Goal: Information Seeking & Learning: Learn about a topic

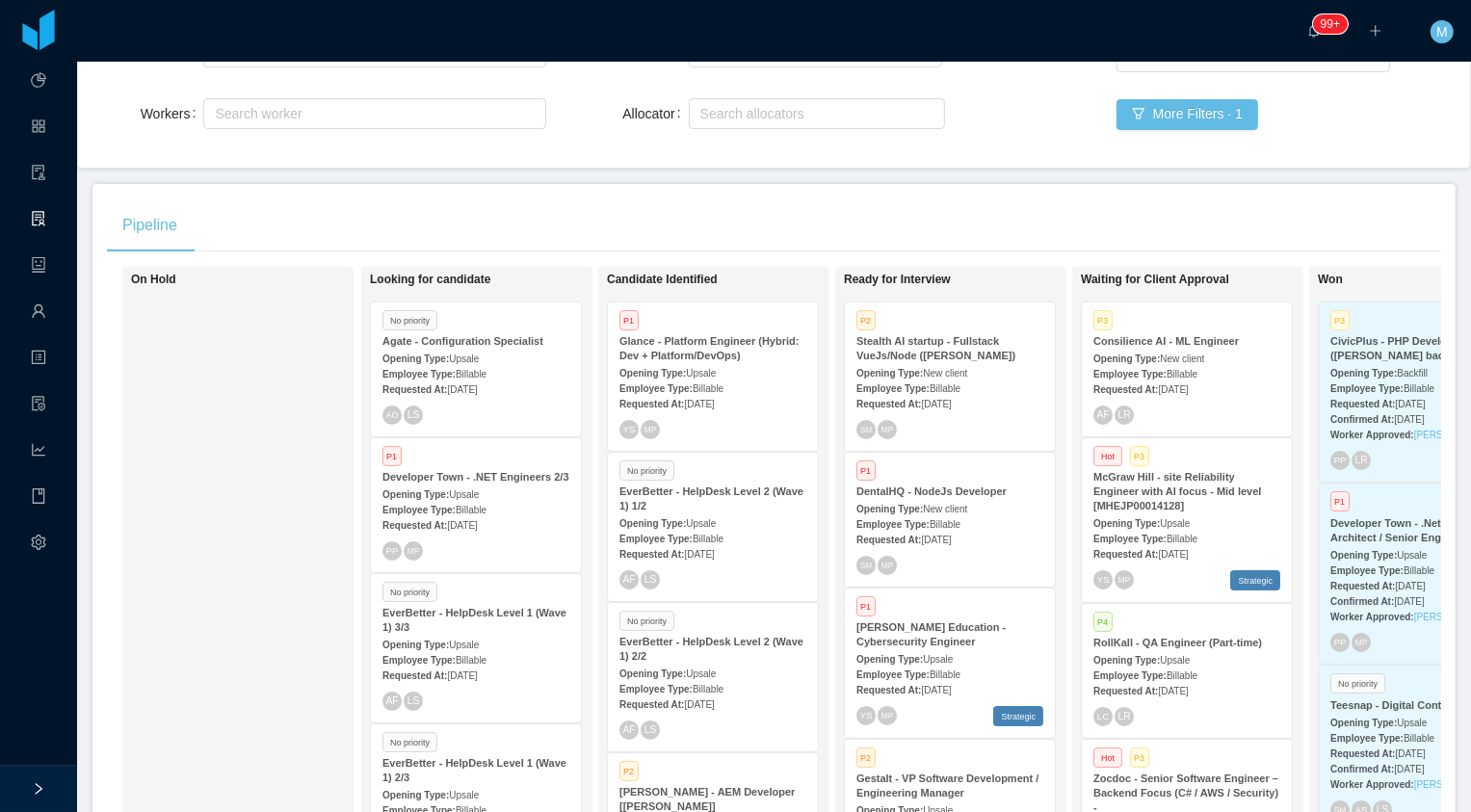
scroll to position [73, 0]
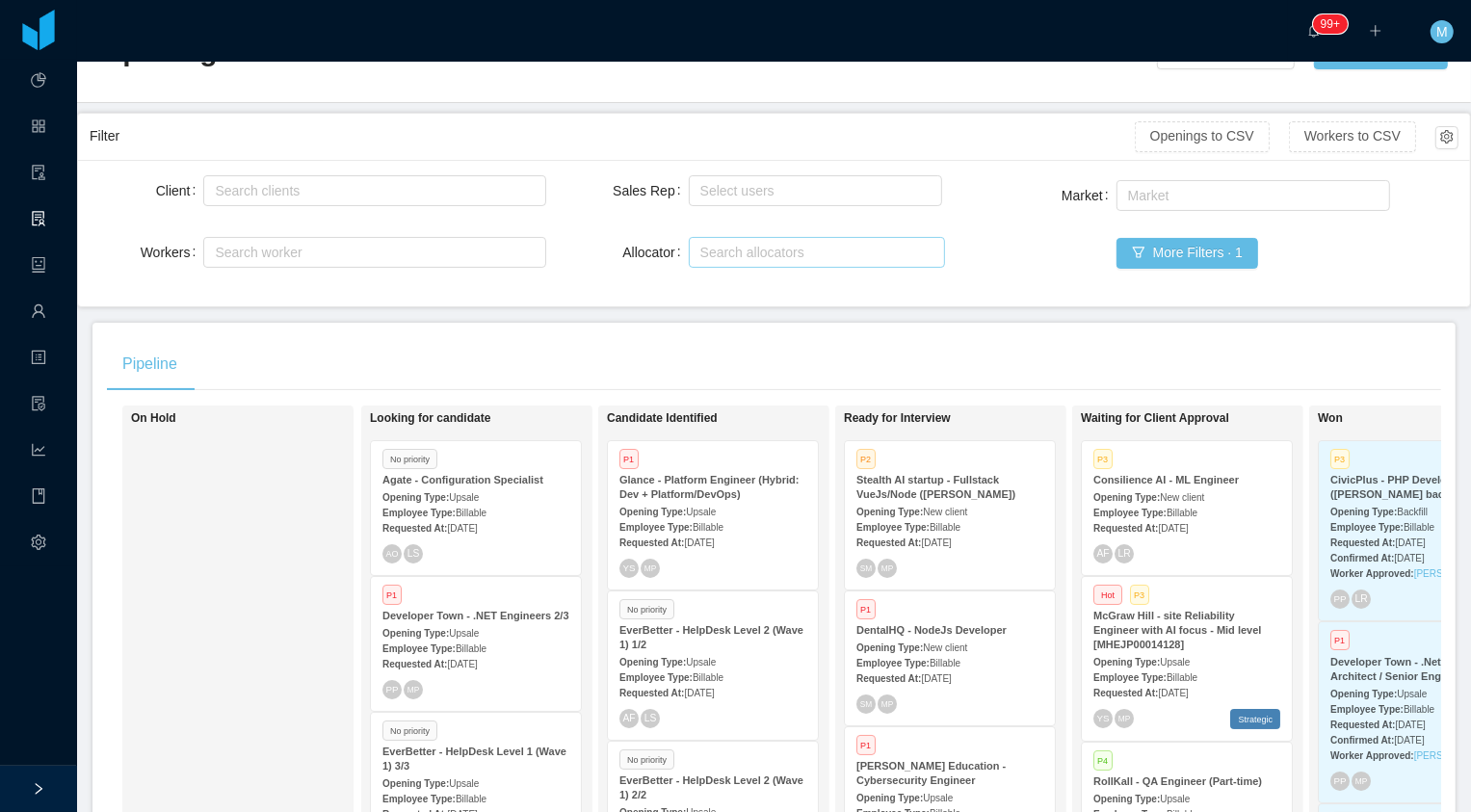
click at [769, 253] on div "Search allocators" at bounding box center [813, 253] width 225 height 20
type input "******"
click at [768, 290] on li "Merwin Ponce" at bounding box center [816, 287] width 257 height 31
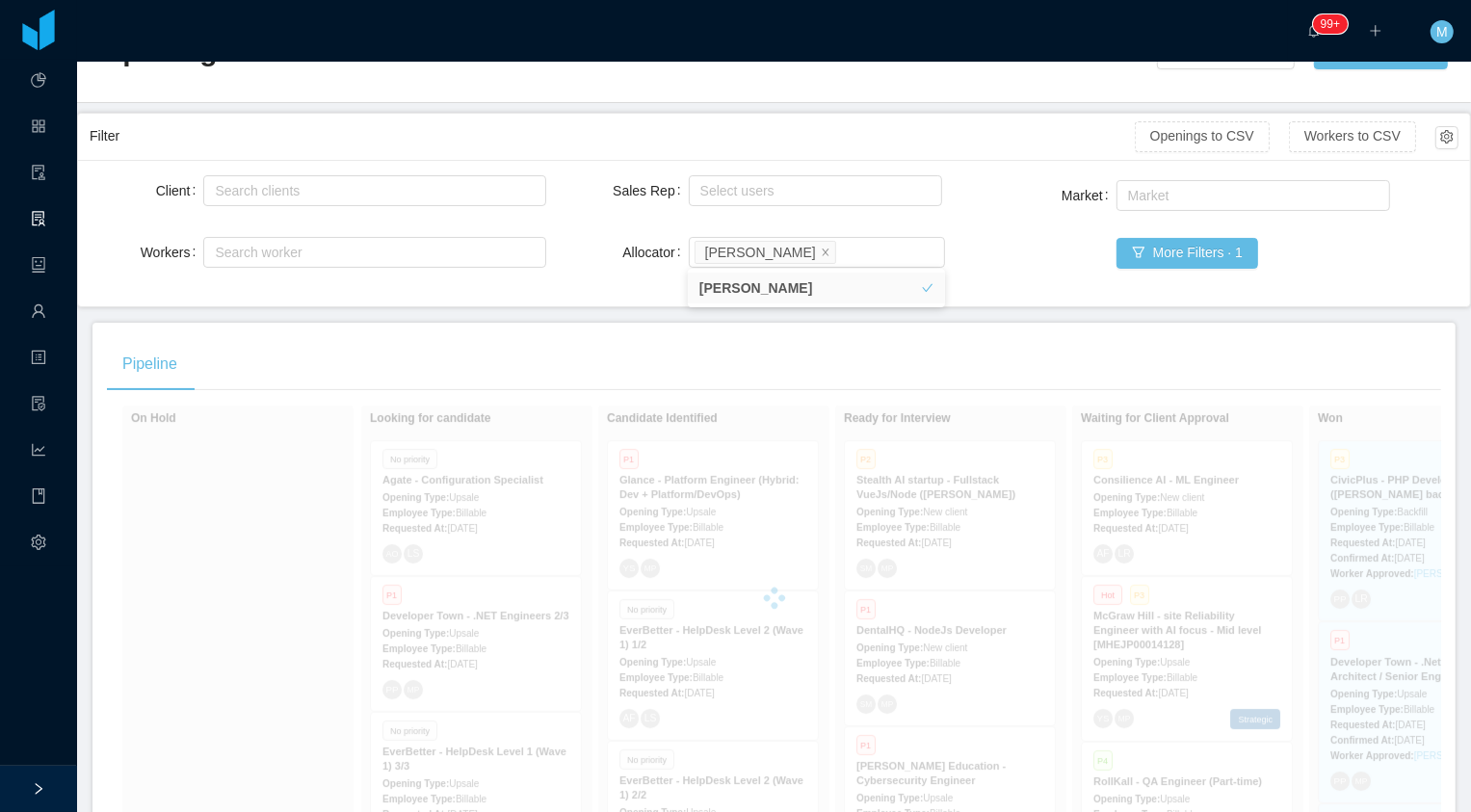
click at [551, 328] on div "Pipeline On Hold Looking for candidate No priority Agate - Configuration Specia…" at bounding box center [774, 658] width 1363 height 672
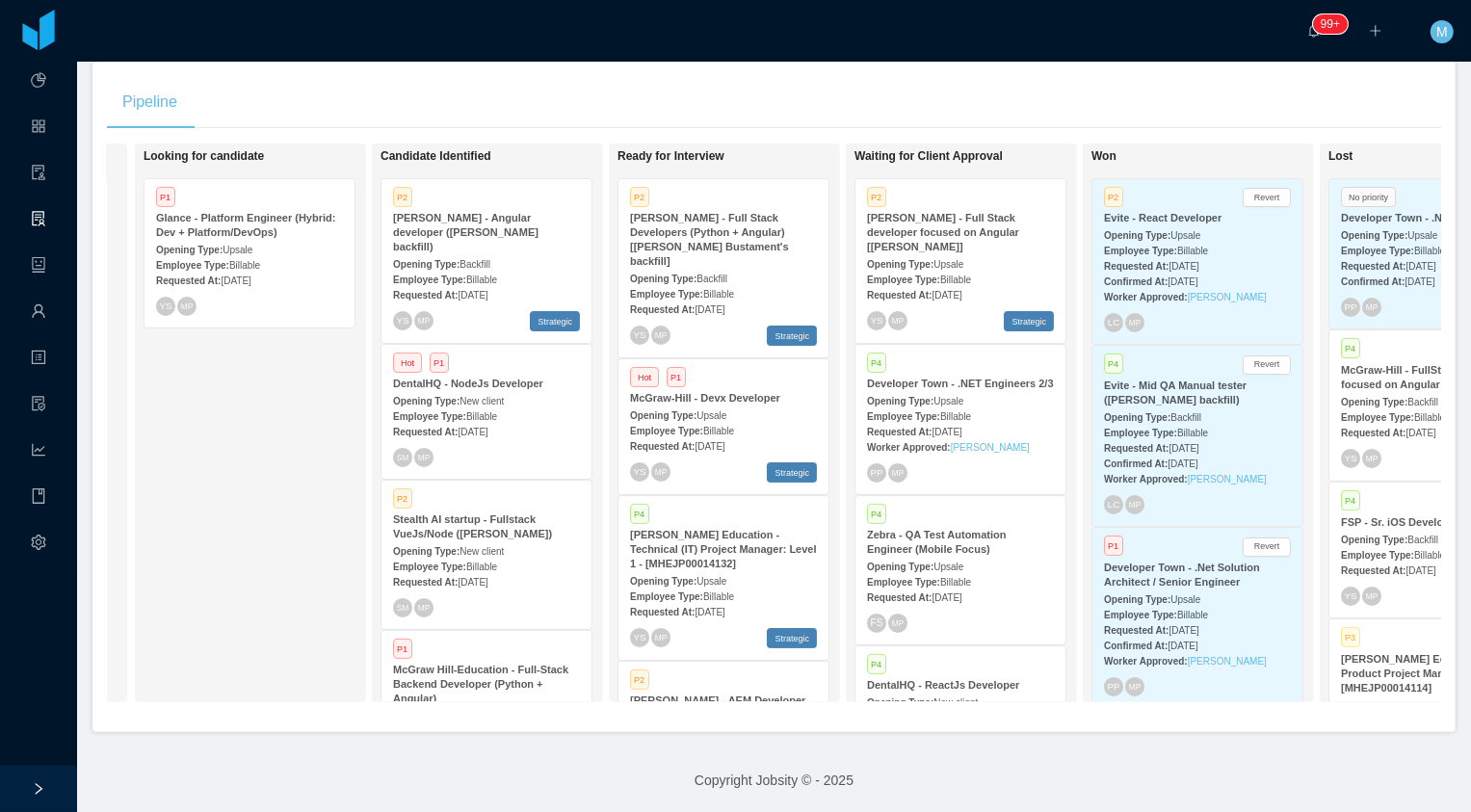
scroll to position [0, 233]
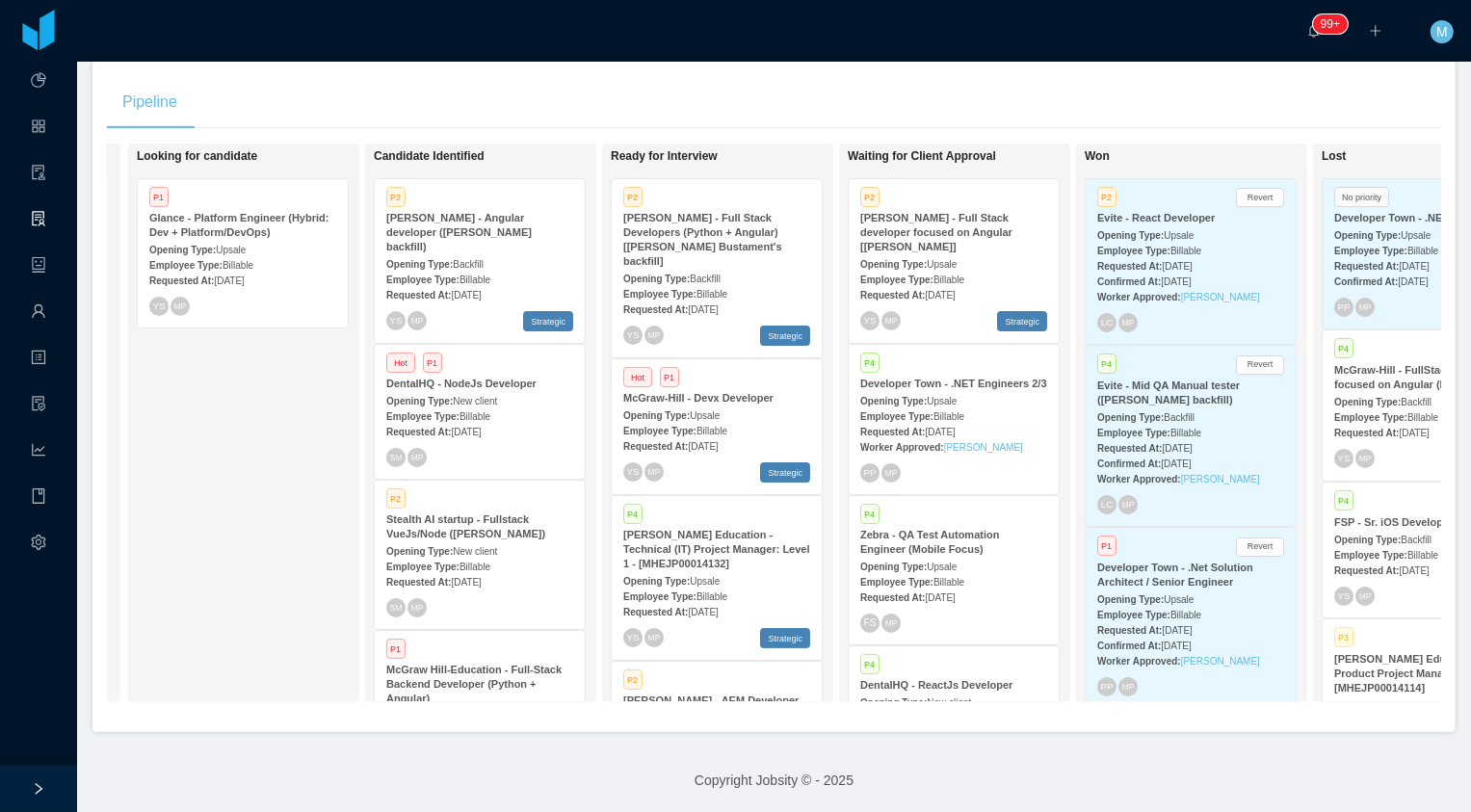
click at [302, 434] on div "Looking for candidate P1 Glance - Platform Engineer (Hybrid: Dev + Platform/Dev…" at bounding box center [271, 422] width 269 height 542
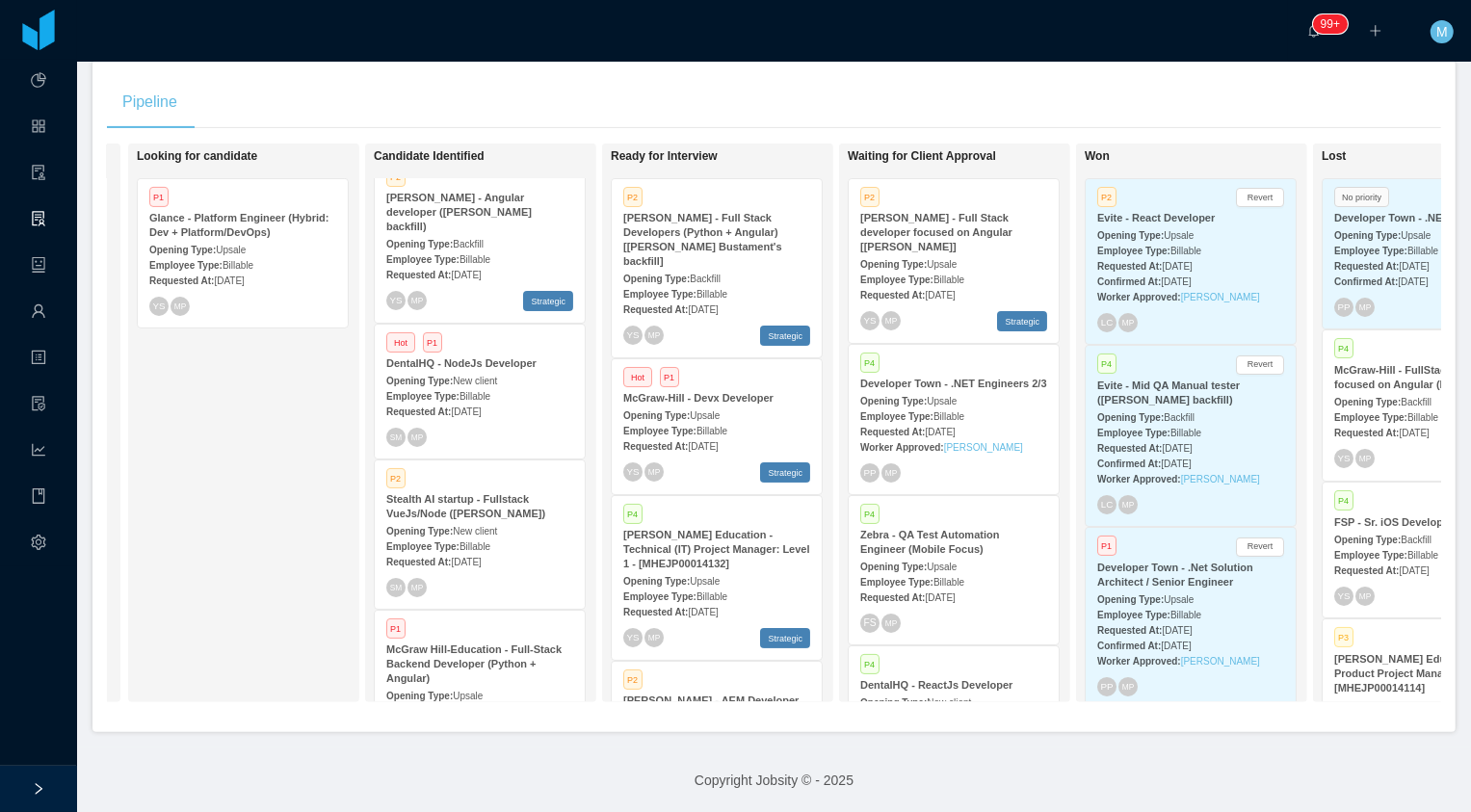
scroll to position [25, 0]
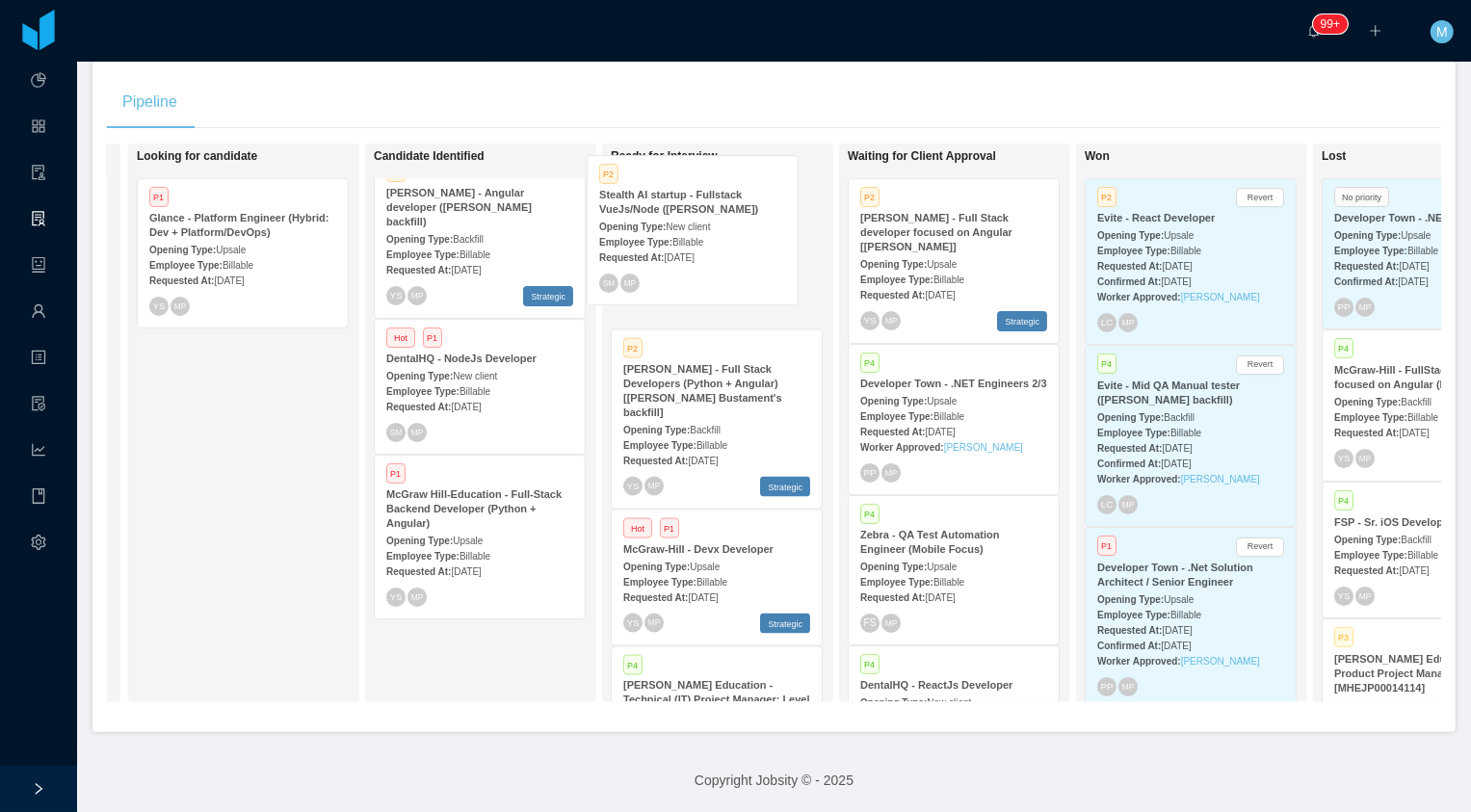
drag, startPoint x: 454, startPoint y: 511, endPoint x: 669, endPoint y: 224, distance: 358.6
click at [669, 224] on div "On Hold Looking for candidate P1 Glance - Platform Engineer (Hybrid: Dev + Plat…" at bounding box center [773, 431] width 1335 height 574
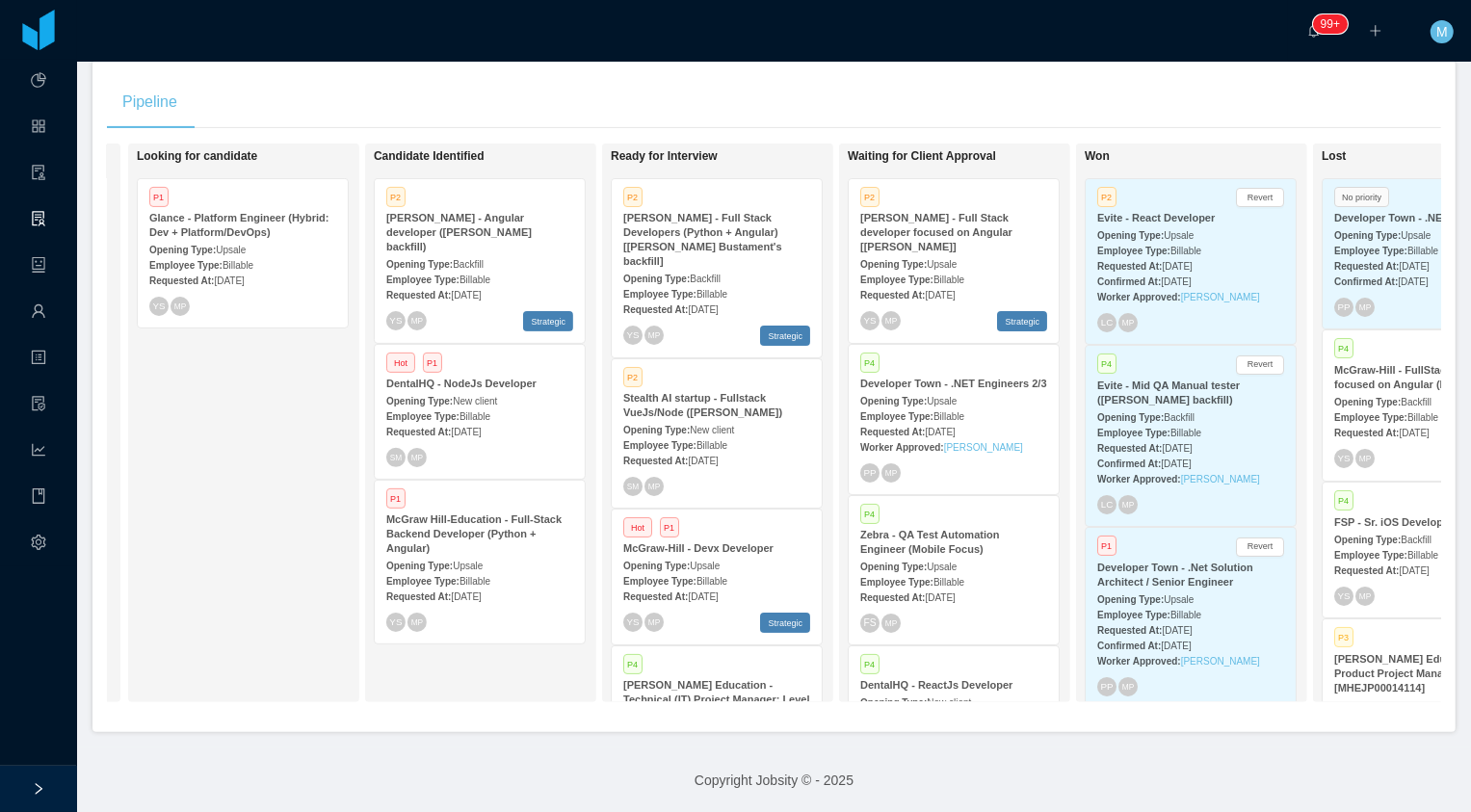
scroll to position [0, 0]
click at [702, 371] on div "P2" at bounding box center [716, 379] width 186 height 17
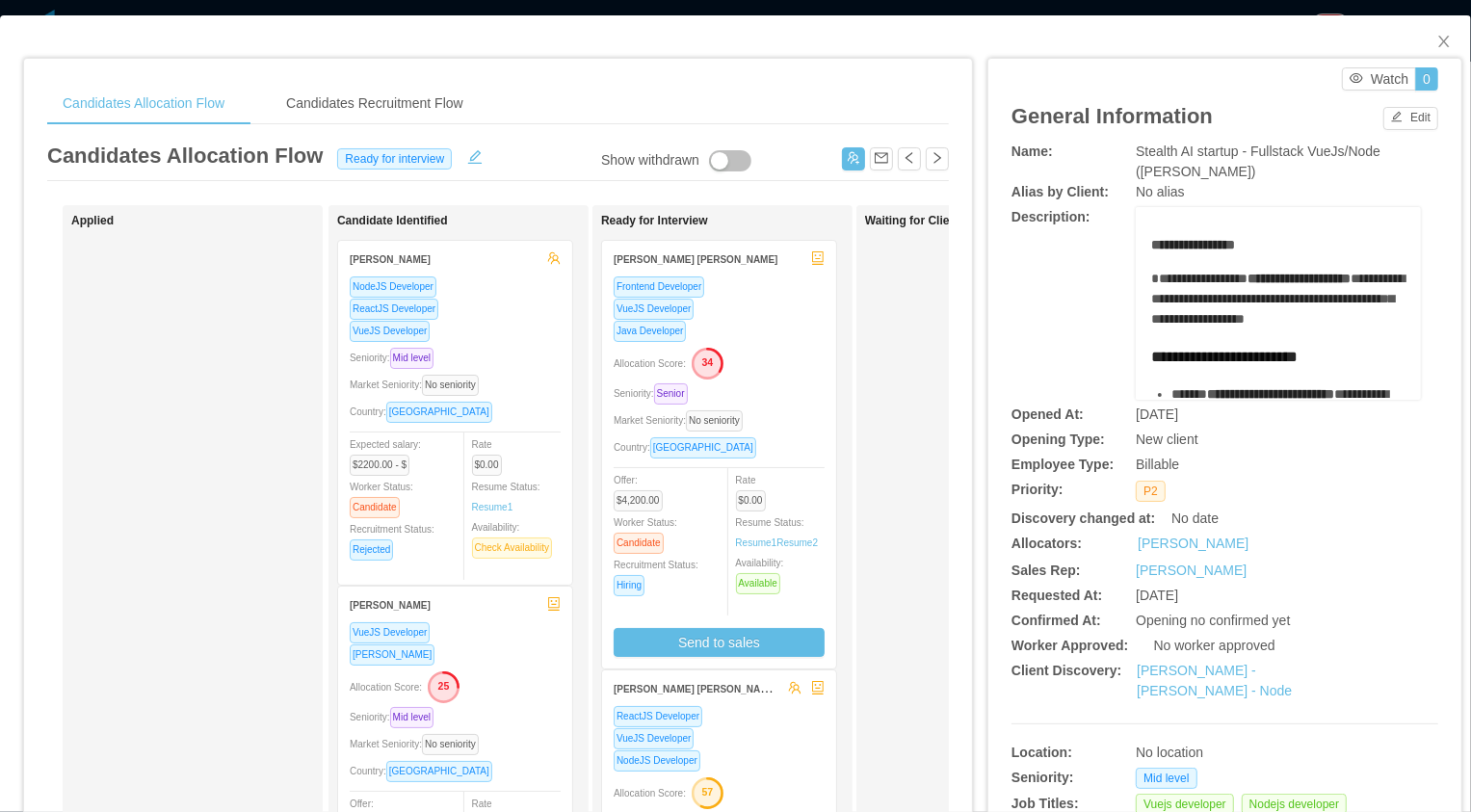
click at [774, 362] on div "Allocation Score: 34" at bounding box center [719, 362] width 211 height 31
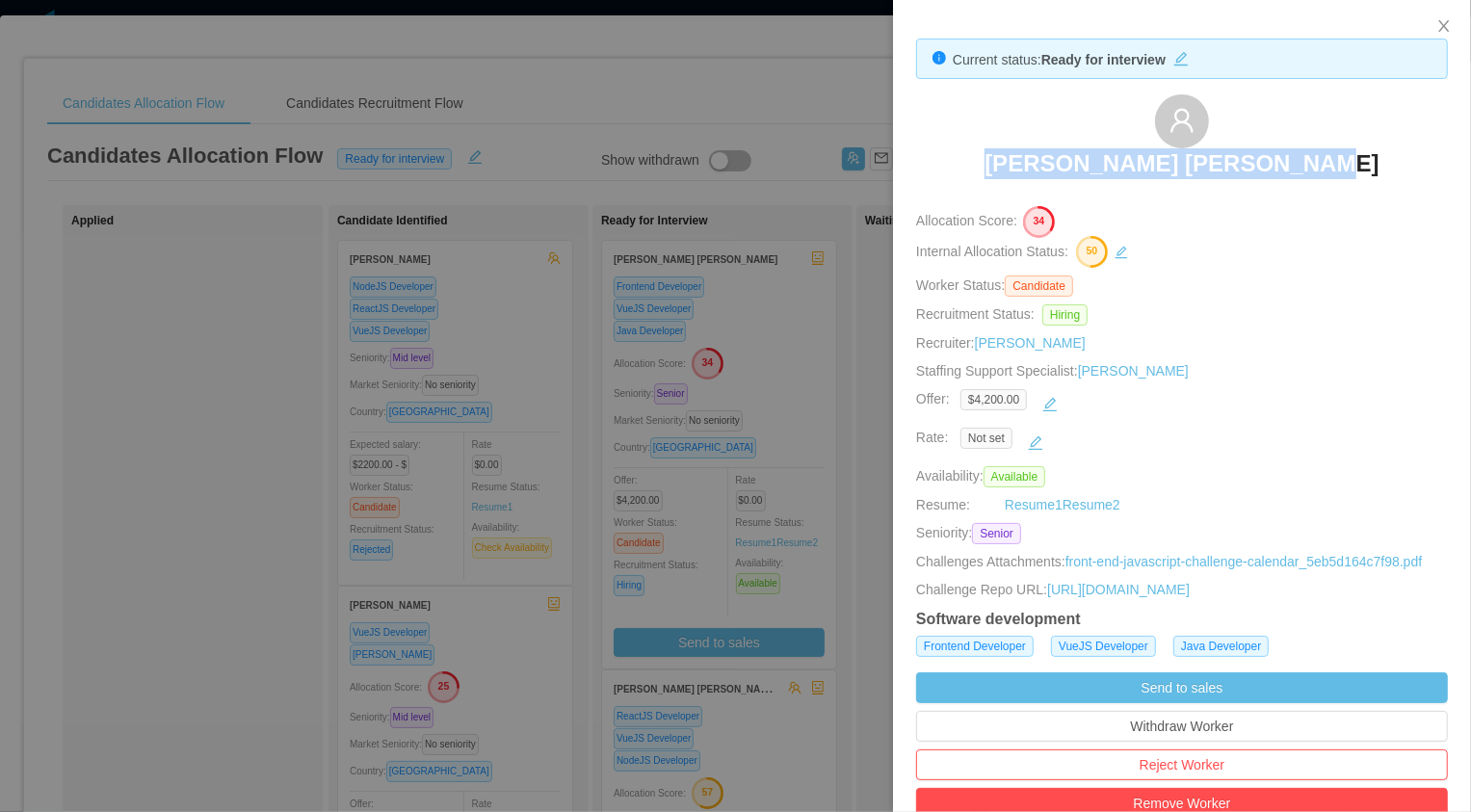
drag, startPoint x: 1012, startPoint y: 172, endPoint x: 1352, endPoint y: 166, distance: 340.1
click at [1352, 168] on div "Gustavo Maysonnave Franck" at bounding box center [1182, 143] width 532 height 97
copy h3 "Gustavo Maysonnave Franck"
click at [589, 374] on div at bounding box center [735, 406] width 1471 height 812
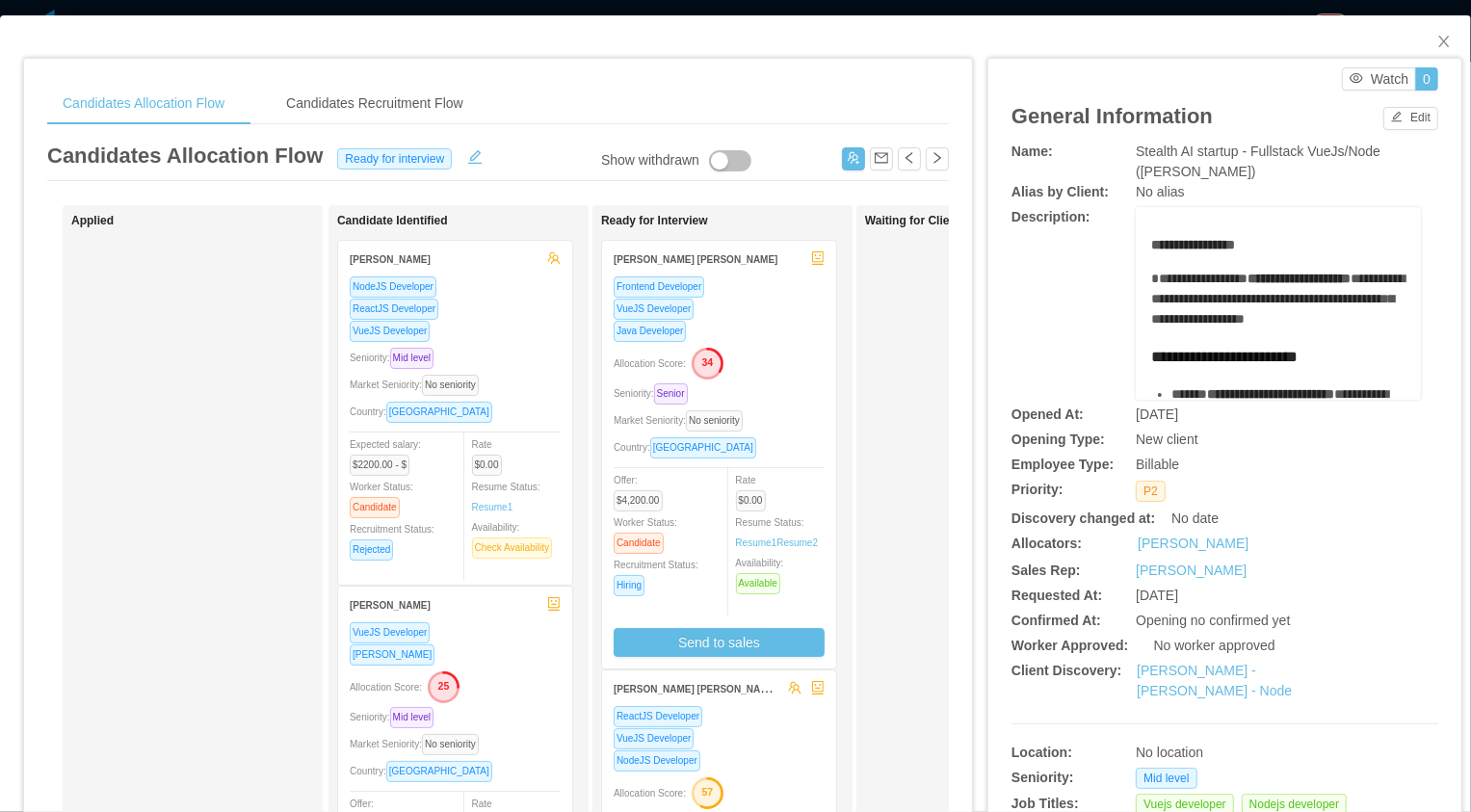
click at [761, 727] on div "VueJS Developer" at bounding box center [719, 738] width 211 height 22
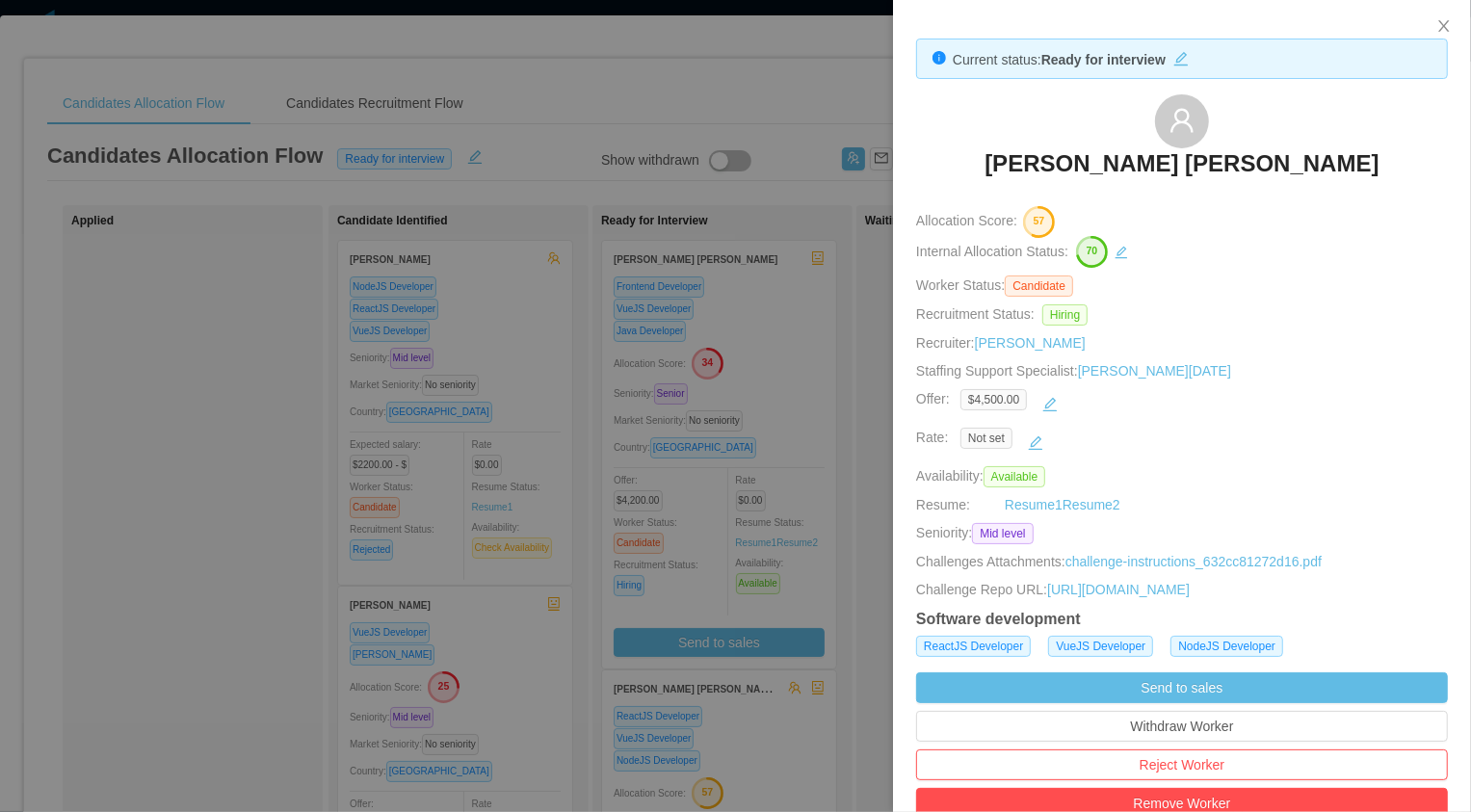
drag, startPoint x: 982, startPoint y: 176, endPoint x: 1347, endPoint y: 161, distance: 365.3
click at [1346, 168] on div "Víctor Martín Adrianzén Lizama" at bounding box center [1182, 143] width 532 height 97
copy h3 "Víctor Martín Adrianzén Lizama"
click at [515, 577] on div at bounding box center [735, 406] width 1471 height 812
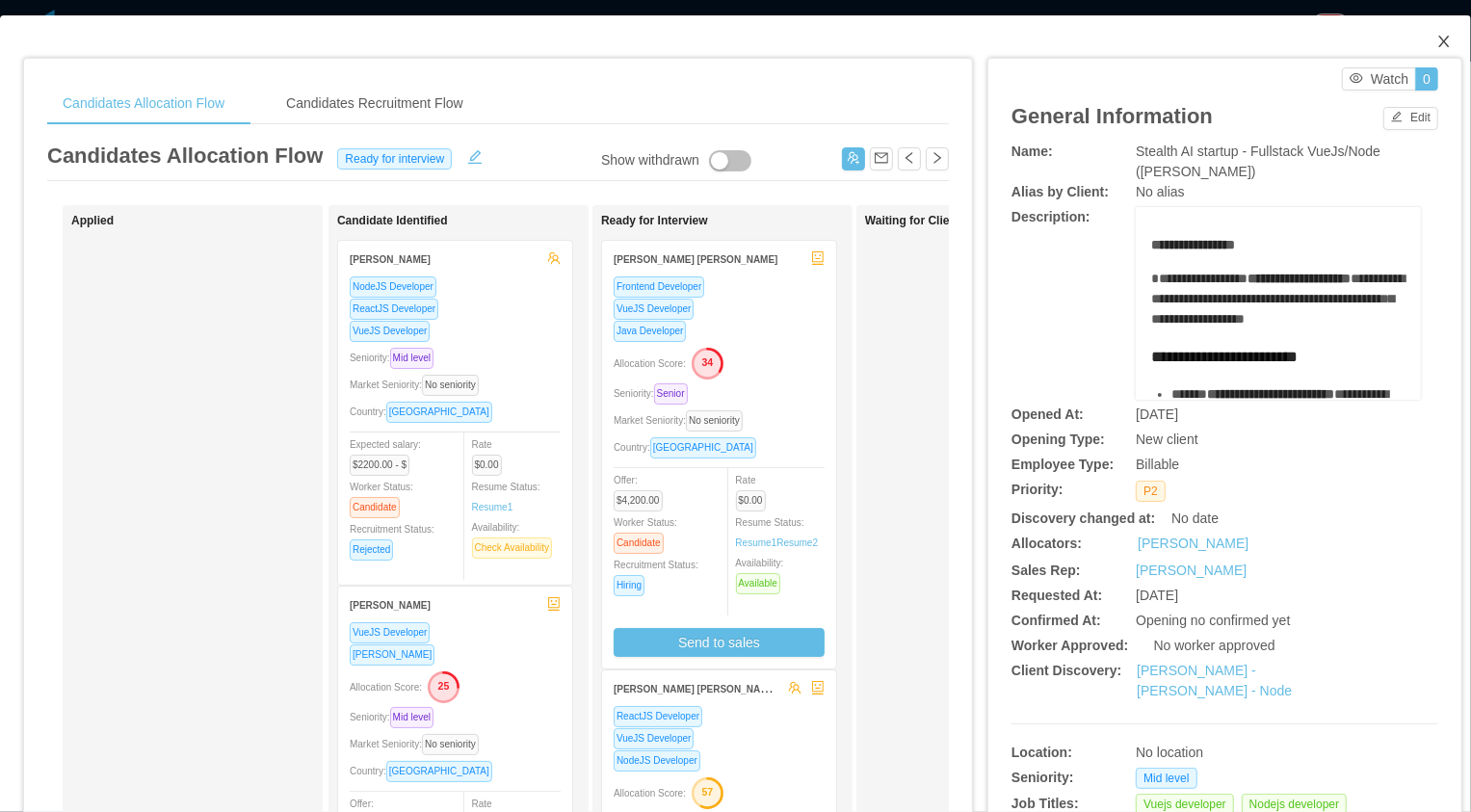
click at [1431, 47] on span "Close" at bounding box center [1444, 42] width 54 height 54
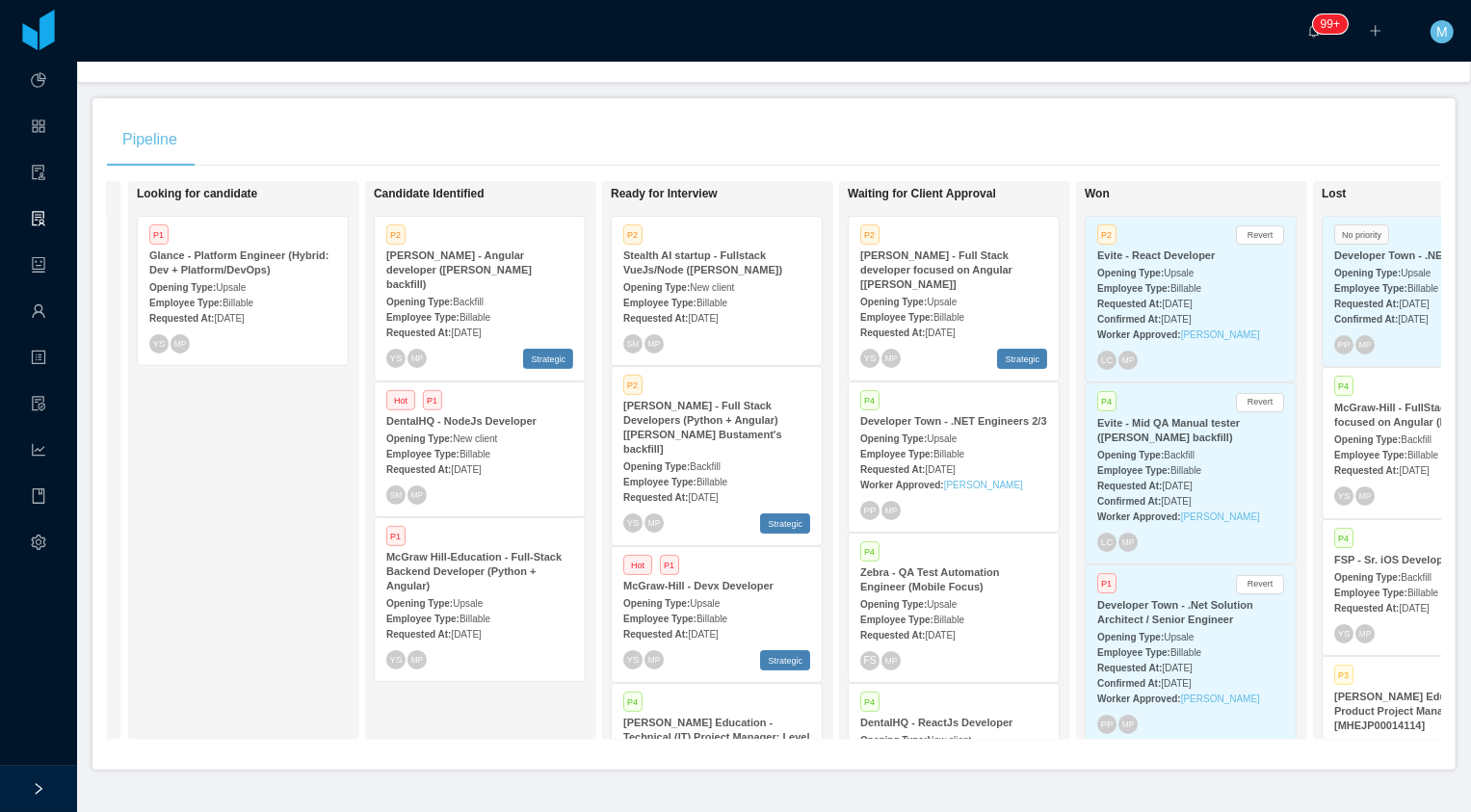
scroll to position [311, 0]
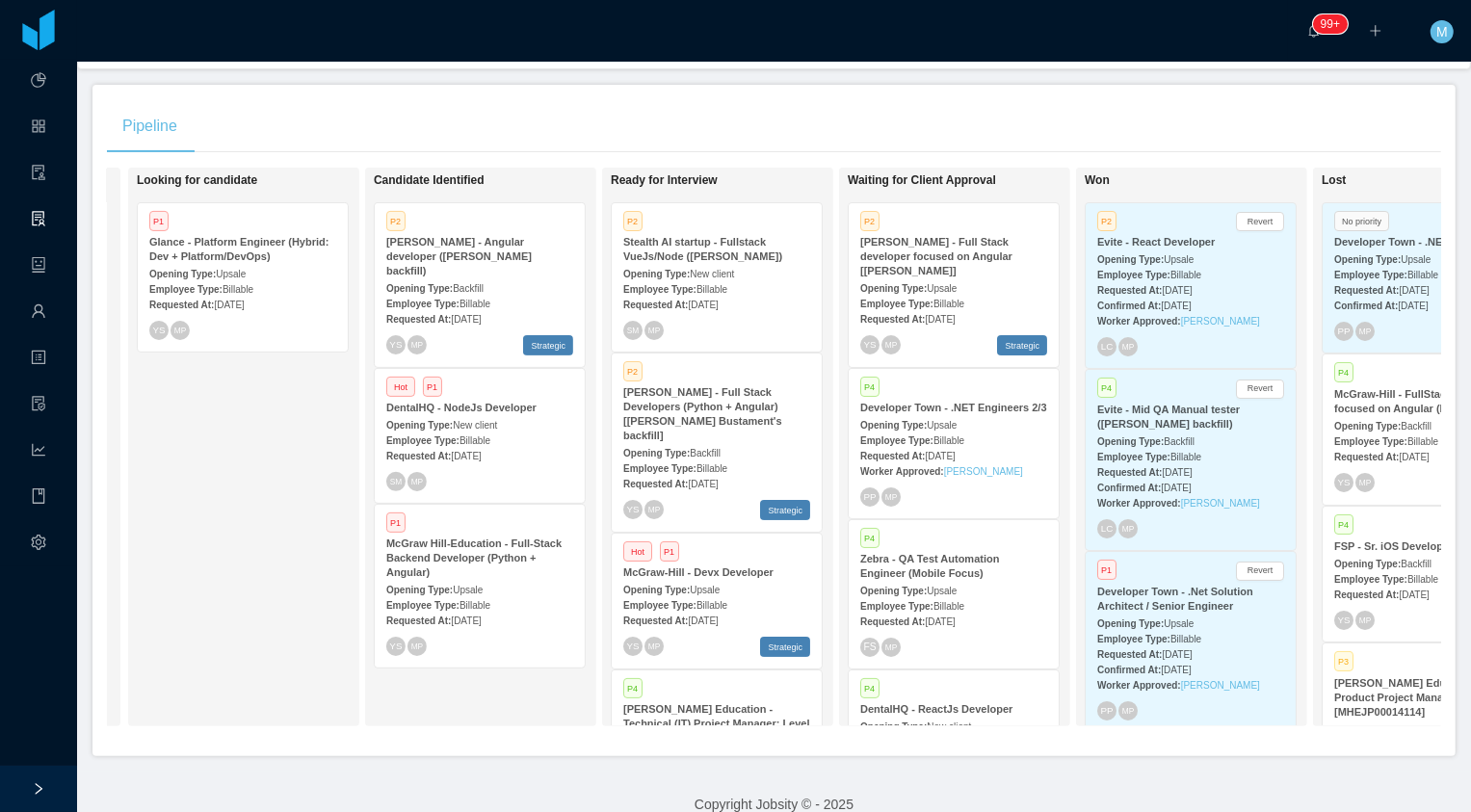
click at [505, 430] on div "Employee Type: Billable" at bounding box center [479, 440] width 186 height 21
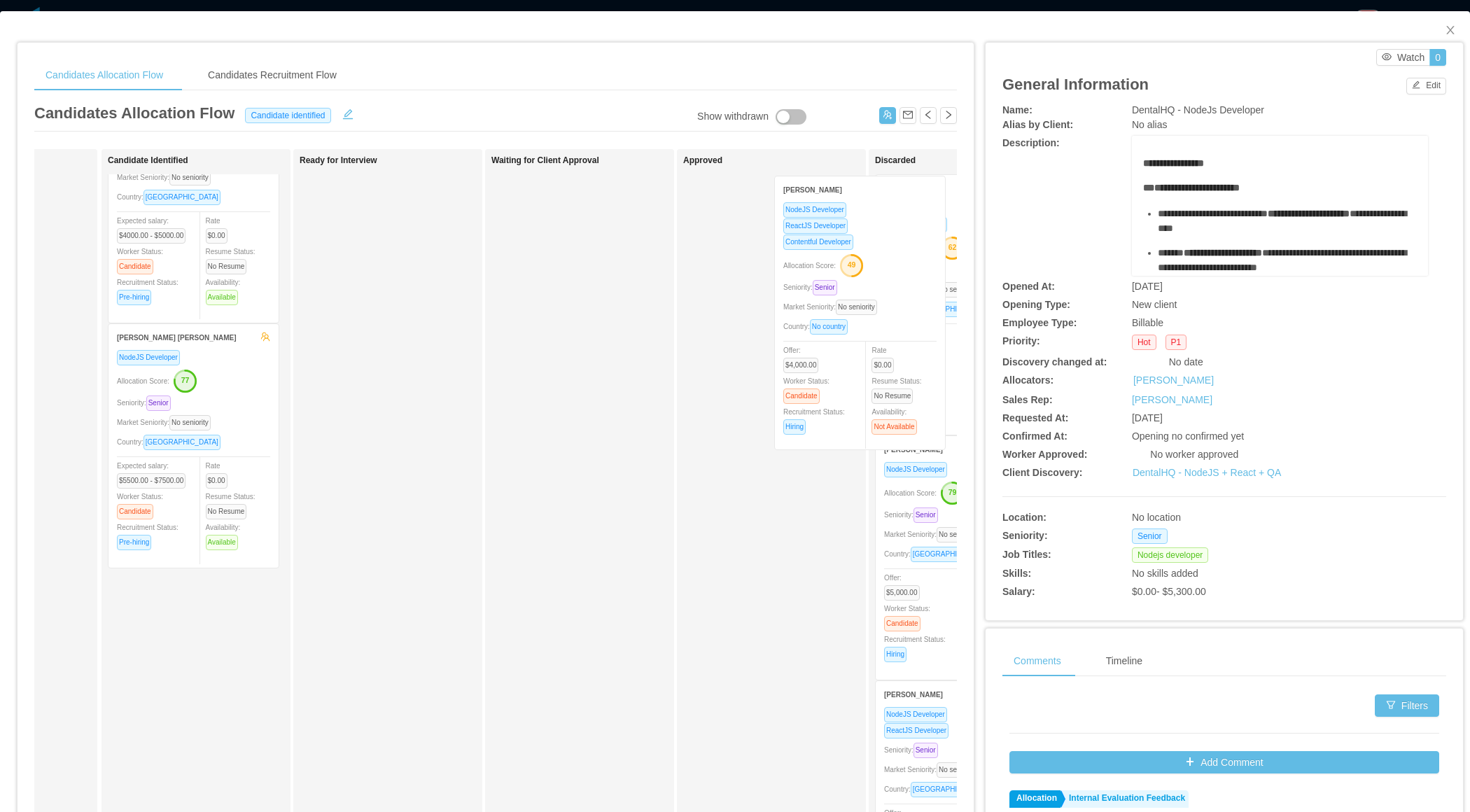
scroll to position [92, 0]
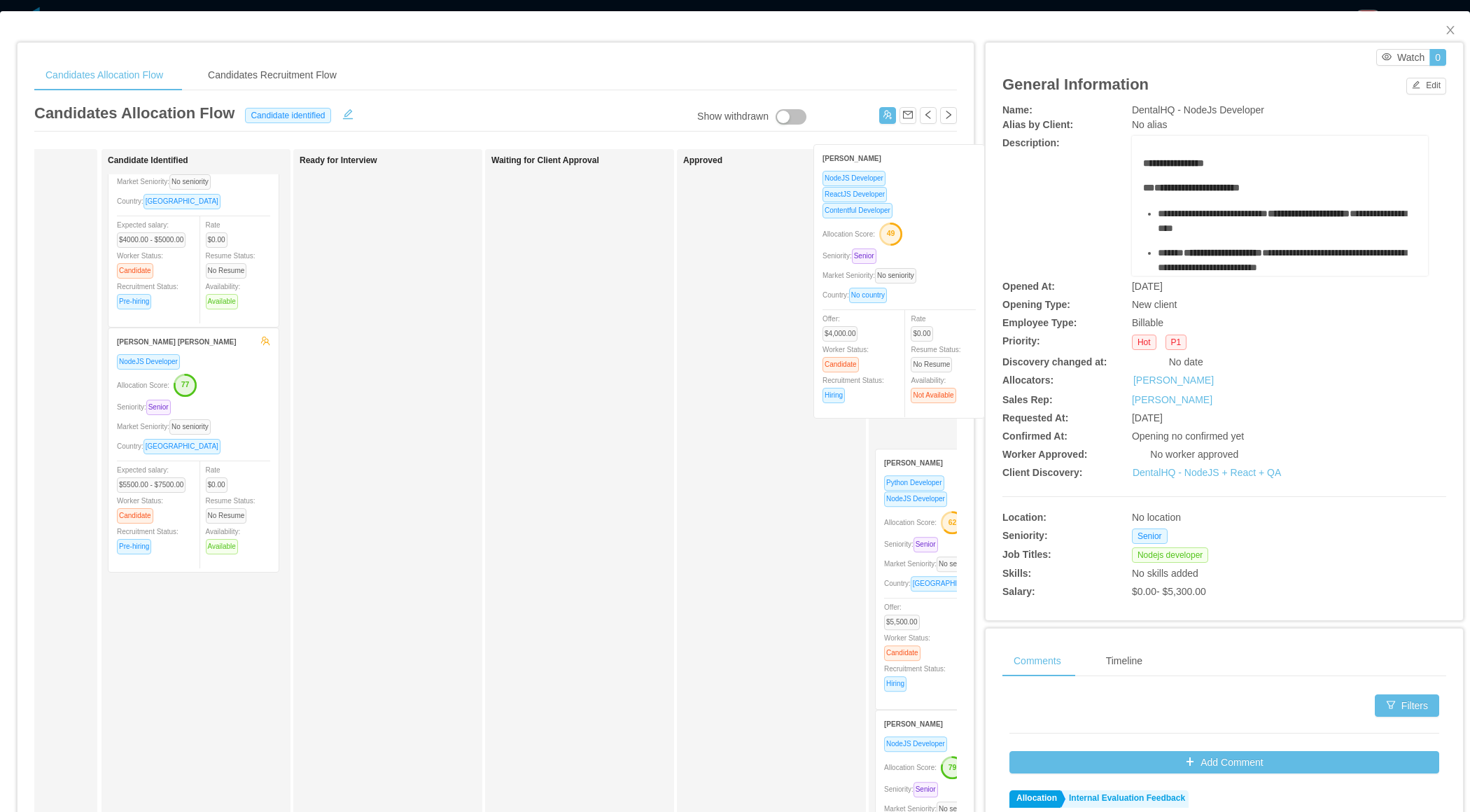
drag, startPoint x: 199, startPoint y: 667, endPoint x: 906, endPoint y: 254, distance: 818.8
click at [906, 254] on div "Applied Candidate Identified Rodrigo Moreira de Matos NodeJS Developer Allocati…" at bounding box center [495, 505] width 922 height 711
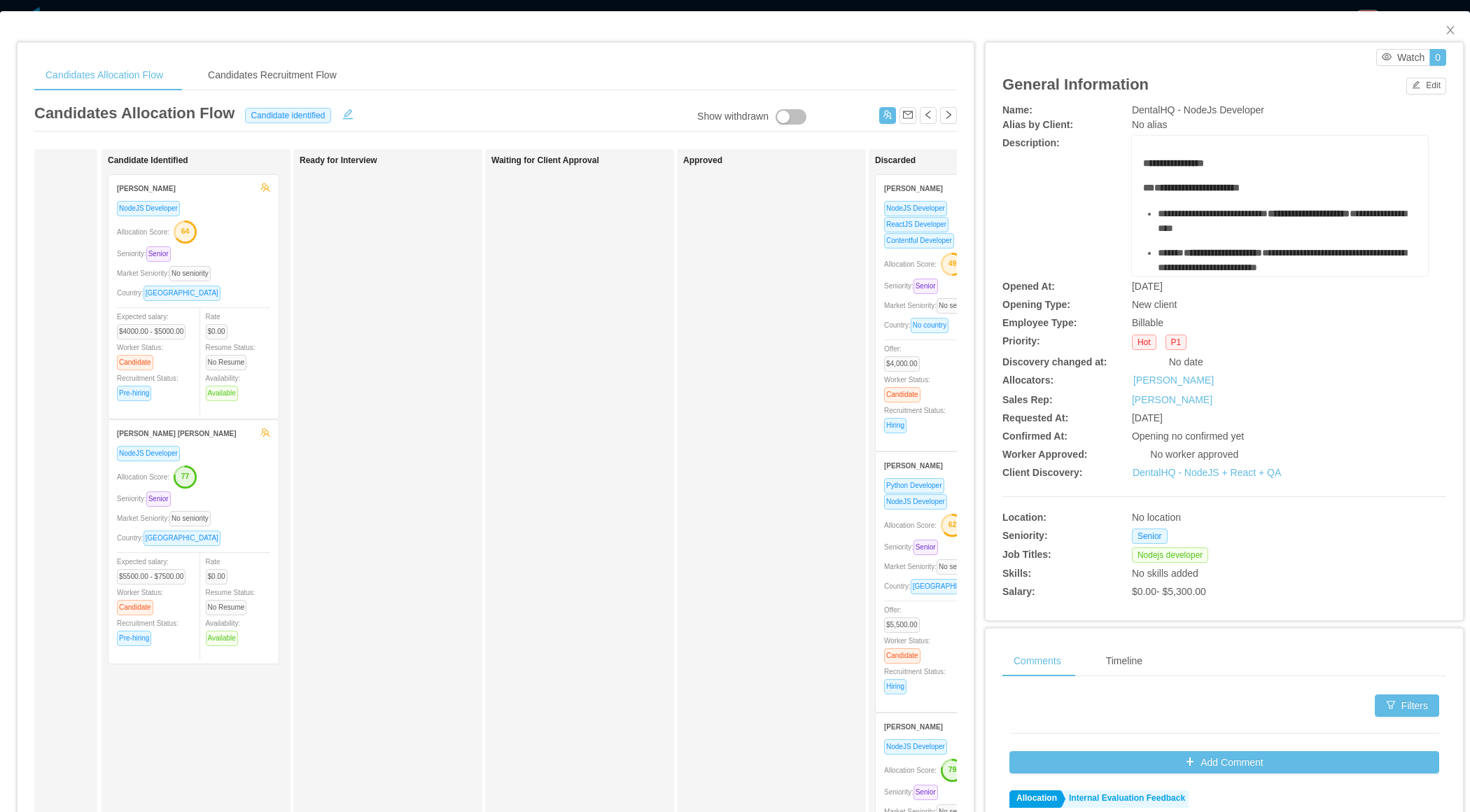
scroll to position [0, 0]
click at [219, 257] on div "Seniority: Senior" at bounding box center [194, 254] width 153 height 16
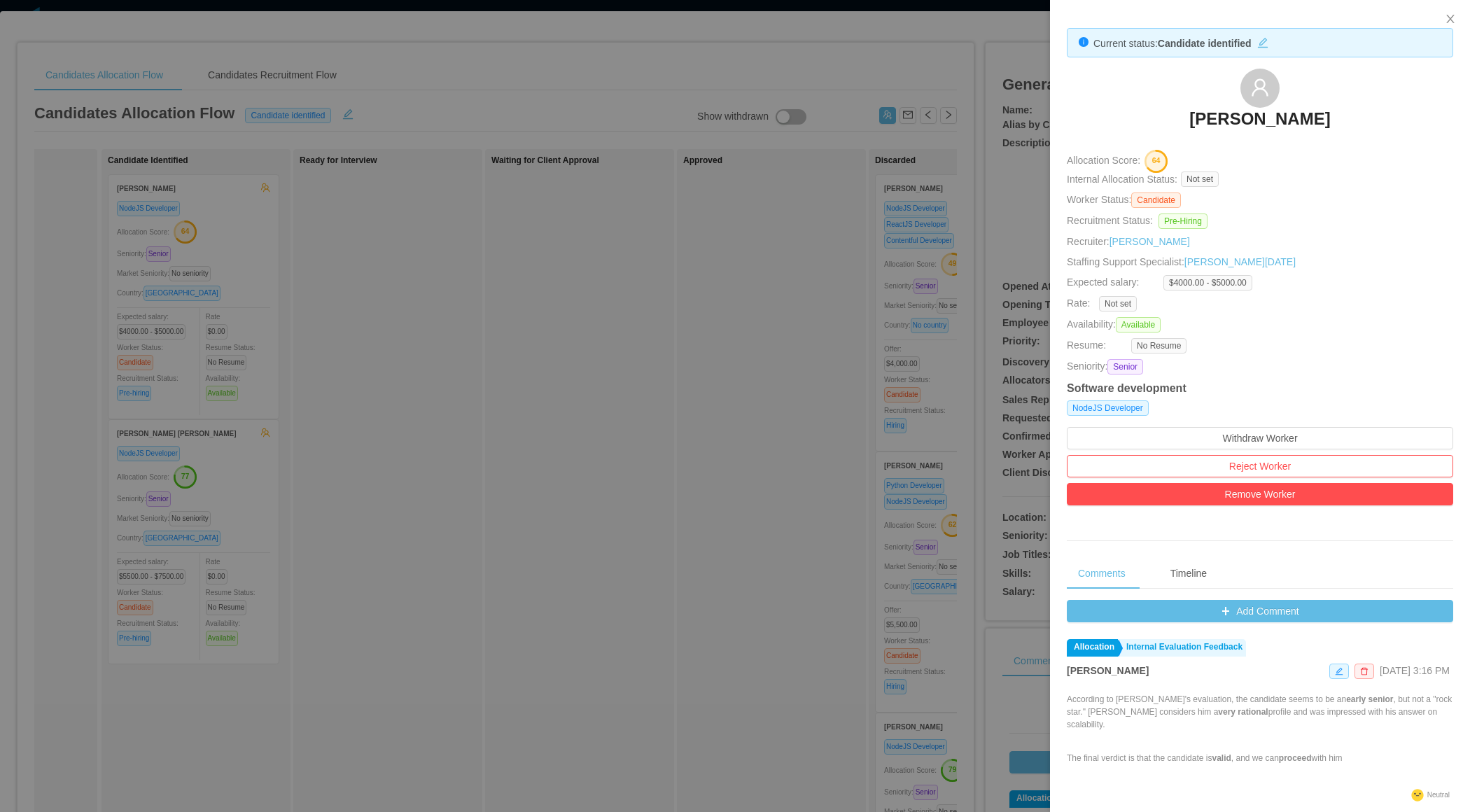
click at [445, 530] on div at bounding box center [735, 406] width 1470 height 812
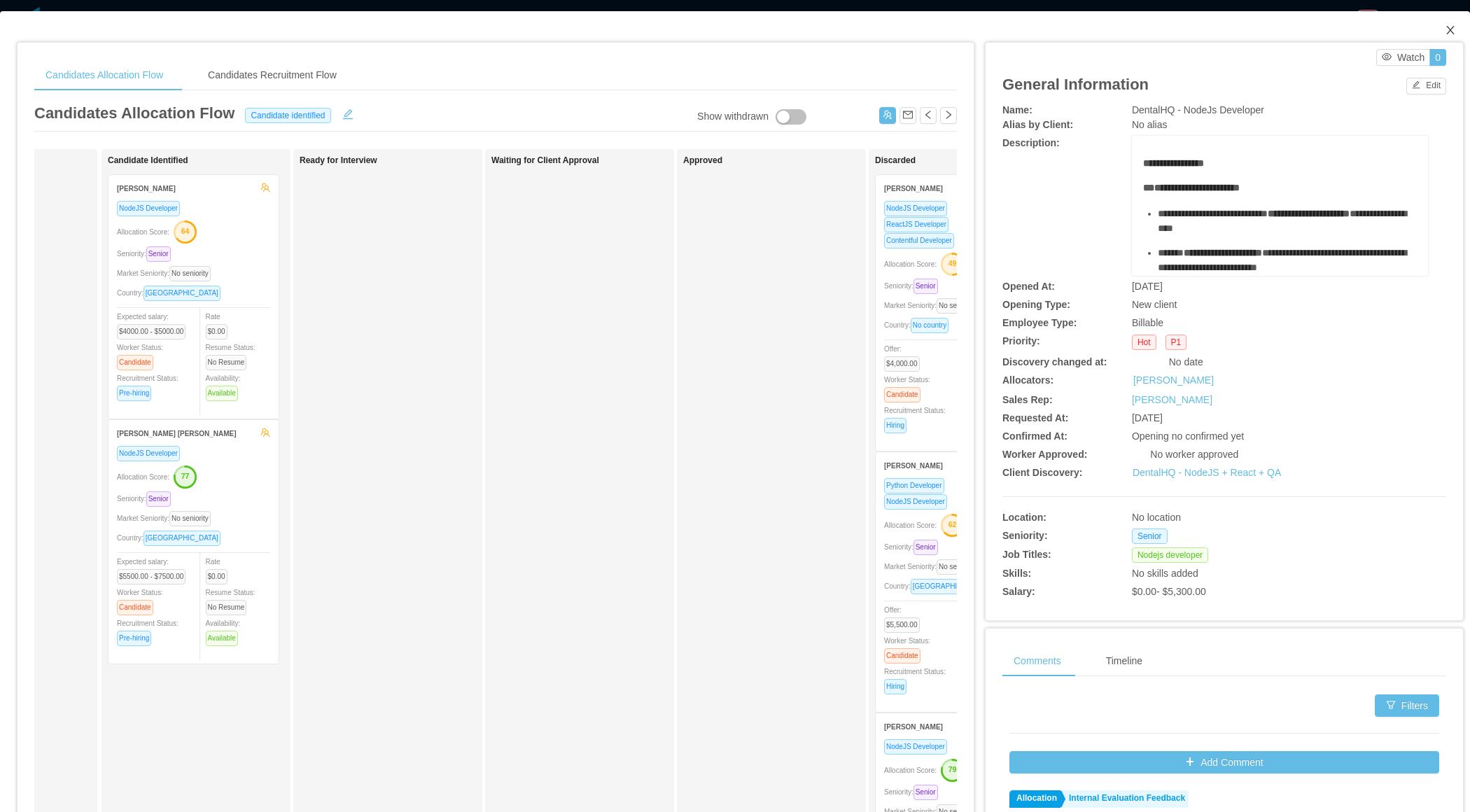
click at [1068, 30] on icon "icon: close" at bounding box center [1451, 30] width 11 height 11
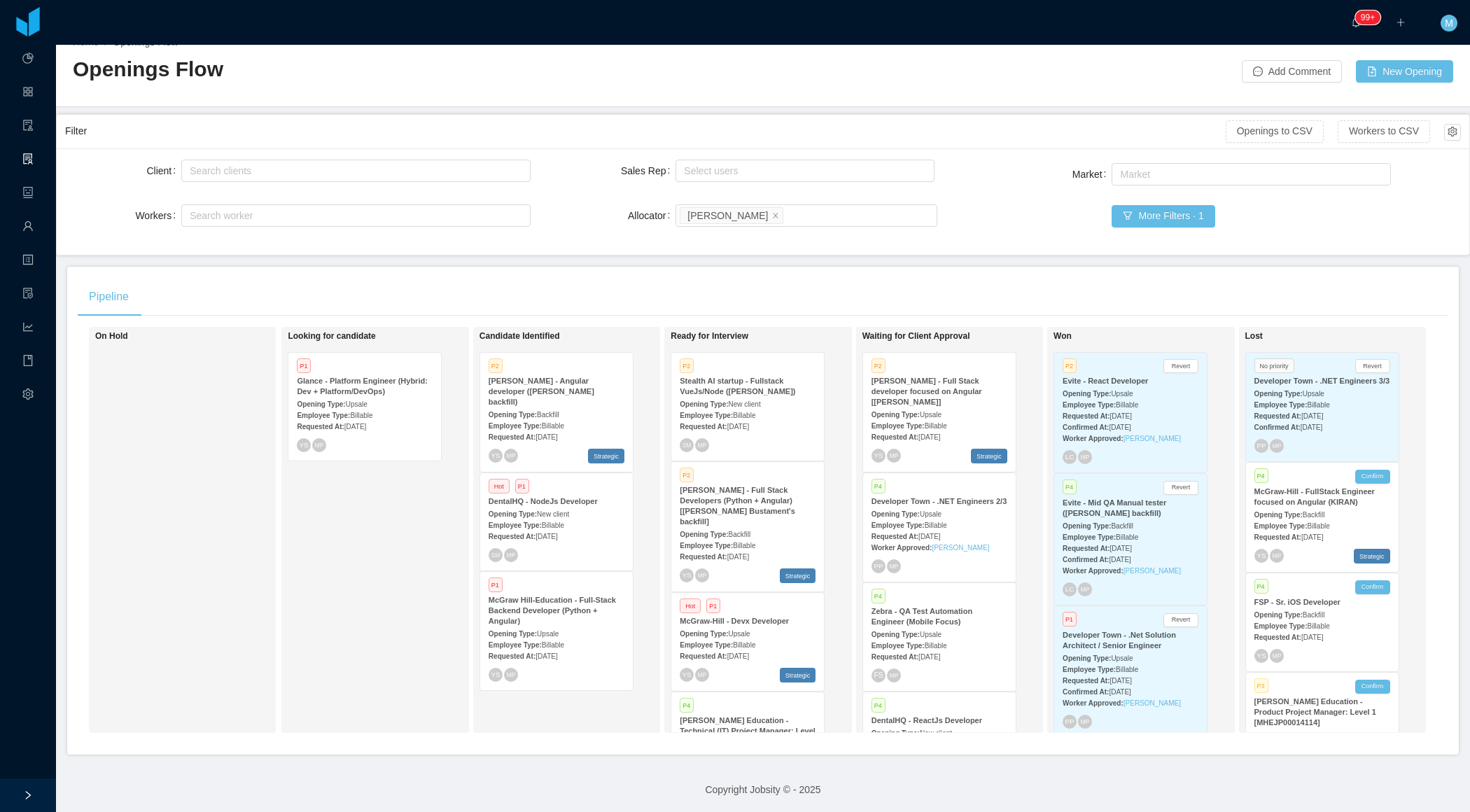
click at [557, 532] on span "[DATE]" at bounding box center [546, 536] width 22 height 8
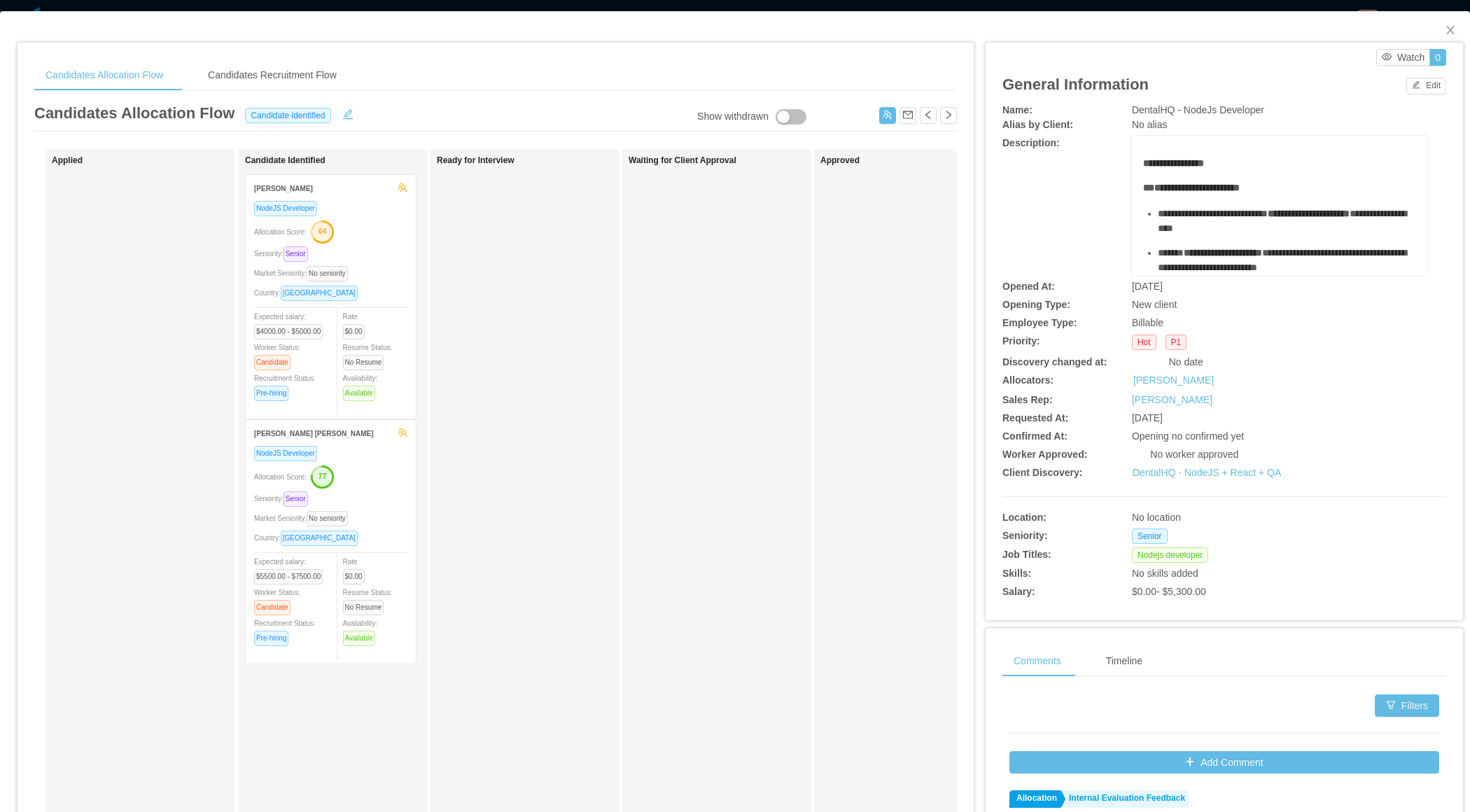
click at [362, 479] on div "Allocation Score: 77" at bounding box center [331, 476] width 153 height 22
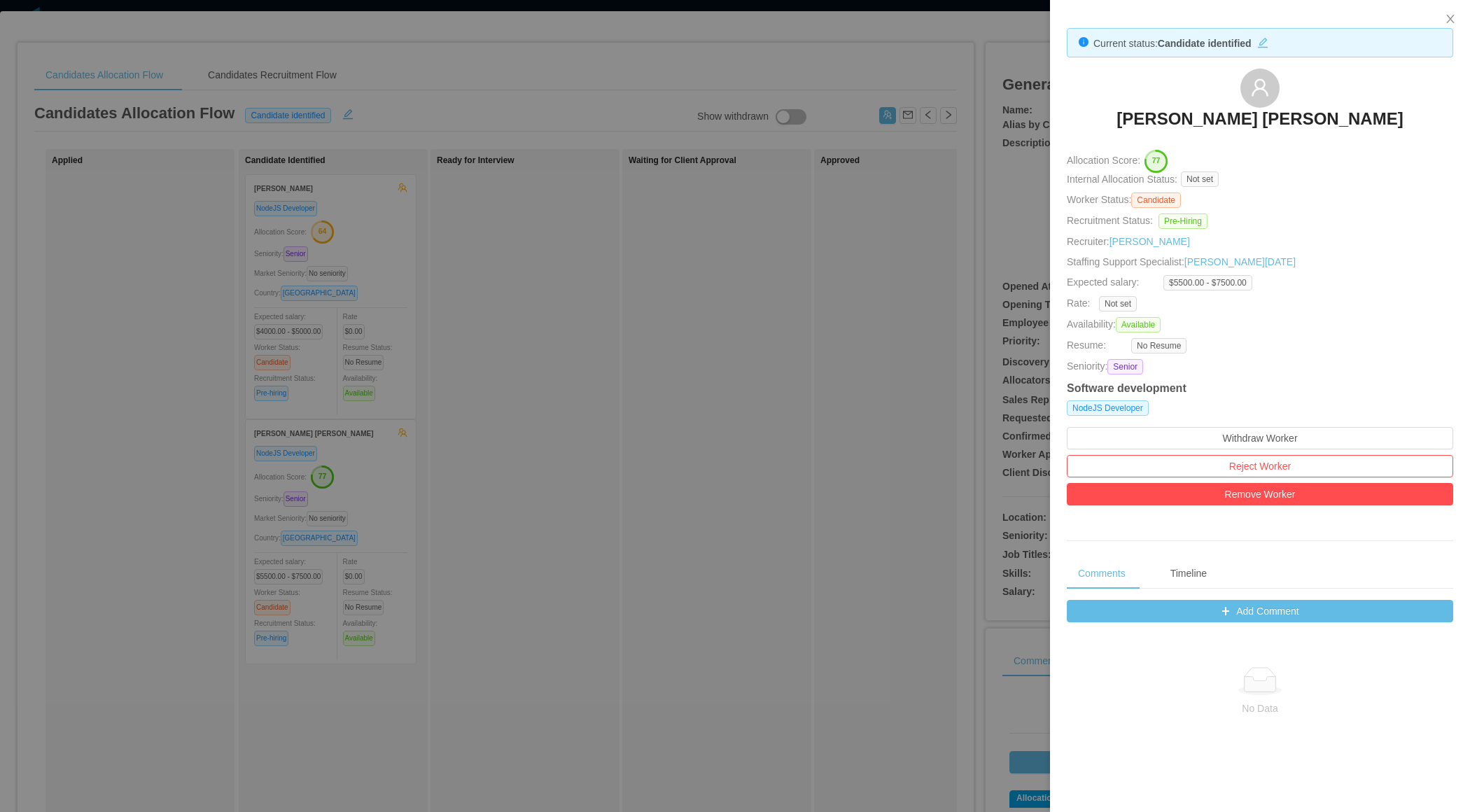
click at [482, 425] on div at bounding box center [735, 406] width 1470 height 812
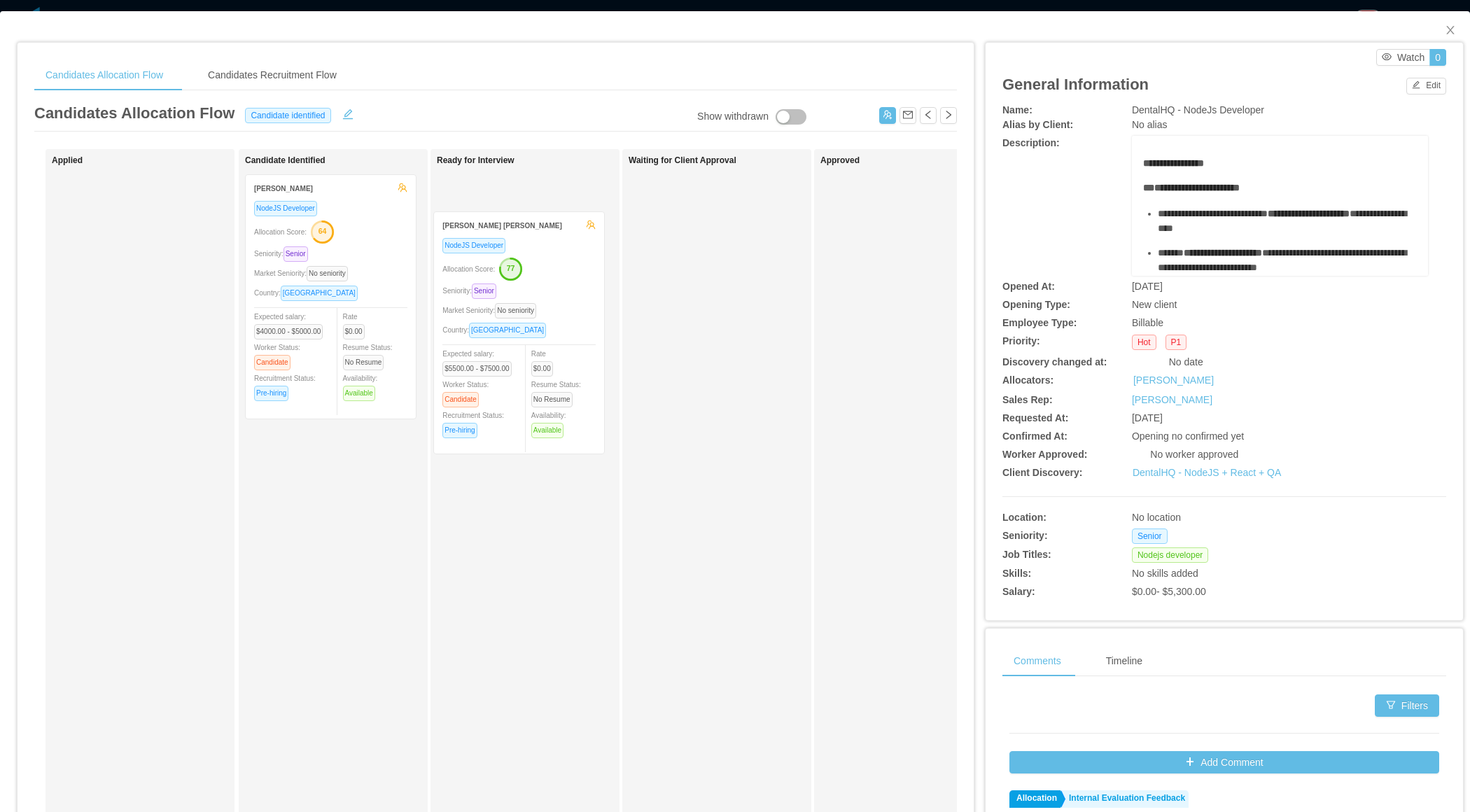
drag, startPoint x: 368, startPoint y: 527, endPoint x: 557, endPoint y: 322, distance: 278.8
click at [557, 322] on div "Applied Candidate Identified Rodrigo Moreira de Matos NodeJS Developer Allocati…" at bounding box center [495, 505] width 922 height 711
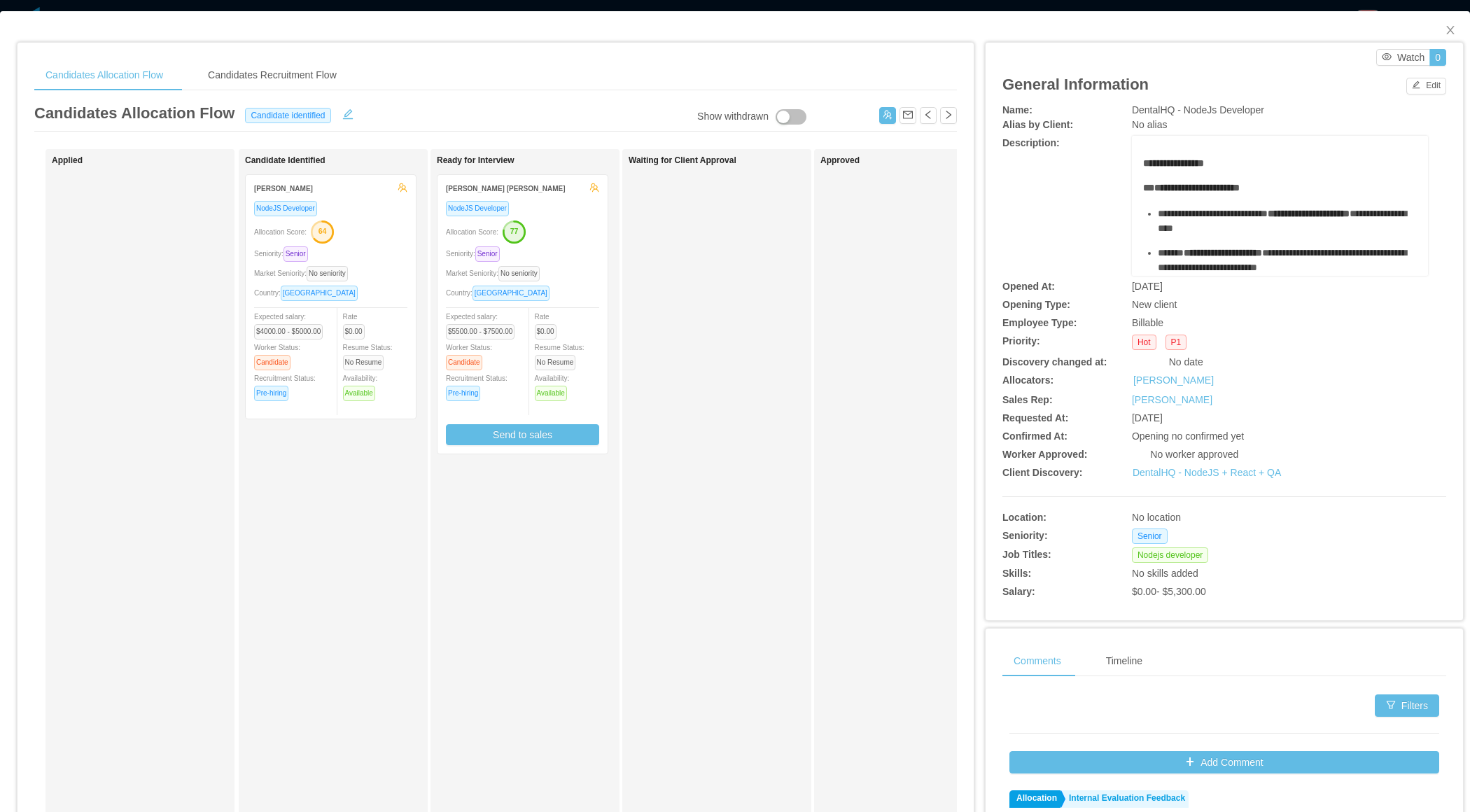
click at [543, 281] on div "NodeJS Developer Allocation Score: 77 Seniority: Senior Market Seniority: No se…" at bounding box center [522, 323] width 153 height 245
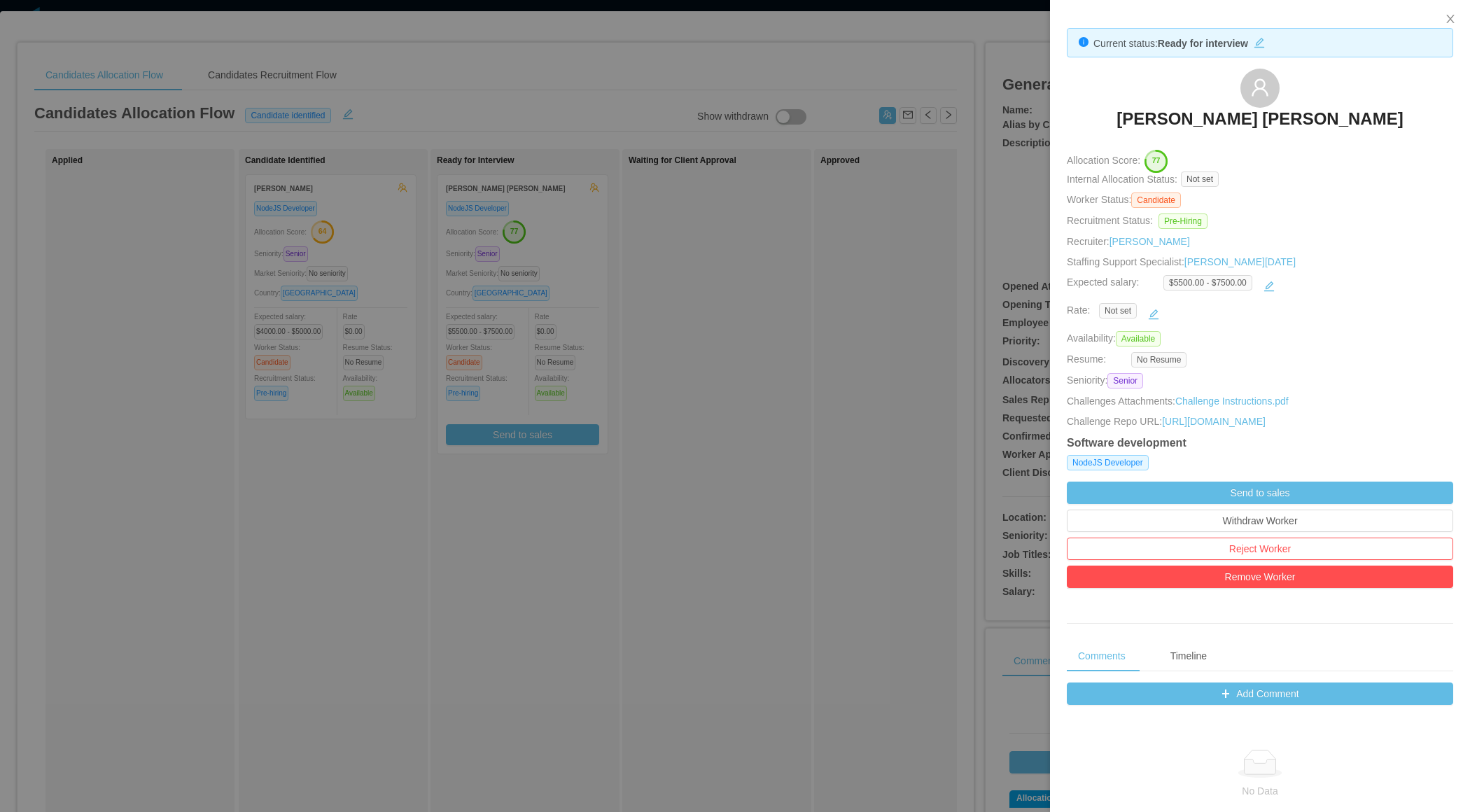
click at [411, 522] on div at bounding box center [735, 406] width 1470 height 812
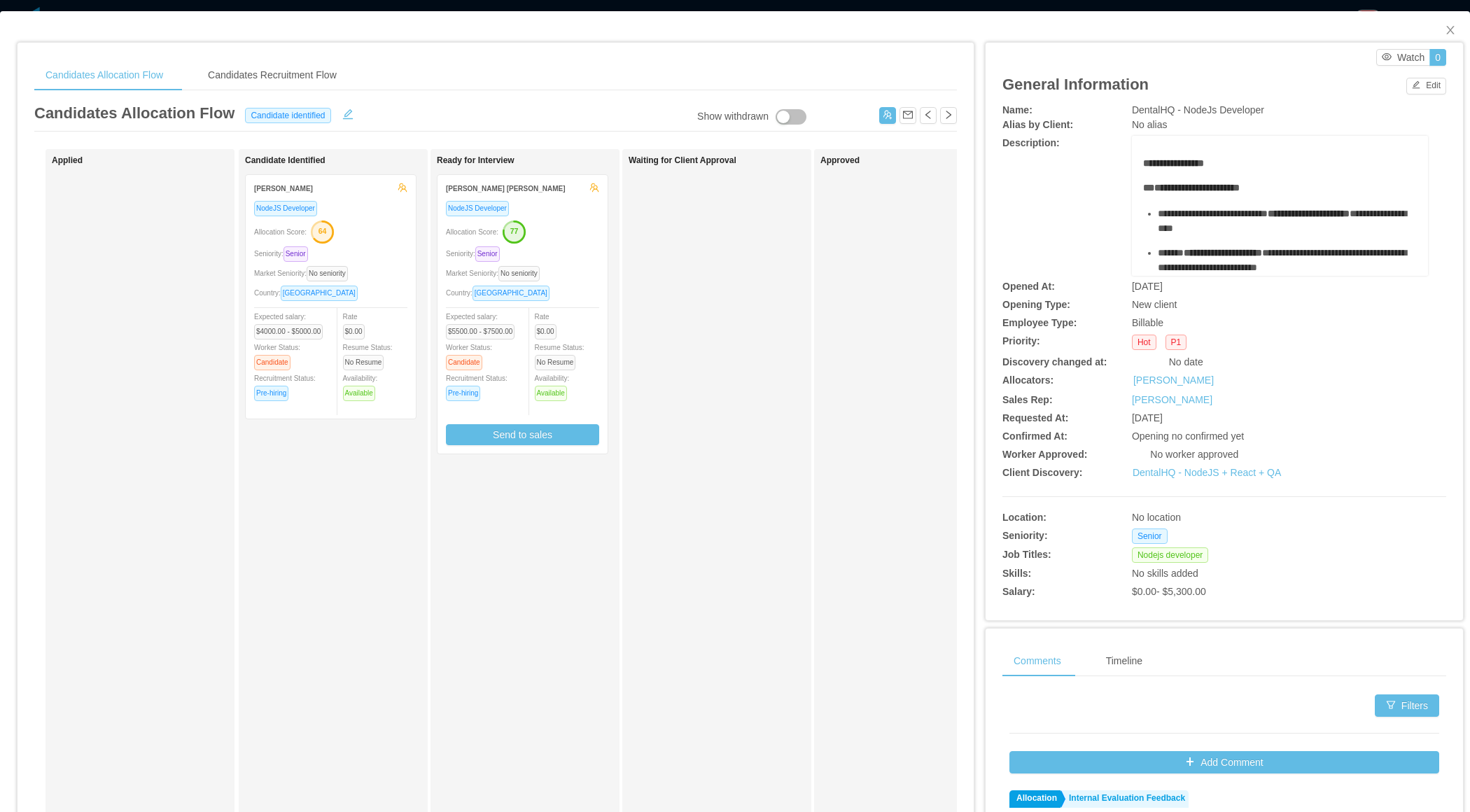
click at [556, 267] on div "Market Seniority: No seniority" at bounding box center [522, 273] width 153 height 16
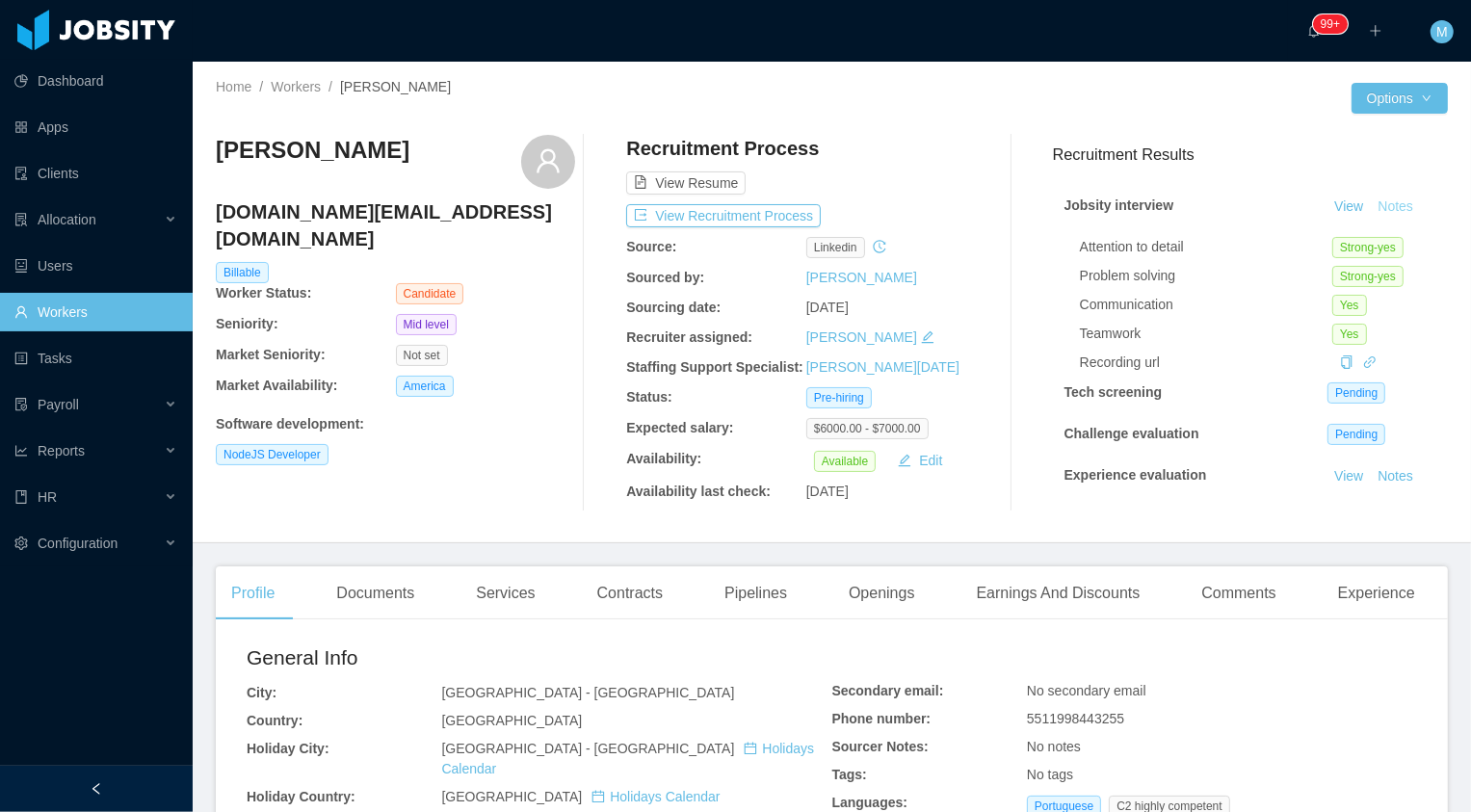
click at [1405, 213] on button "Notes" at bounding box center [1396, 206] width 51 height 23
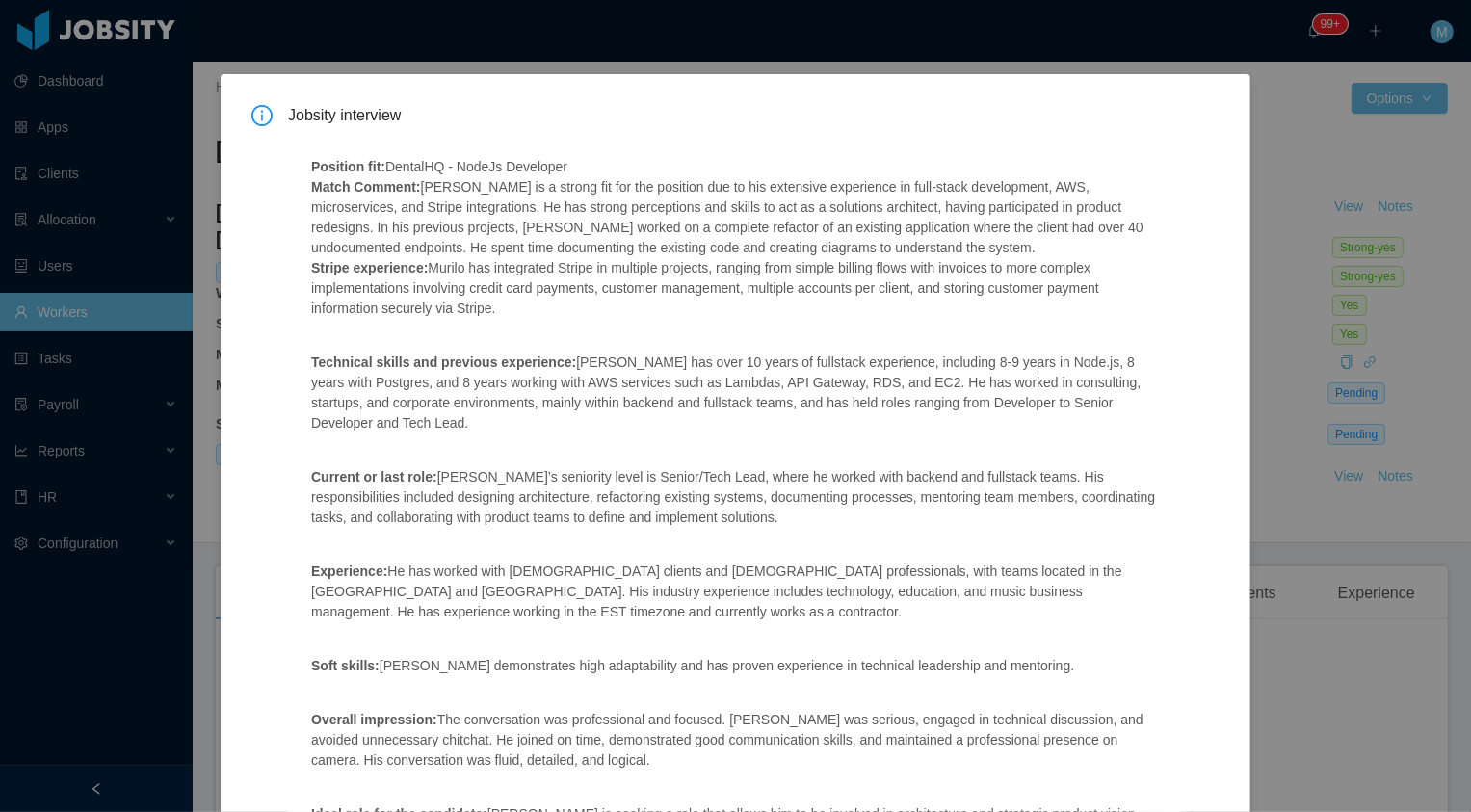
scroll to position [413, 0]
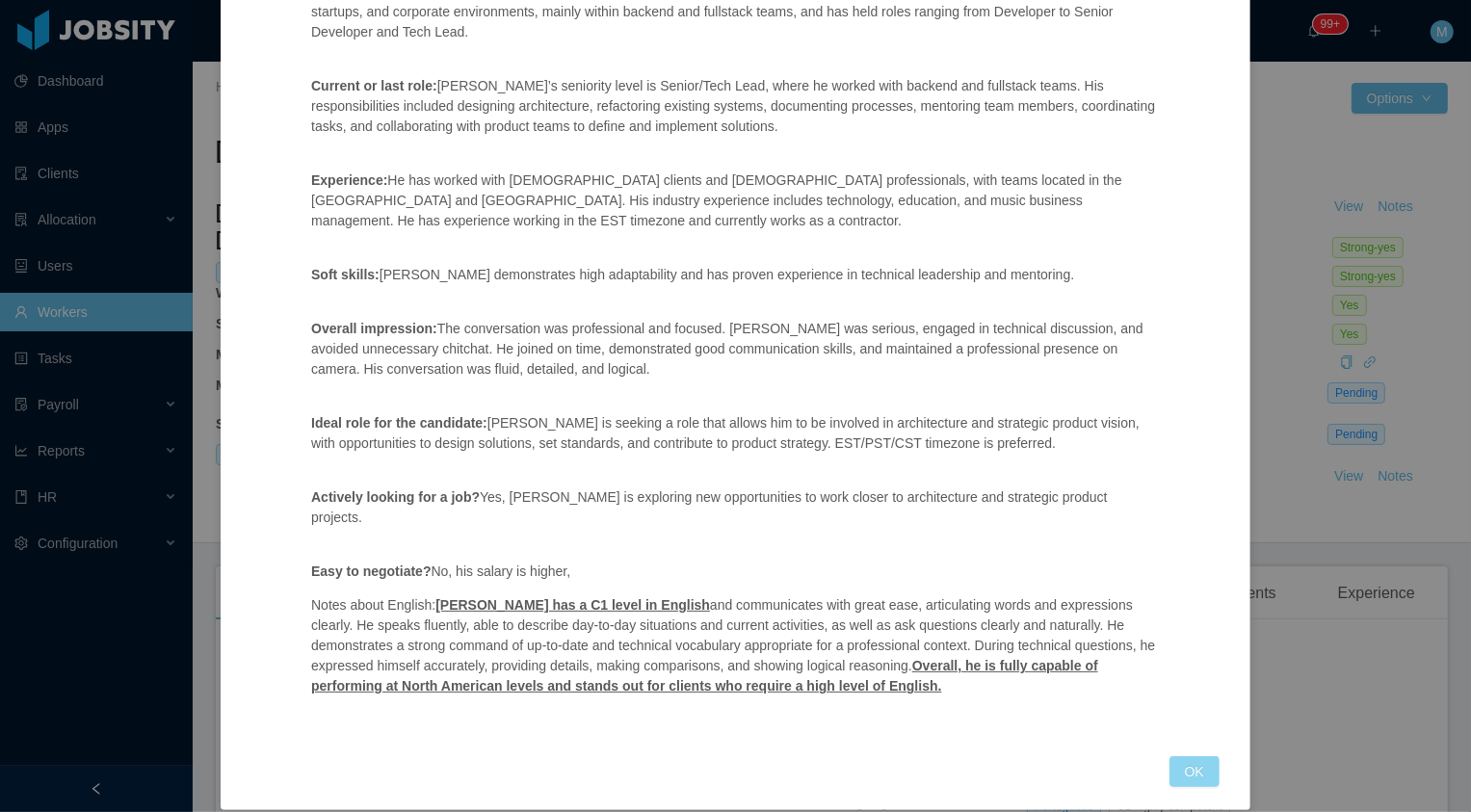
click at [1203, 757] on button "OK" at bounding box center [1195, 772] width 50 height 31
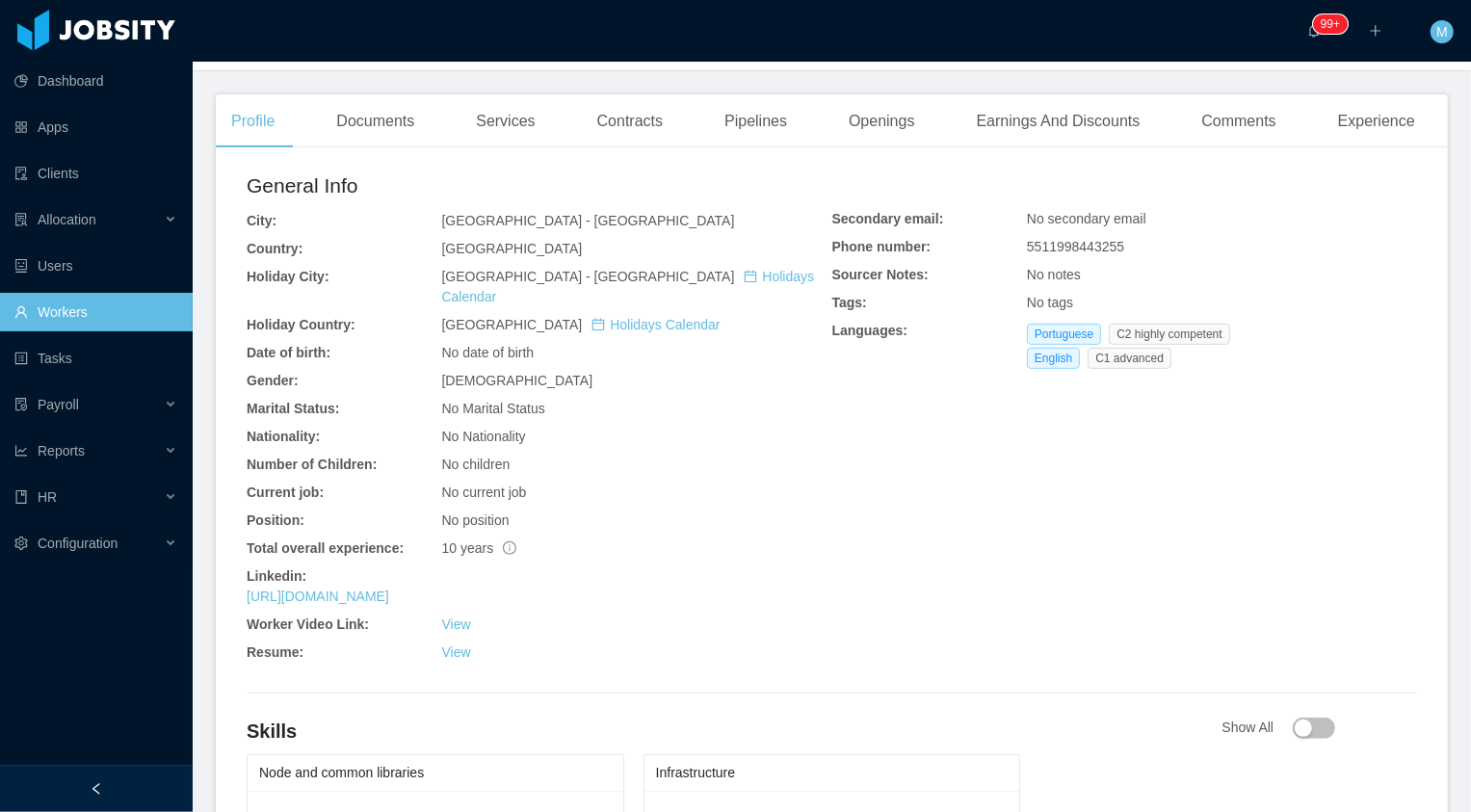
scroll to position [0, 0]
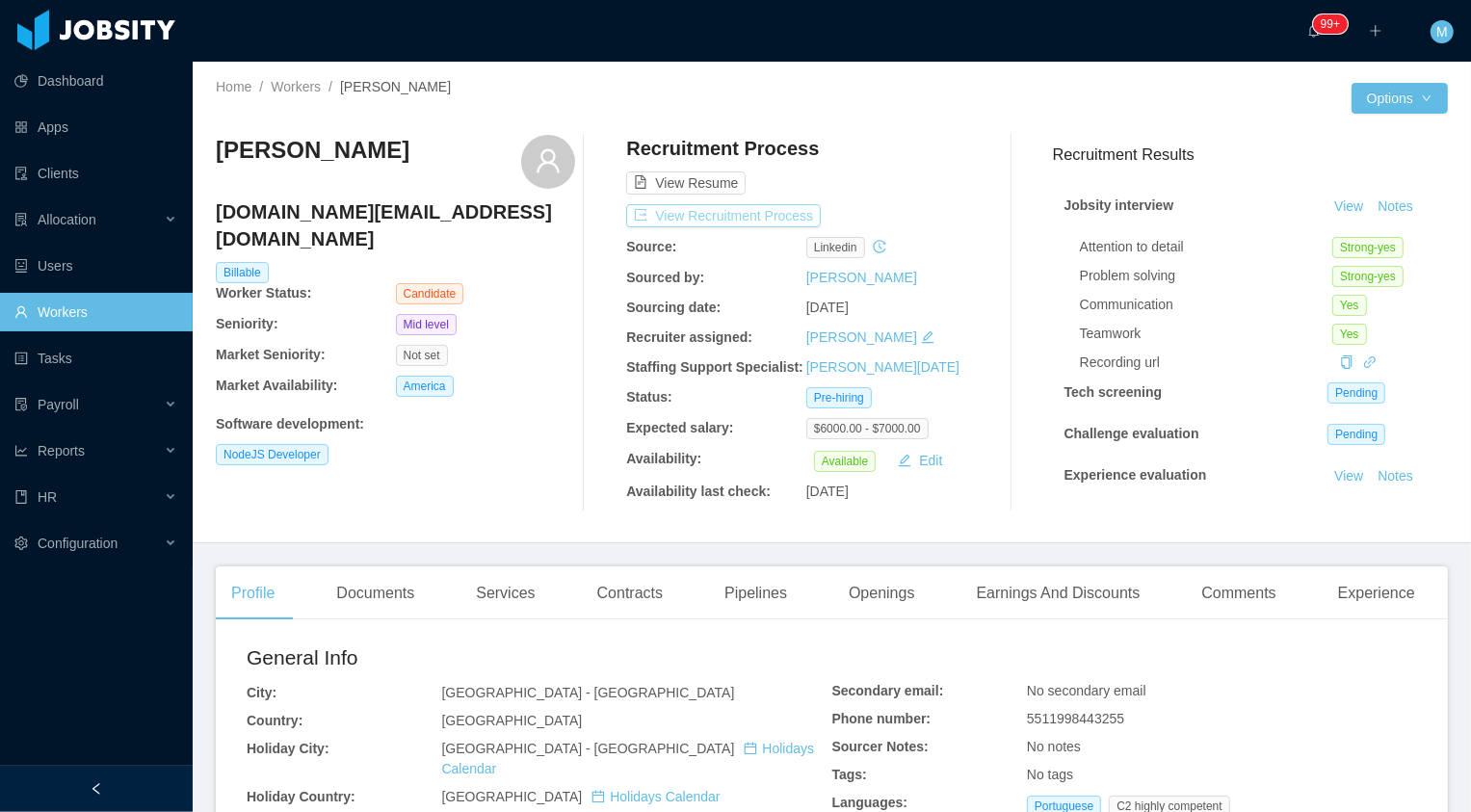
click at [774, 215] on button "View Recruitment Process" at bounding box center [723, 215] width 194 height 23
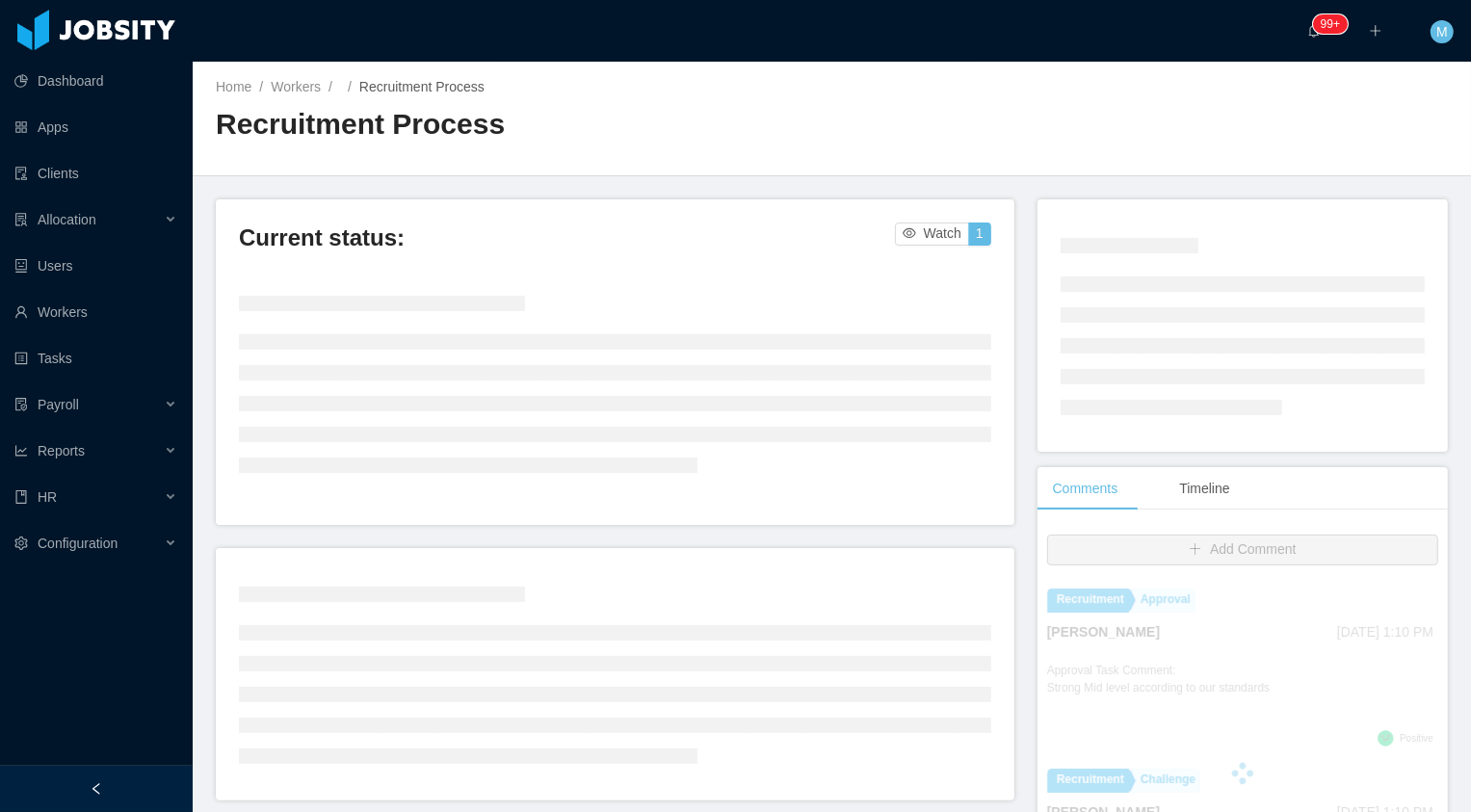
click at [158, 787] on div at bounding box center [96, 789] width 192 height 46
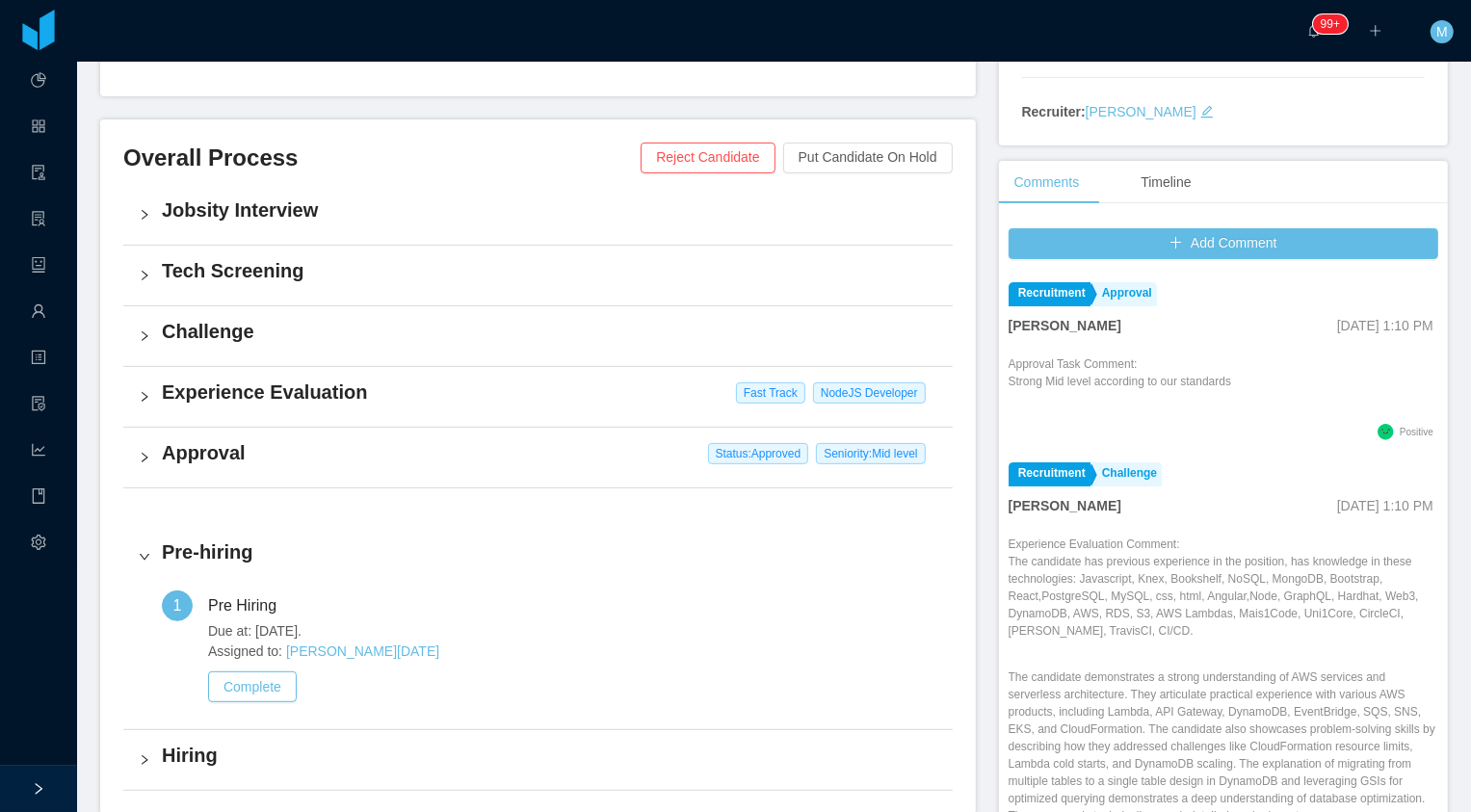
scroll to position [421, 0]
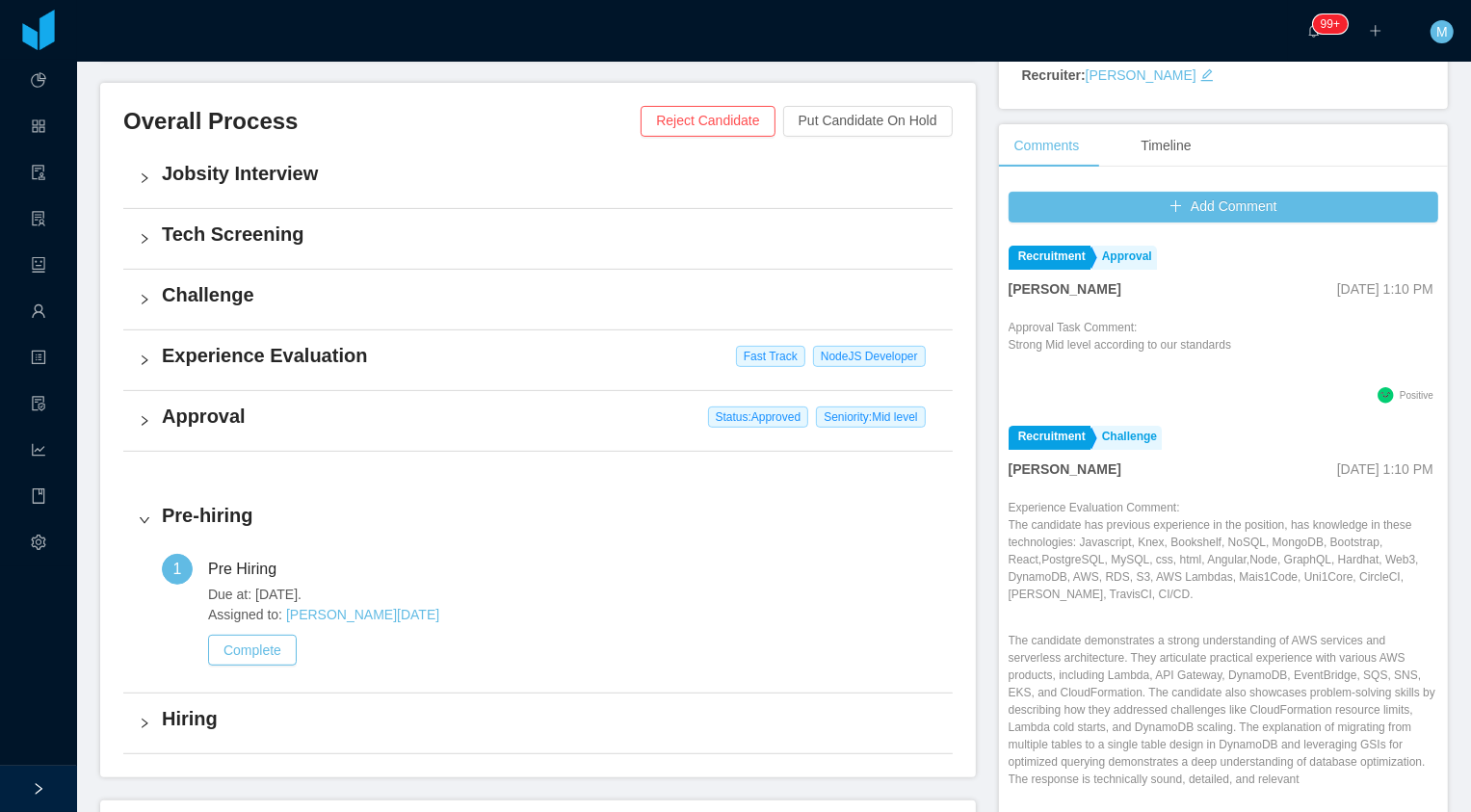
click at [237, 373] on div "Experience Evaluation Fast Track NodeJS Developer" at bounding box center [538, 360] width 830 height 60
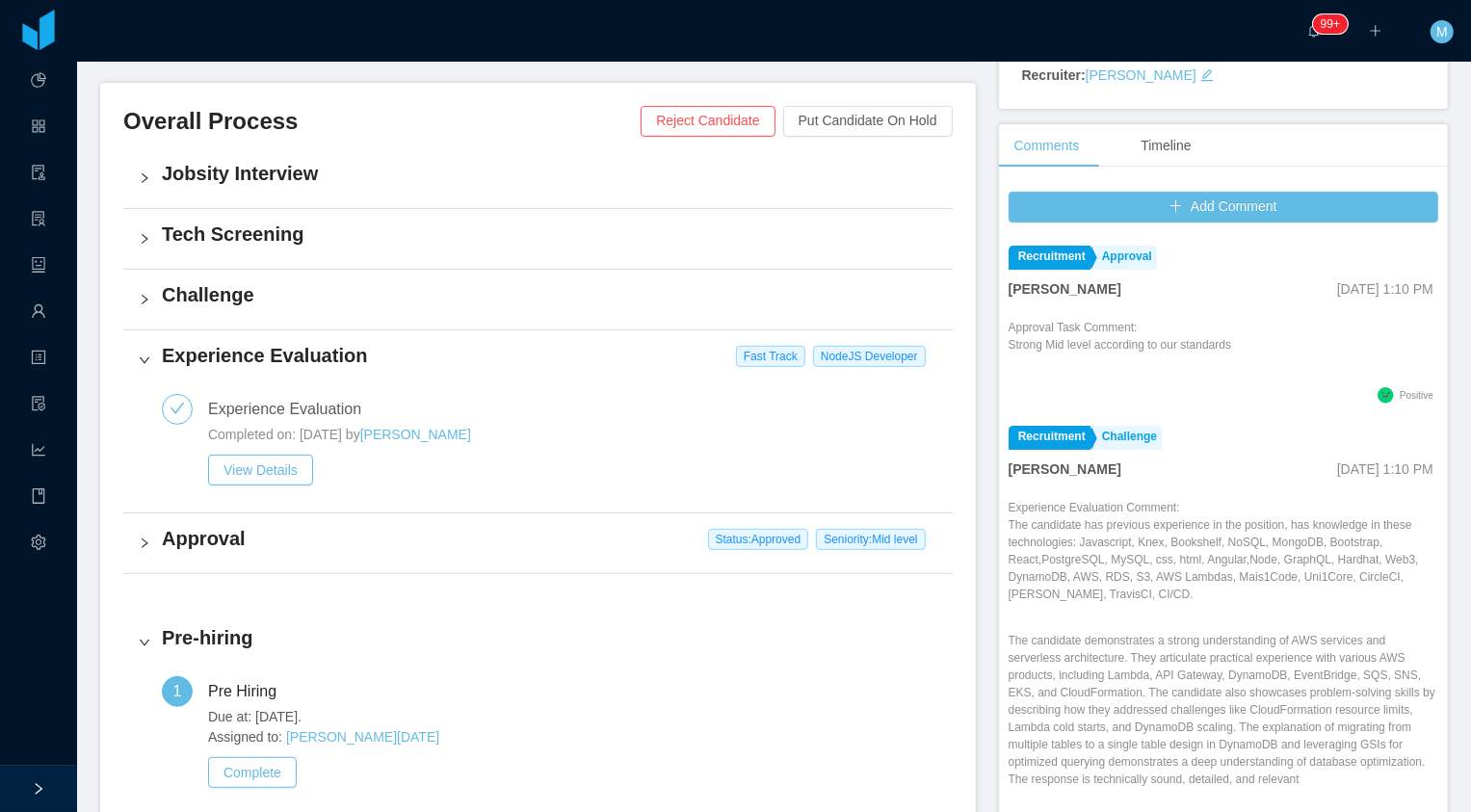
click at [164, 547] on h4 "Approval" at bounding box center [550, 538] width 775 height 27
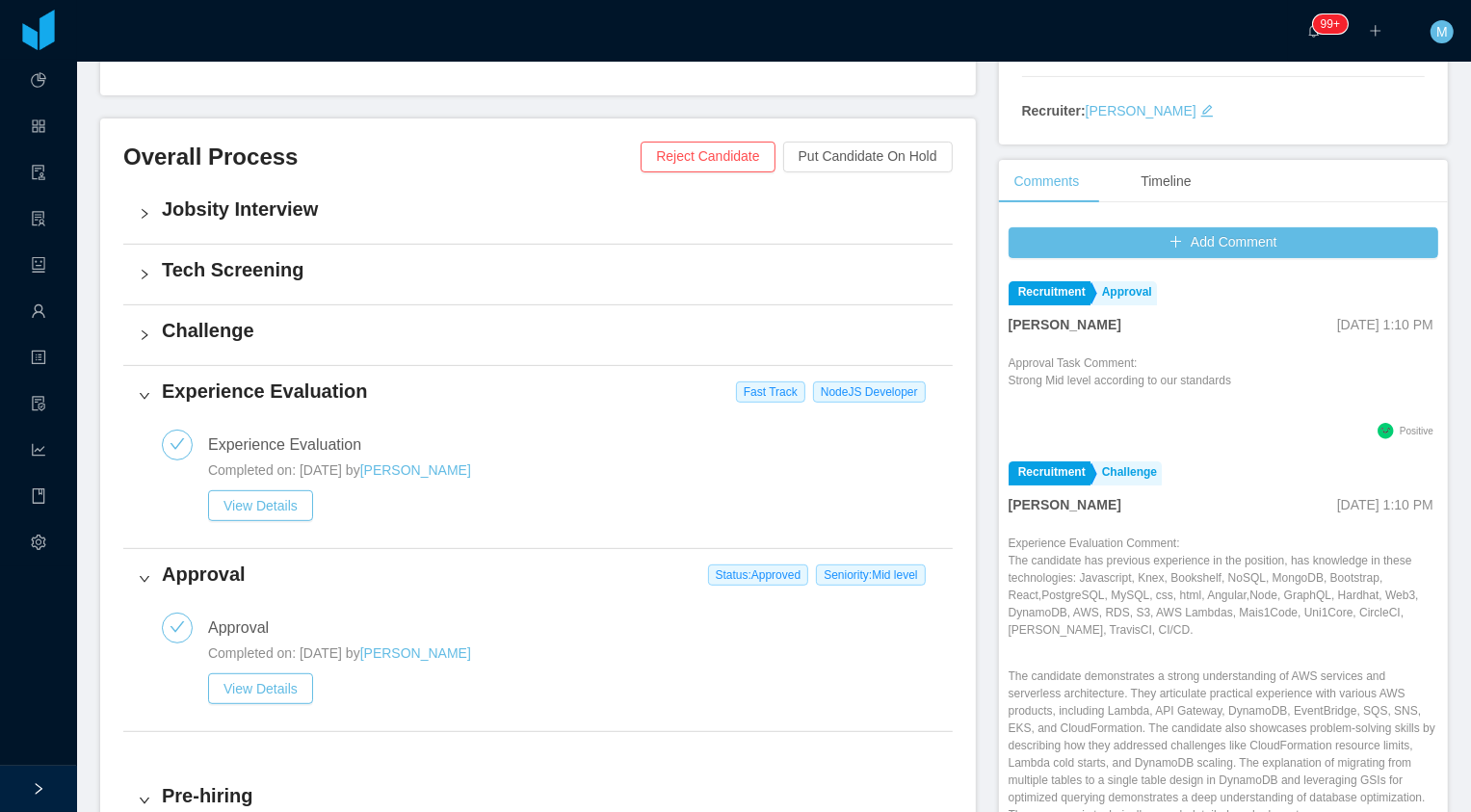
scroll to position [384, 0]
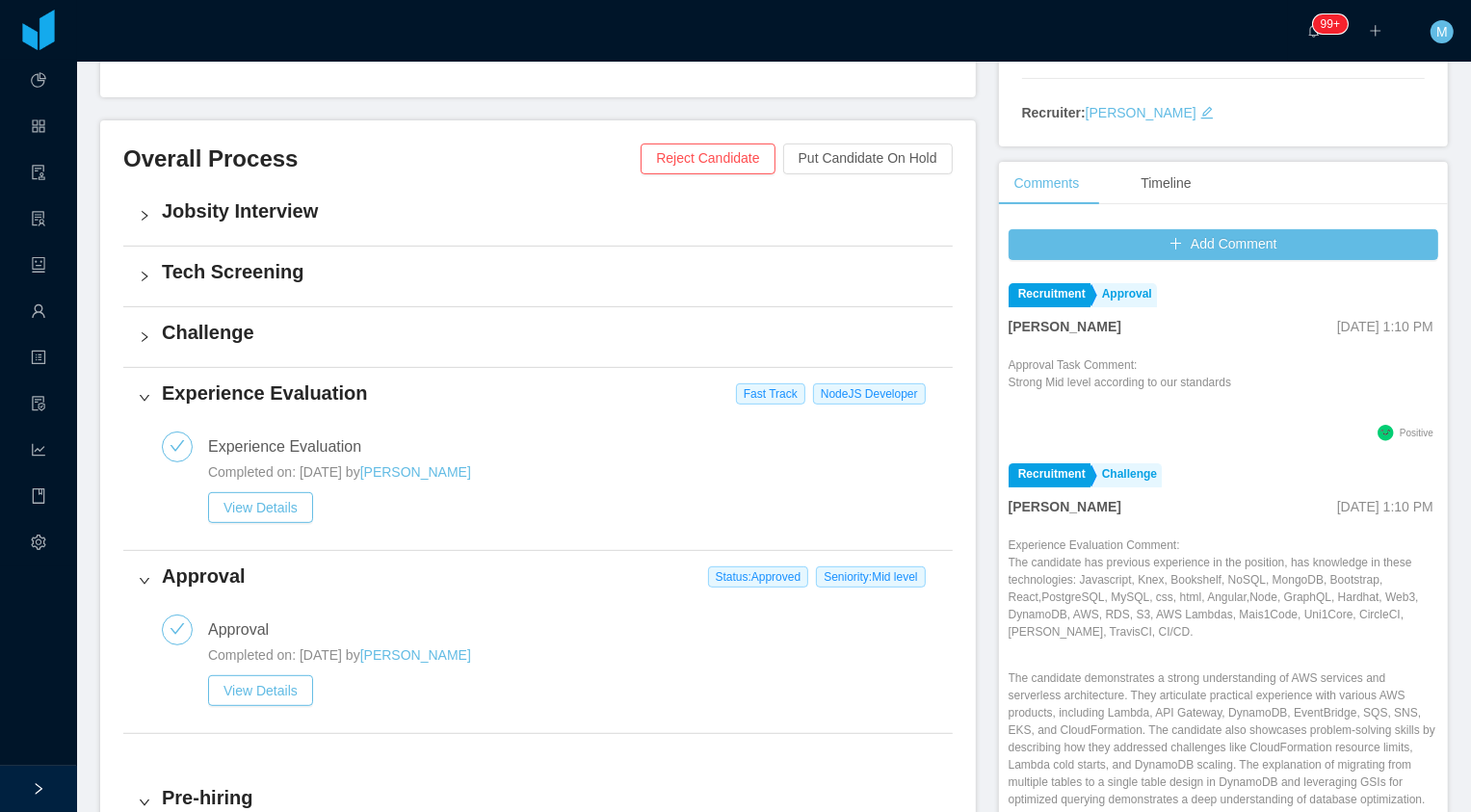
click at [145, 347] on div "Challenge" at bounding box center [538, 337] width 830 height 60
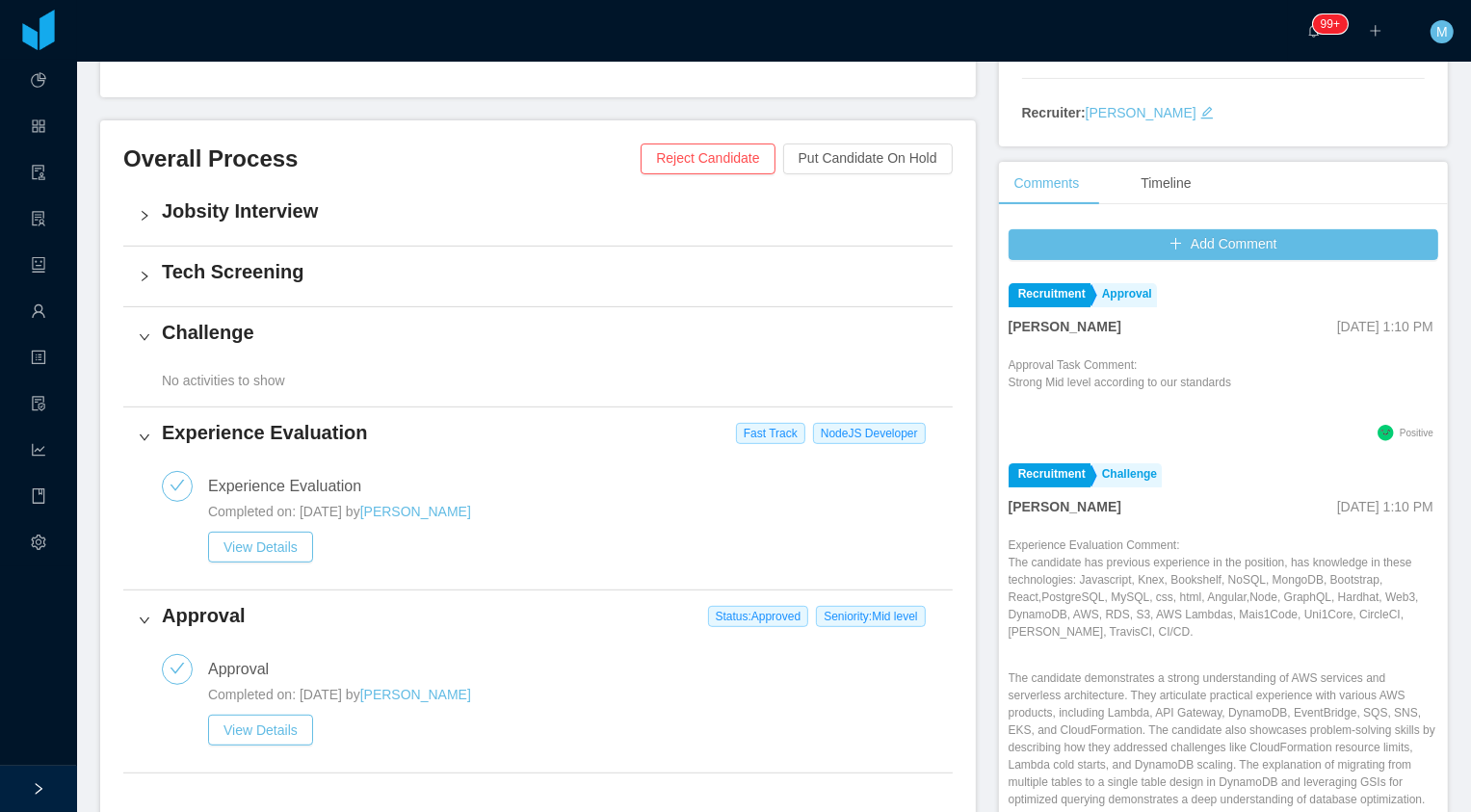
click at [145, 347] on div "Challenge" at bounding box center [538, 337] width 830 height 60
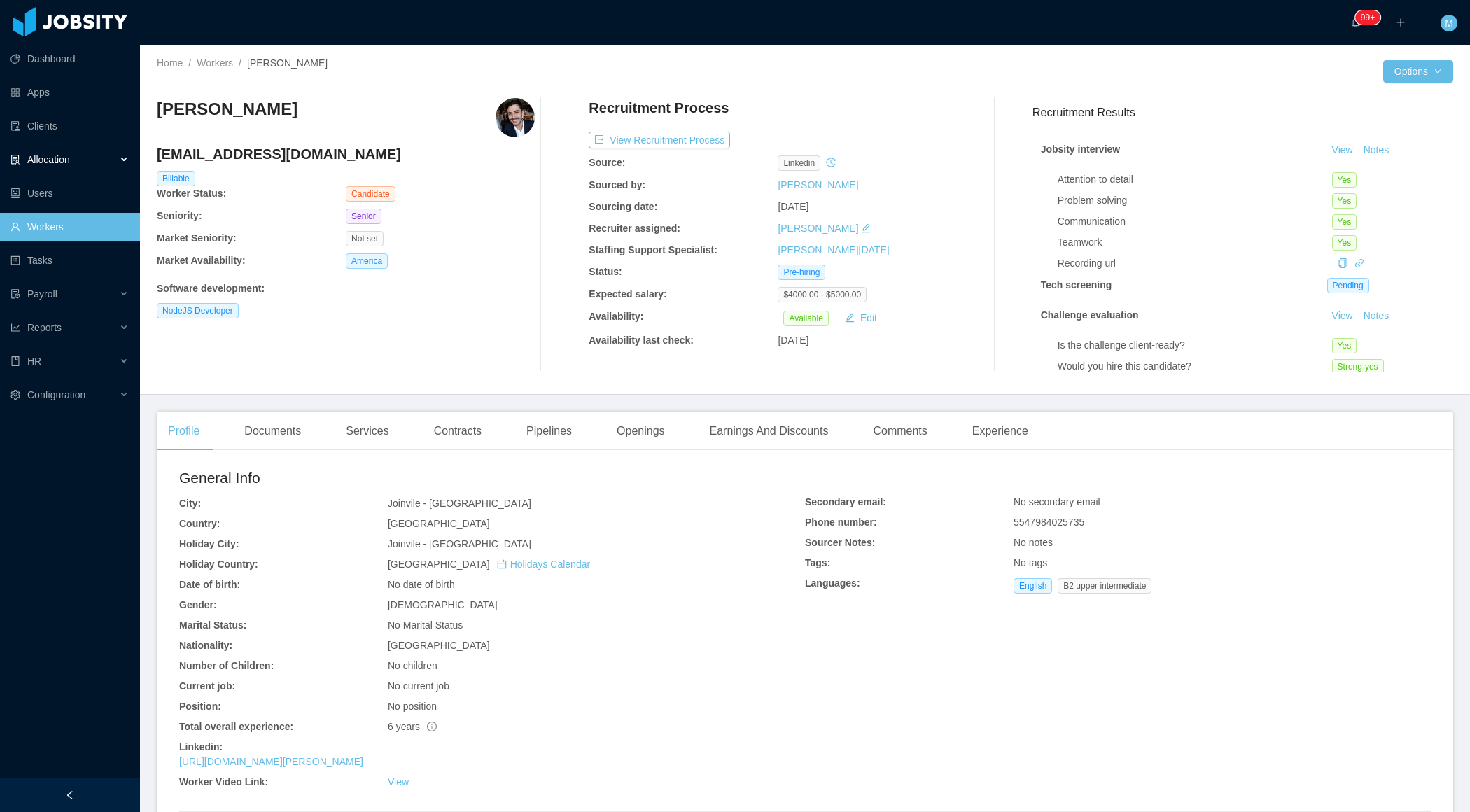
click at [128, 168] on div "Allocation" at bounding box center [70, 159] width 140 height 28
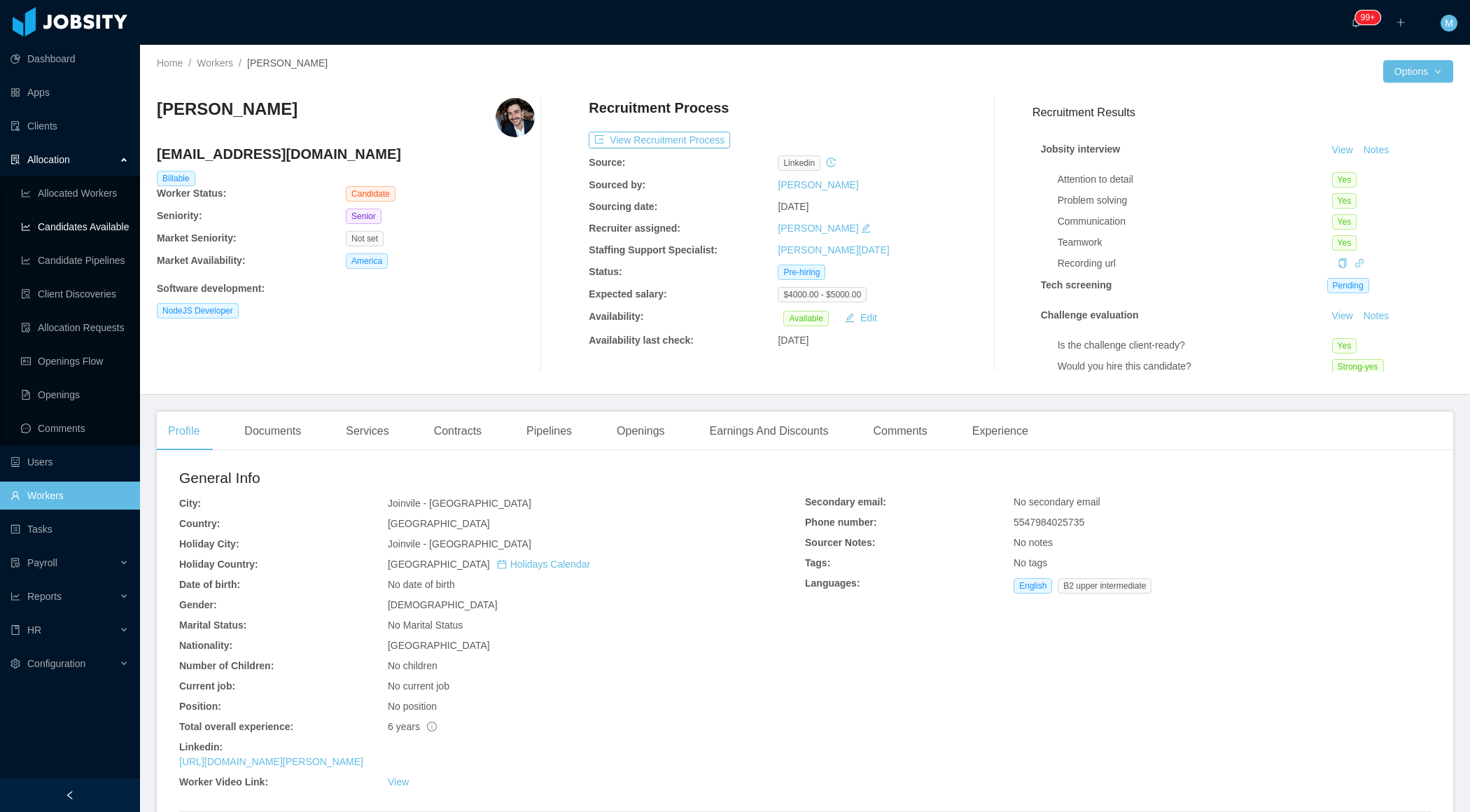
click at [104, 231] on link "Candidates Available" at bounding box center [75, 226] width 108 height 28
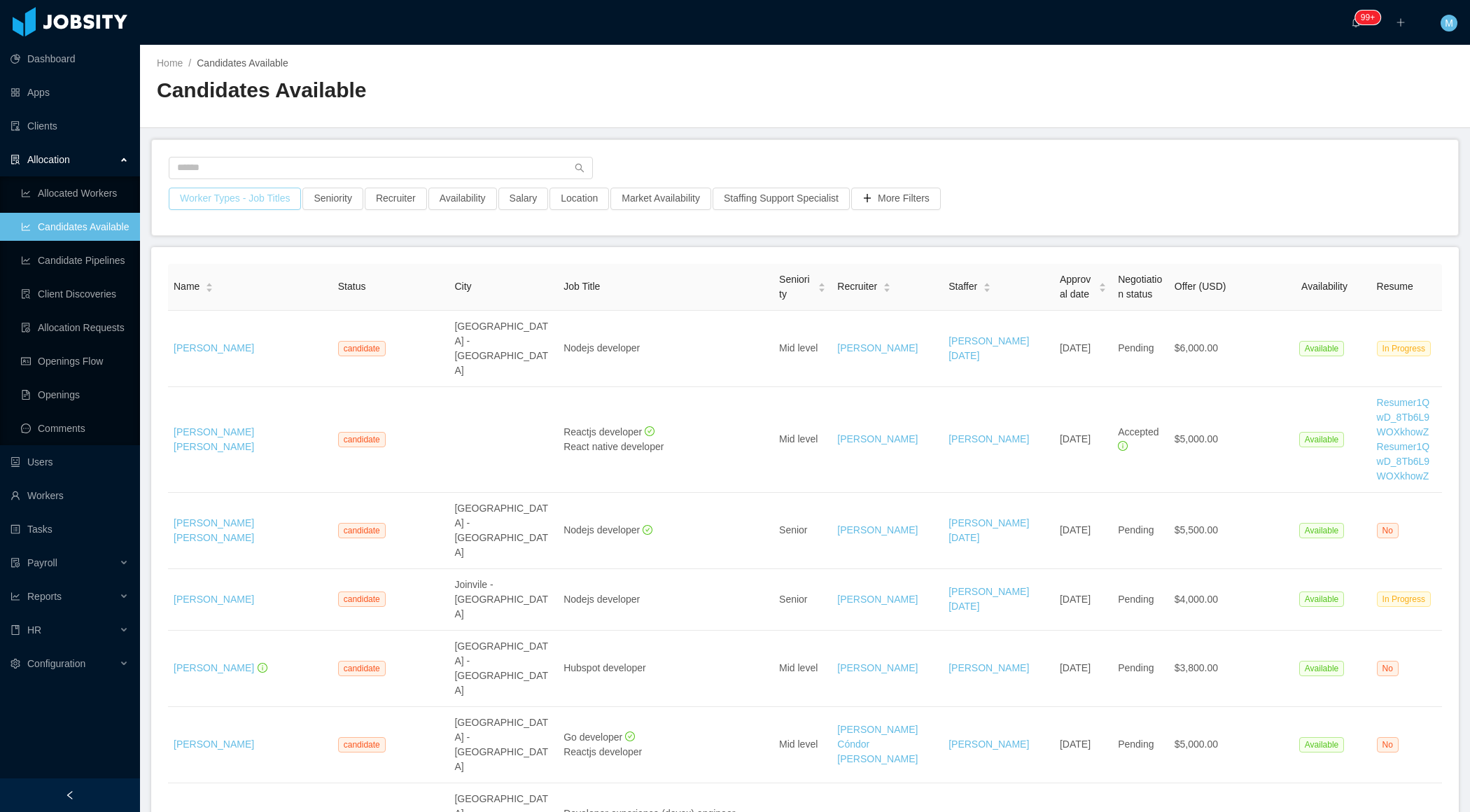
click at [280, 201] on button "Worker Types - Job Titles" at bounding box center [234, 199] width 133 height 22
click at [272, 313] on div "Job Titles" at bounding box center [234, 316] width 187 height 14
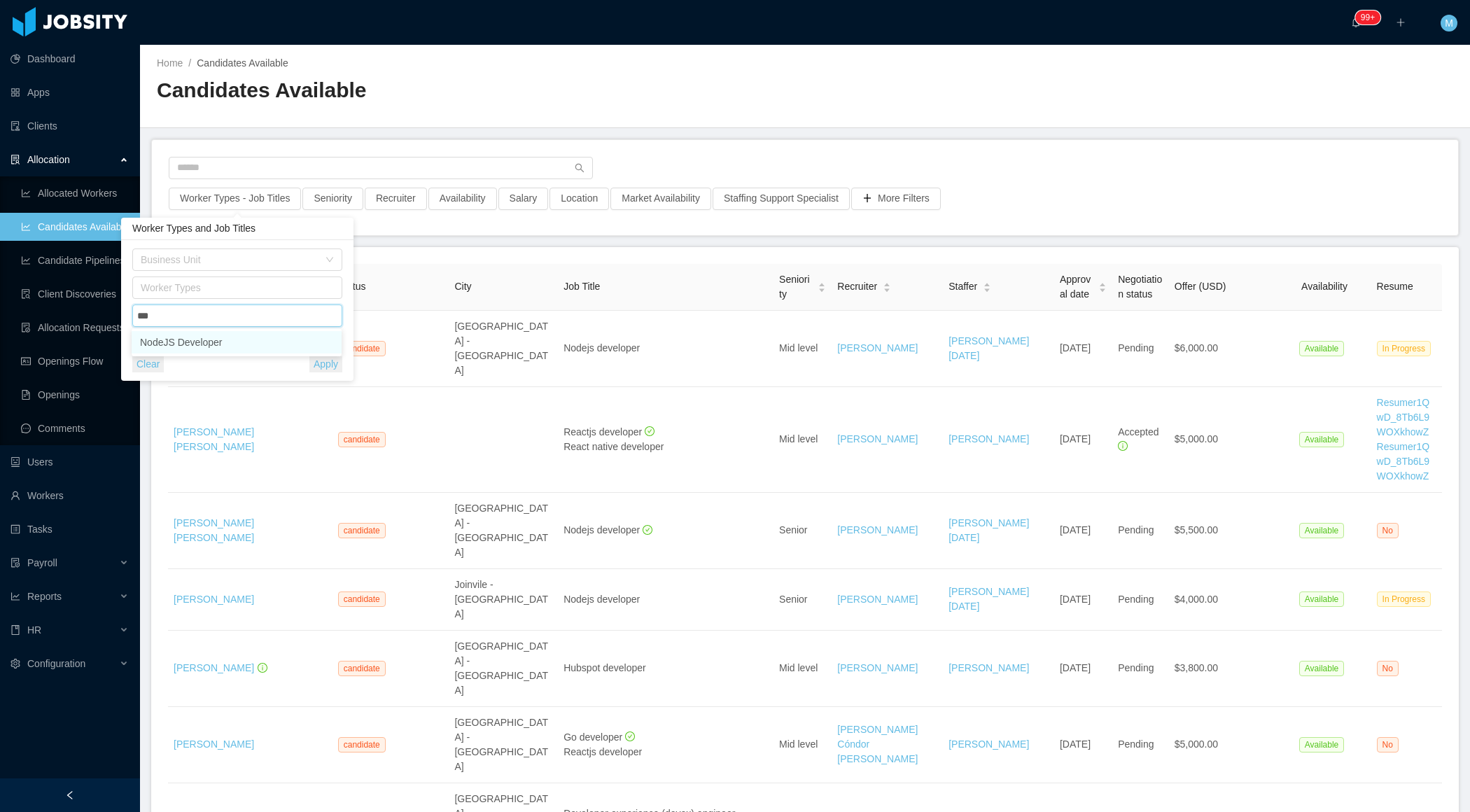
type input "****"
click at [267, 355] on ul "NodeJS Developer" at bounding box center [237, 342] width 210 height 28
click at [264, 346] on li "NodeJS Developer" at bounding box center [237, 342] width 210 height 22
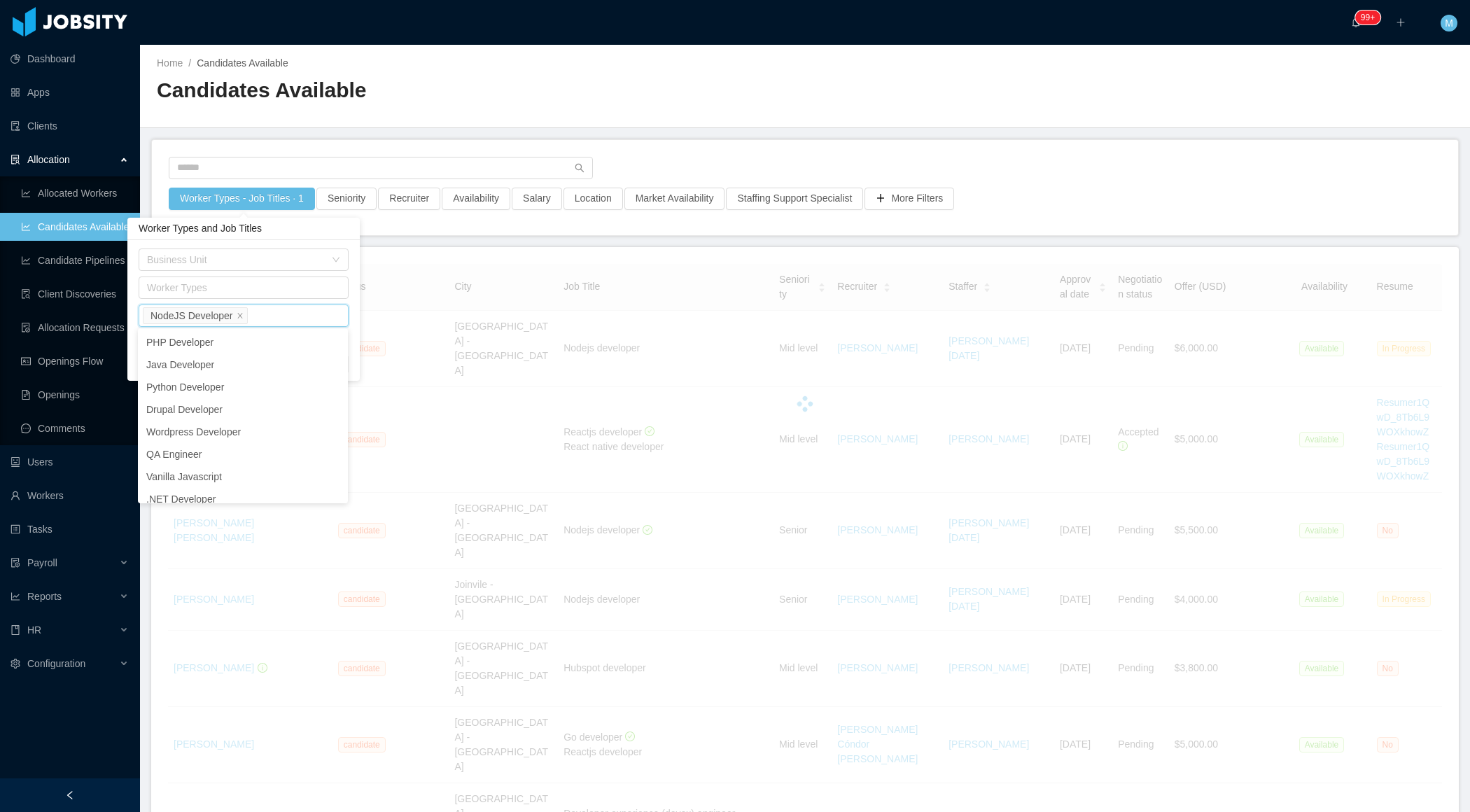
click at [510, 104] on h2 "Candidates Available" at bounding box center [481, 90] width 648 height 29
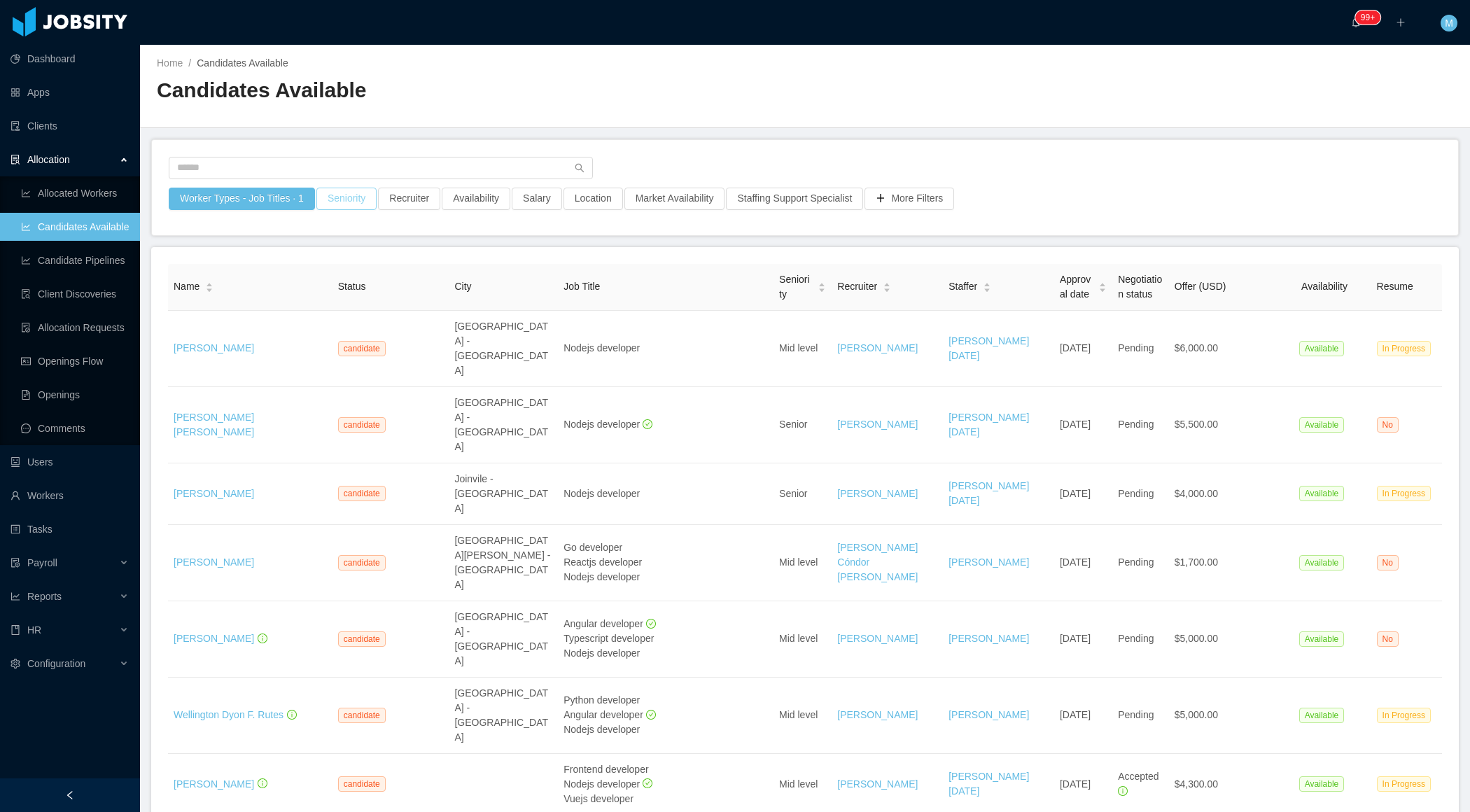
click at [358, 199] on button "Seniority" at bounding box center [346, 199] width 60 height 22
click at [358, 240] on div "Seniorities Clear Apply" at bounding box center [351, 272] width 232 height 64
click at [350, 257] on div "Seniorities" at bounding box center [348, 260] width 187 height 14
click at [313, 346] on li "Mid Level" at bounding box center [350, 353] width 210 height 22
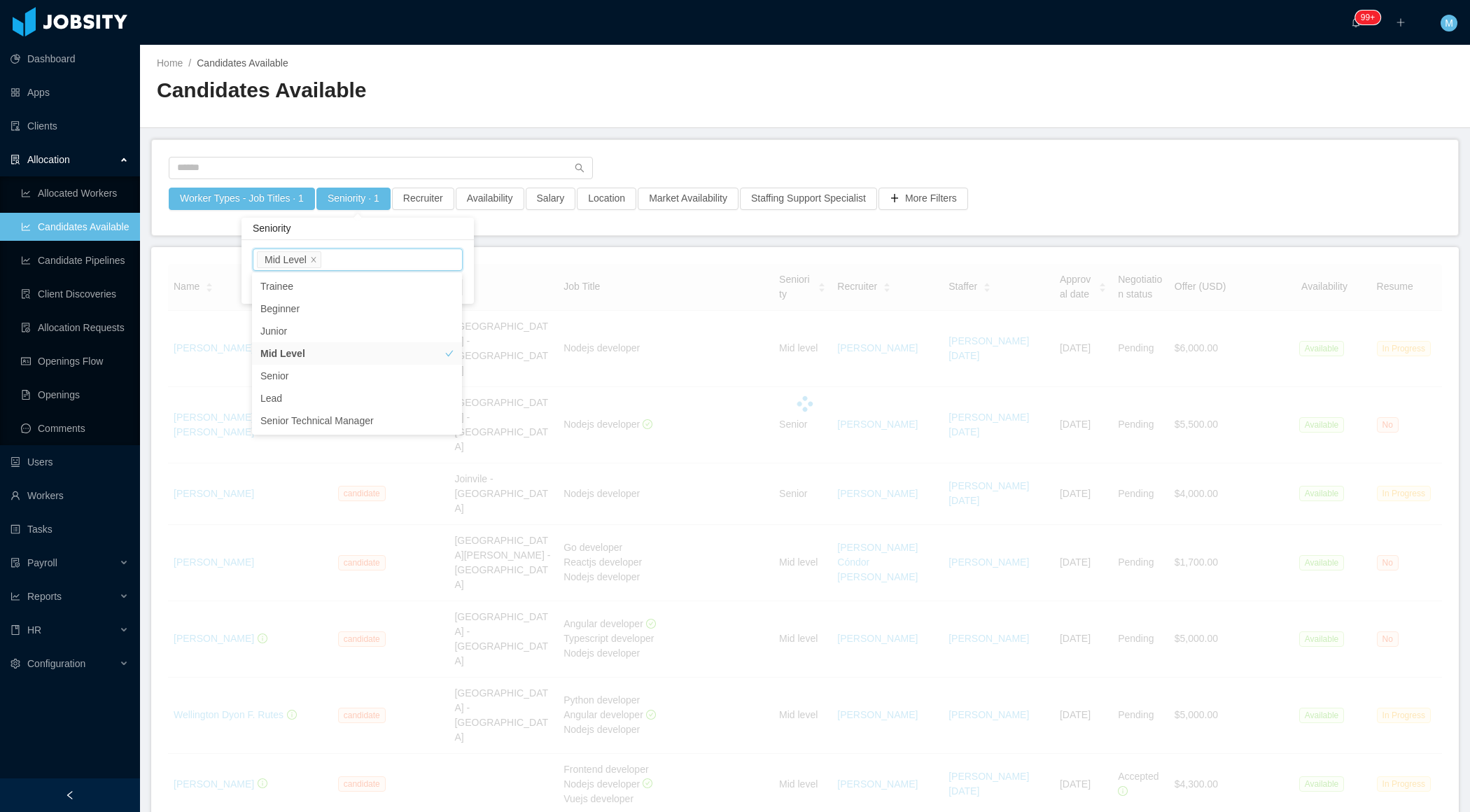
click at [617, 91] on h2 "Candidates Available" at bounding box center [481, 90] width 648 height 29
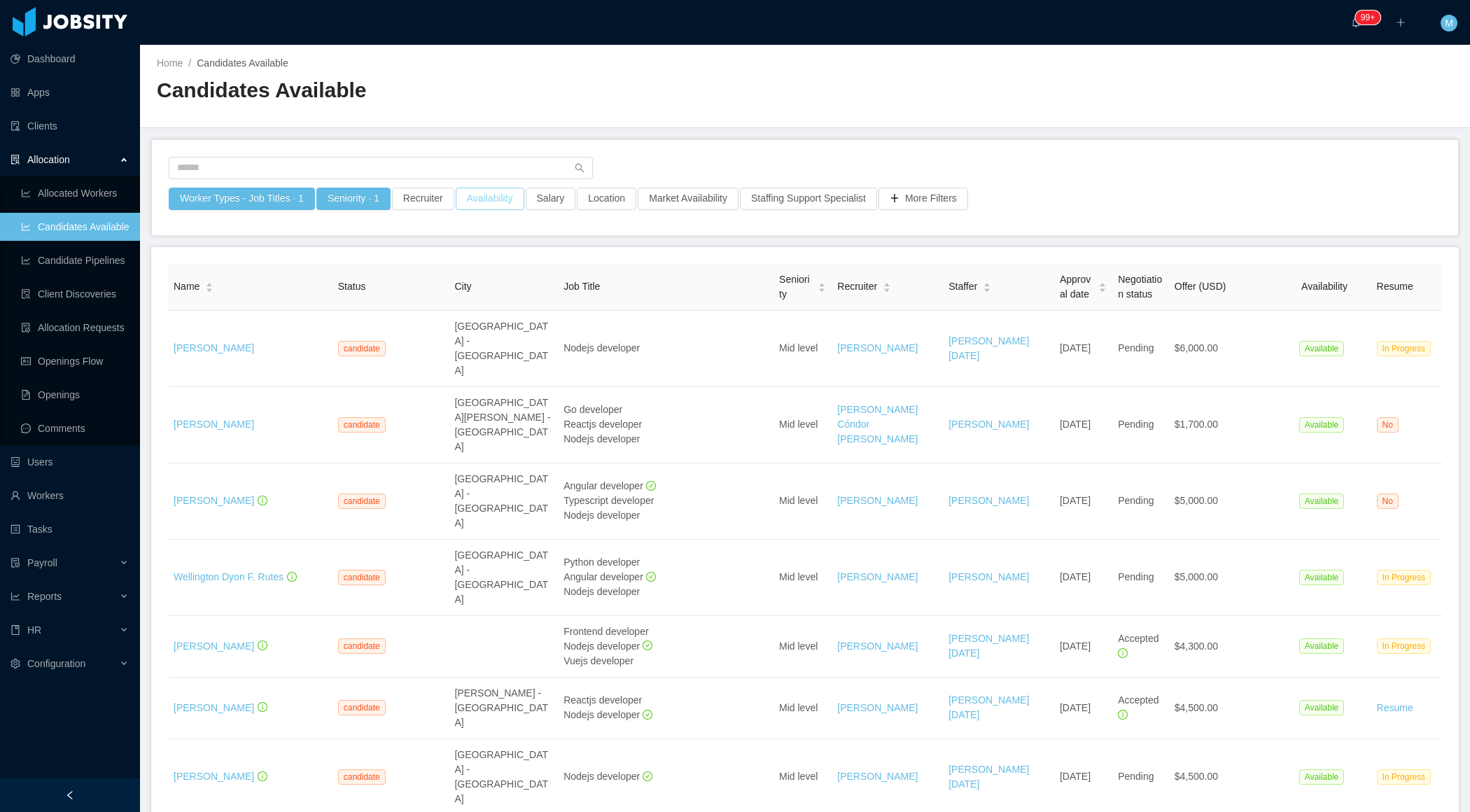
click at [512, 201] on button "Availability" at bounding box center [490, 199] width 69 height 22
click at [489, 251] on div "Select one" at bounding box center [492, 259] width 197 height 21
click at [463, 286] on li "Available" at bounding box center [494, 286] width 210 height 22
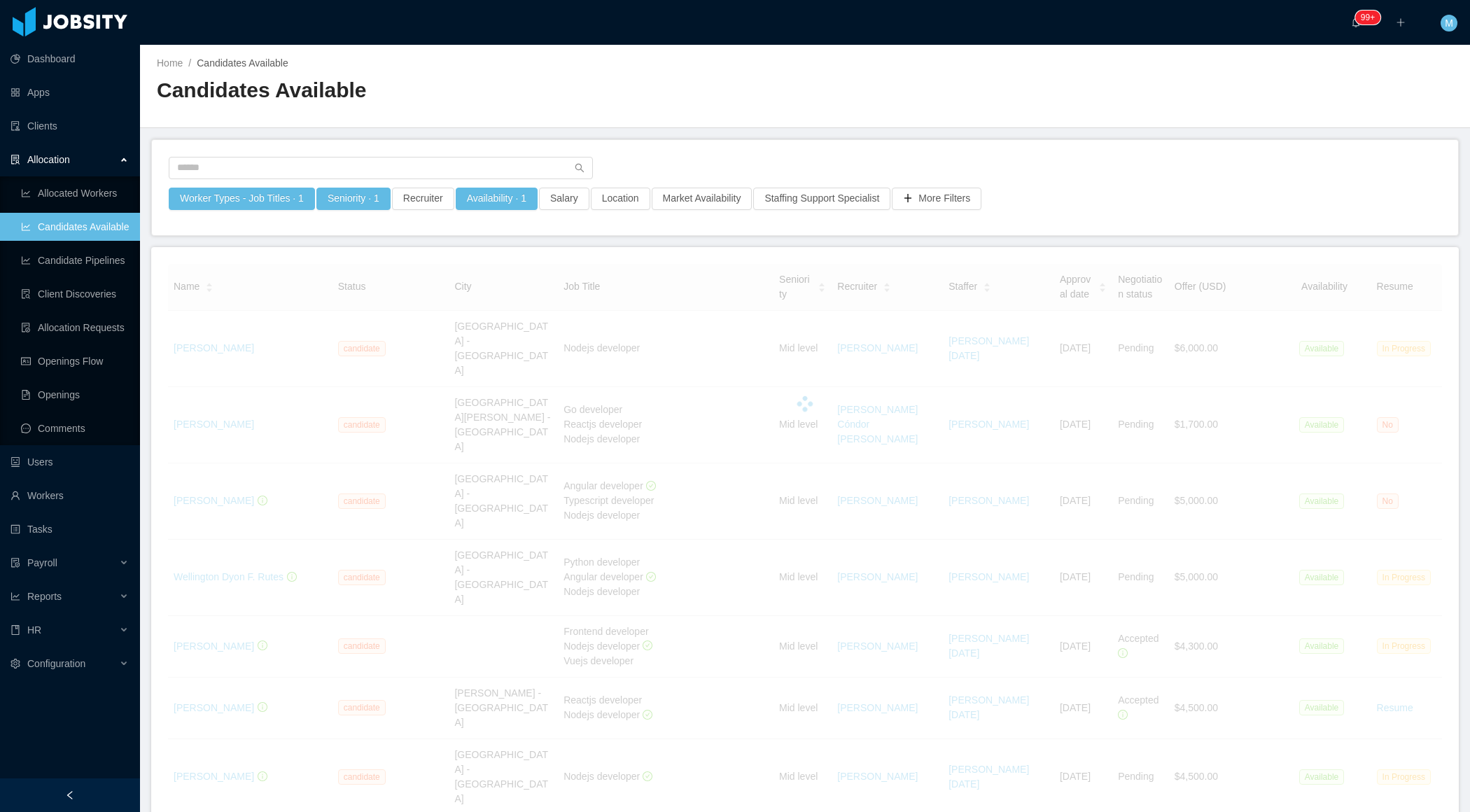
click at [677, 129] on main "Home / Candidates Available / Candidates Available Worker Types - Job Titles · …" at bounding box center [805, 429] width 1330 height 768
click at [581, 197] on button "Salary" at bounding box center [564, 199] width 50 height 22
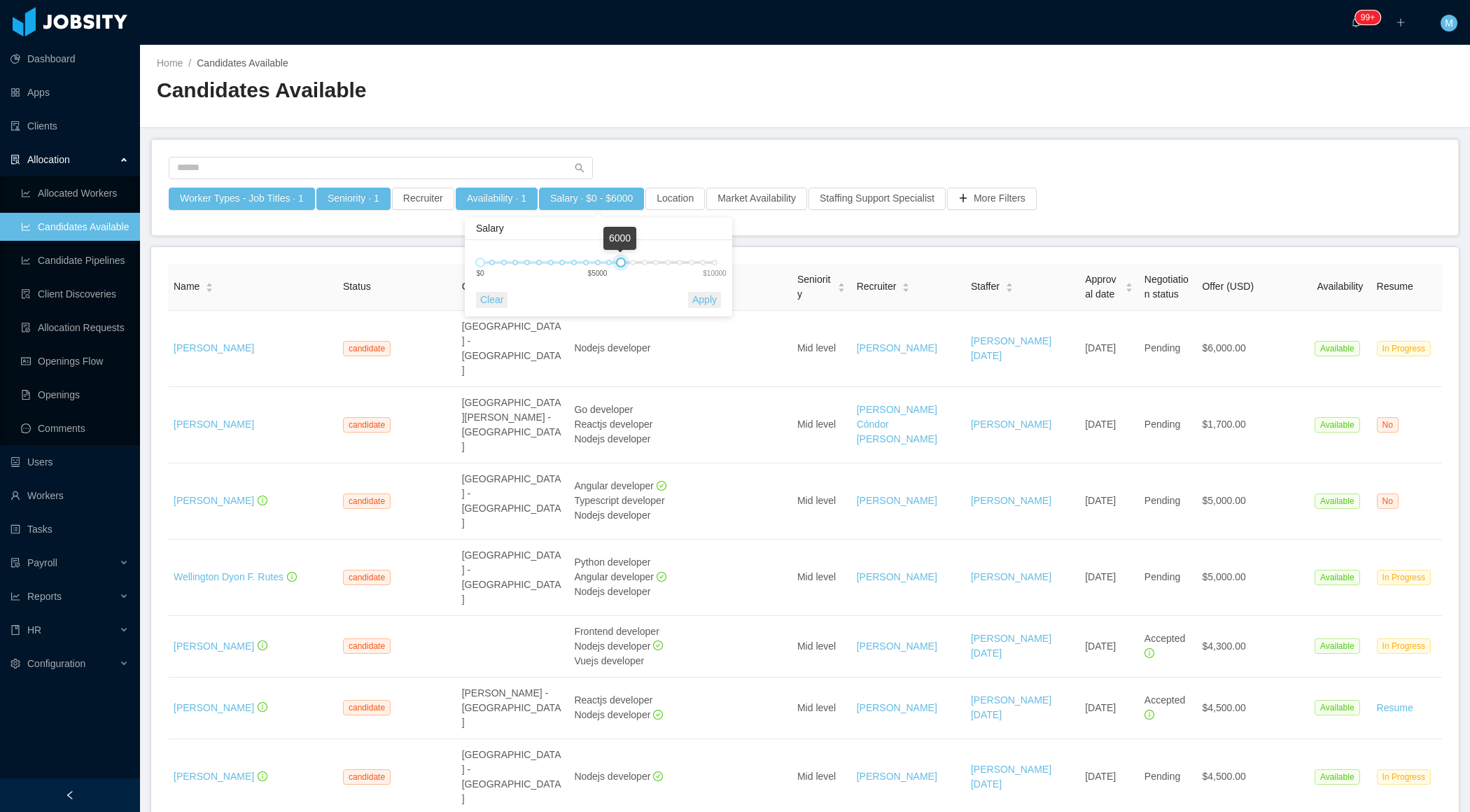
drag, startPoint x: 688, startPoint y: 259, endPoint x: 620, endPoint y: 263, distance: 68.1
click at [620, 263] on div at bounding box center [621, 262] width 10 height 10
click at [705, 302] on button "Apply" at bounding box center [705, 300] width 33 height 16
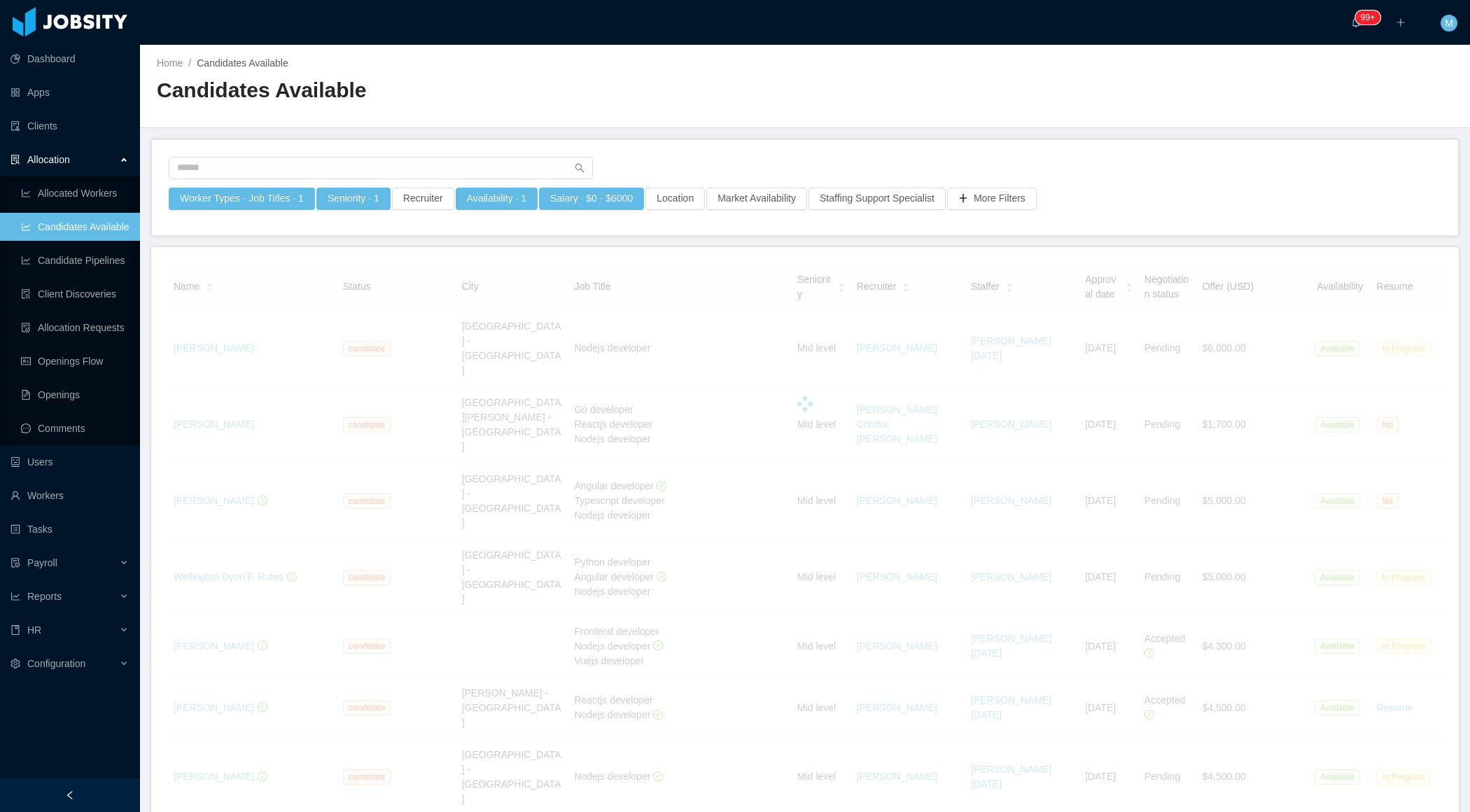
click at [714, 130] on main "Home / Candidates Available / Candidates Available Worker Types - Job Titles · …" at bounding box center [805, 429] width 1330 height 768
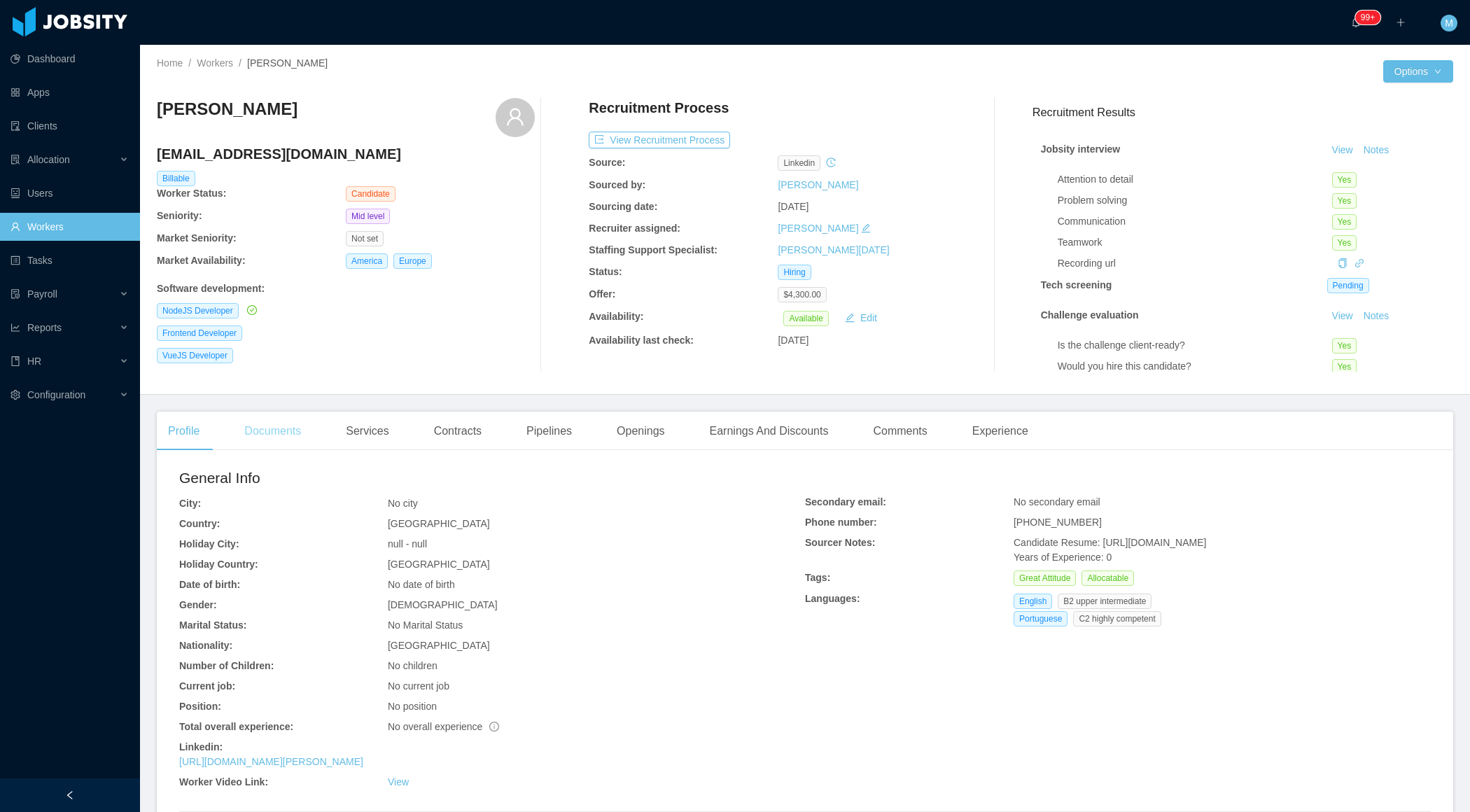
click at [290, 433] on div "Documents" at bounding box center [272, 431] width 79 height 39
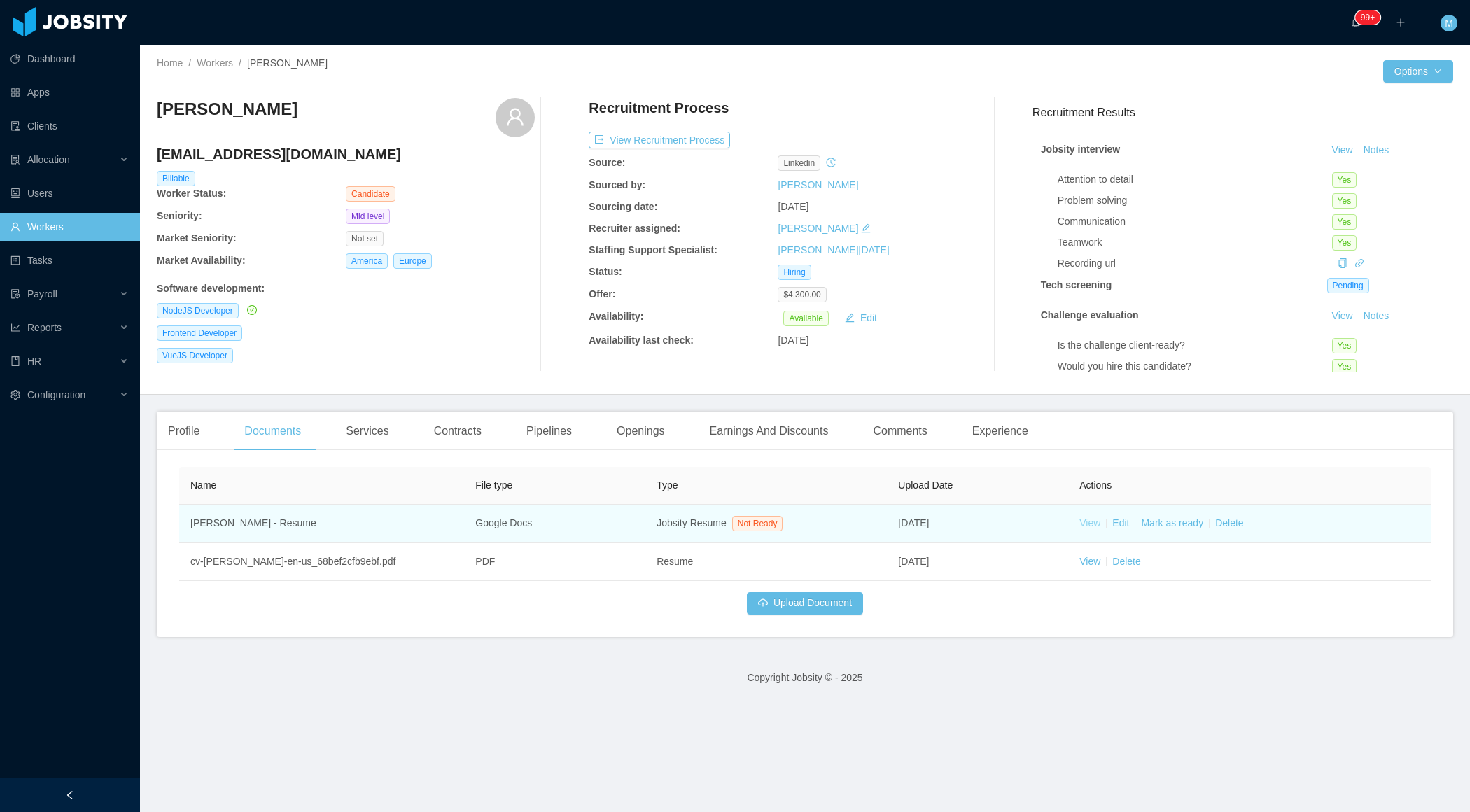
click at [1093, 523] on link "View" at bounding box center [1089, 523] width 21 height 11
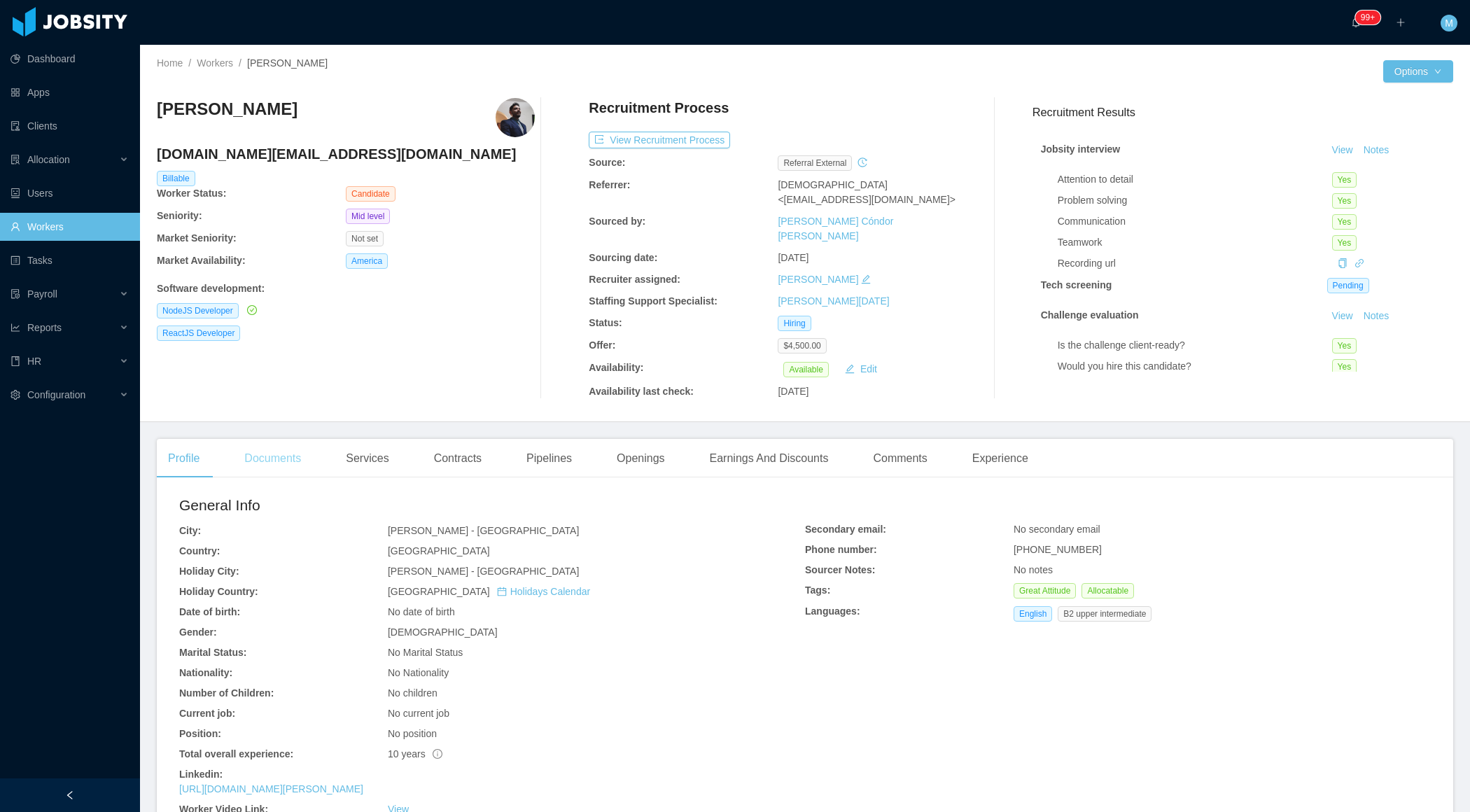
click at [273, 442] on div "Documents" at bounding box center [272, 458] width 79 height 39
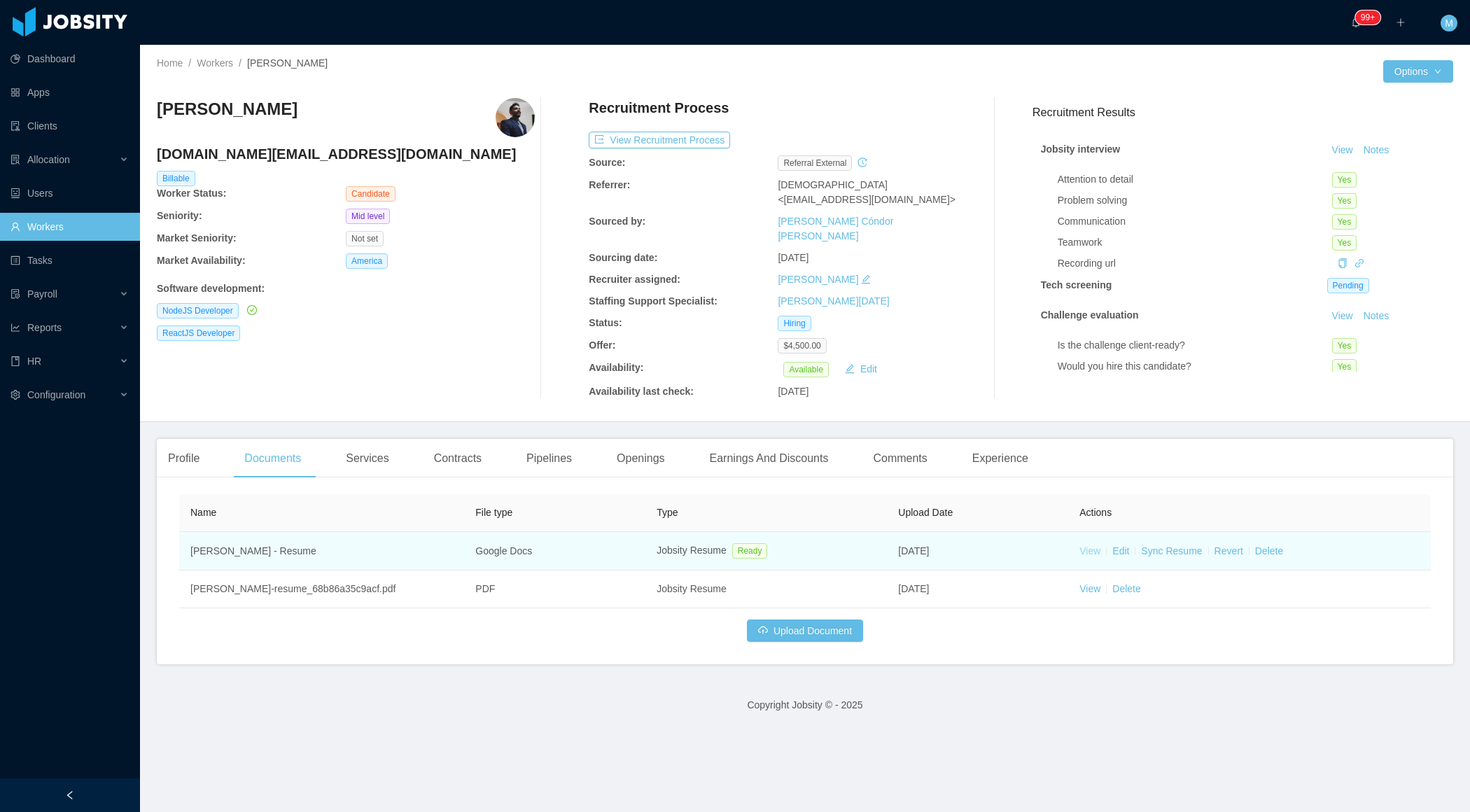
click at [1082, 545] on link "View" at bounding box center [1089, 551] width 21 height 11
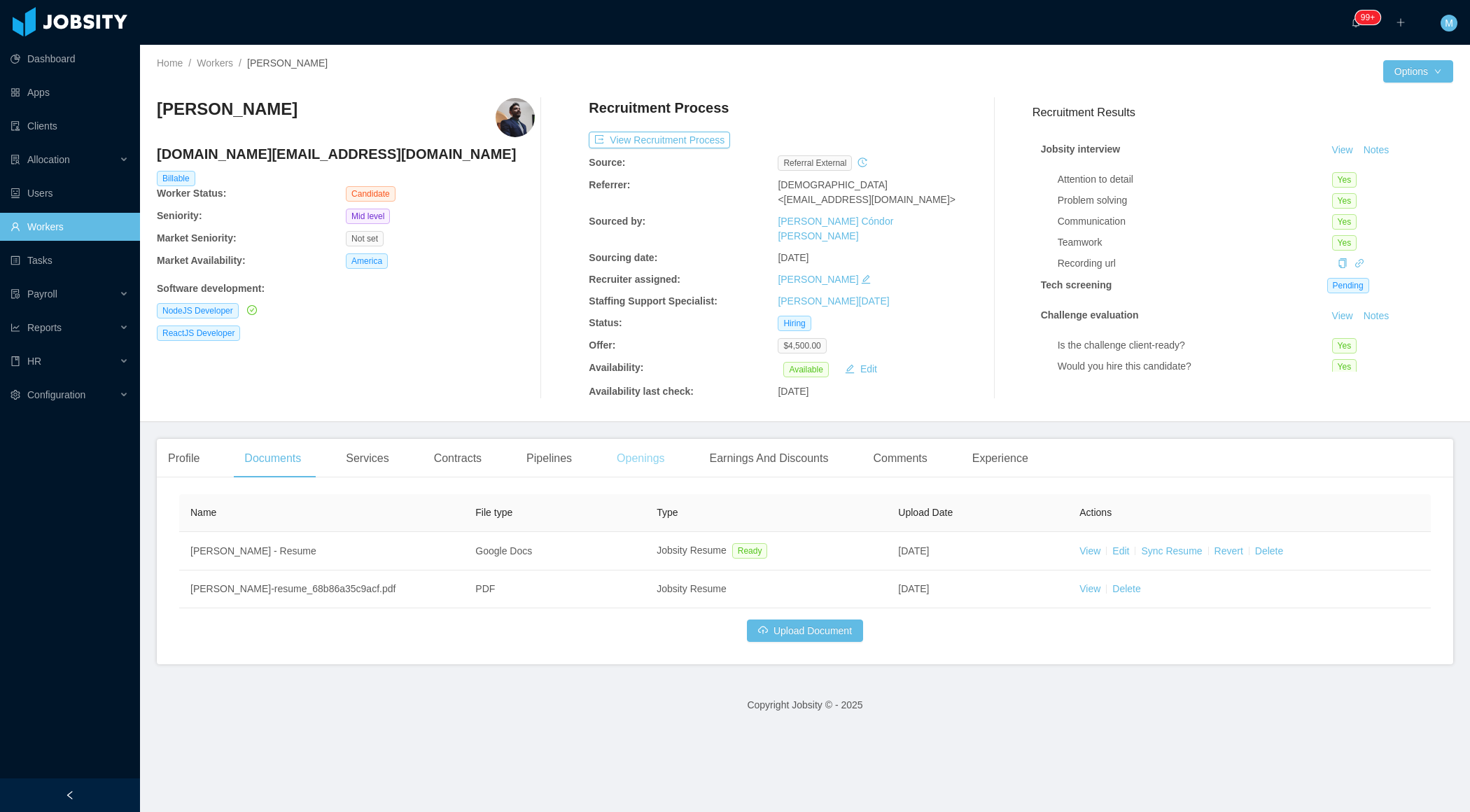
click at [660, 439] on div "Openings" at bounding box center [641, 458] width 71 height 39
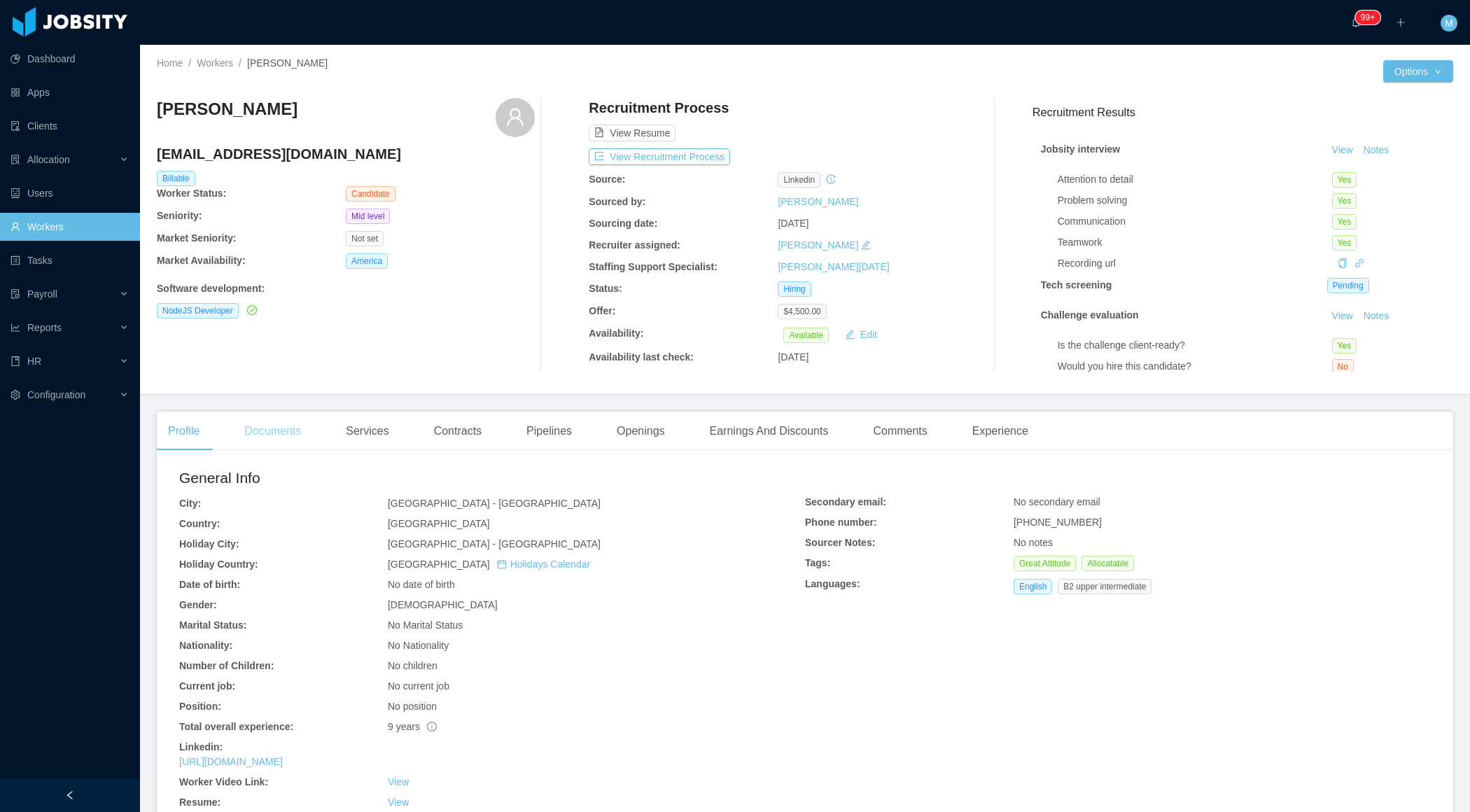
click at [303, 416] on div "Documents" at bounding box center [272, 431] width 79 height 39
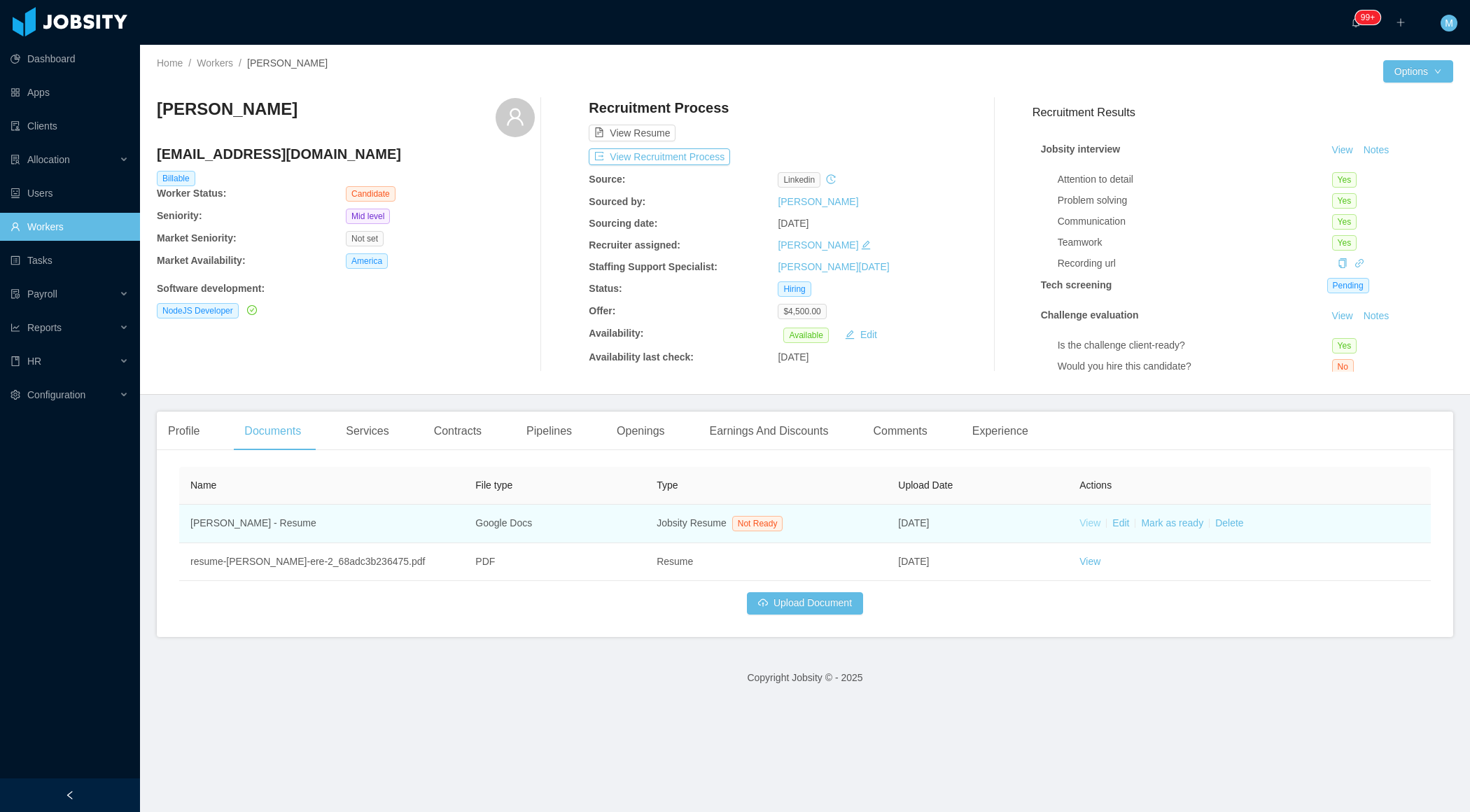
click at [1081, 517] on link "View" at bounding box center [1089, 523] width 21 height 11
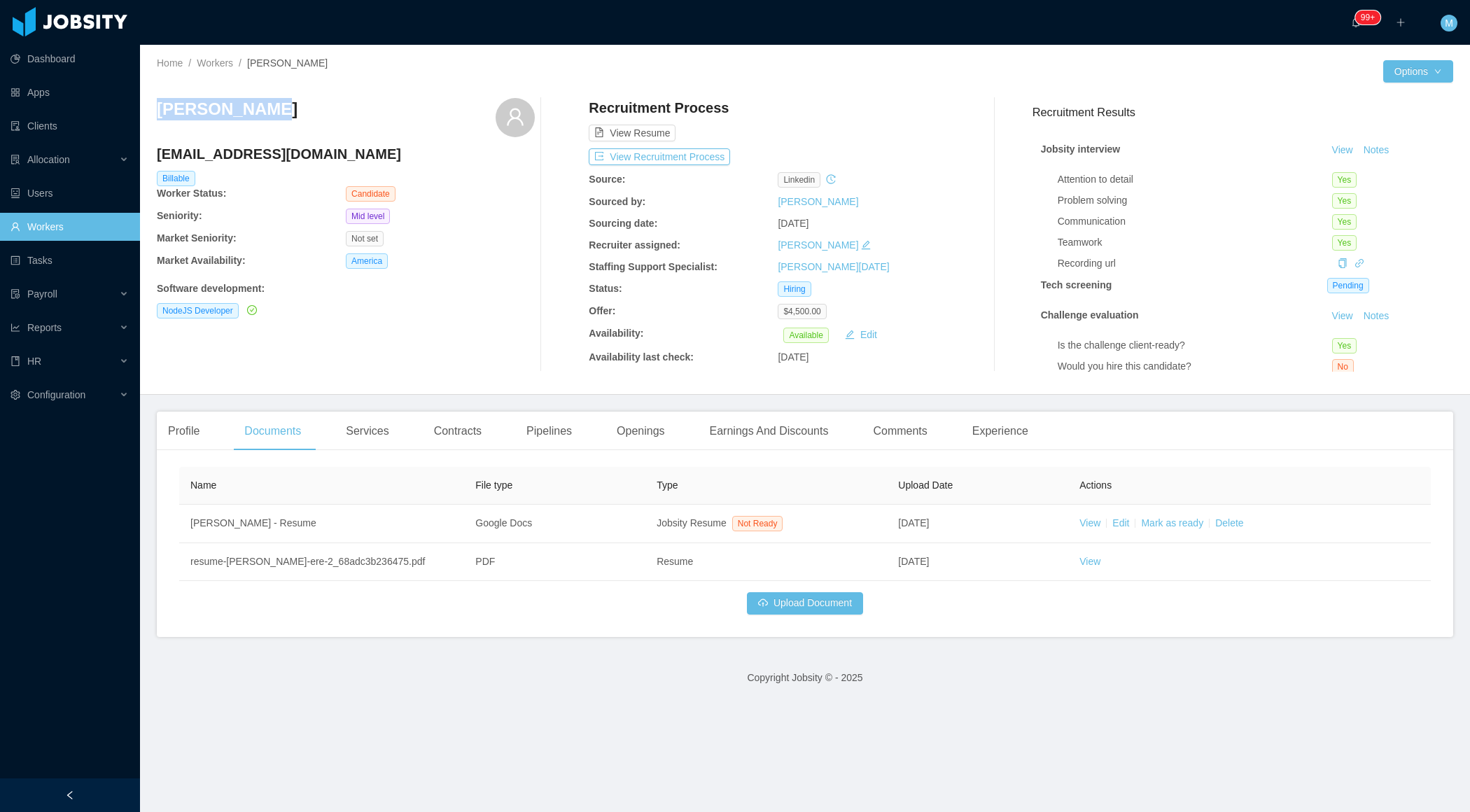
drag, startPoint x: 277, startPoint y: 114, endPoint x: 155, endPoint y: 111, distance: 122.0
click at [155, 111] on div "Home / Workers / [PERSON_NAME] / Options [PERSON_NAME] [EMAIL_ADDRESS][DOMAIN_N…" at bounding box center [805, 220] width 1330 height 350
copy h3 "[PERSON_NAME]"
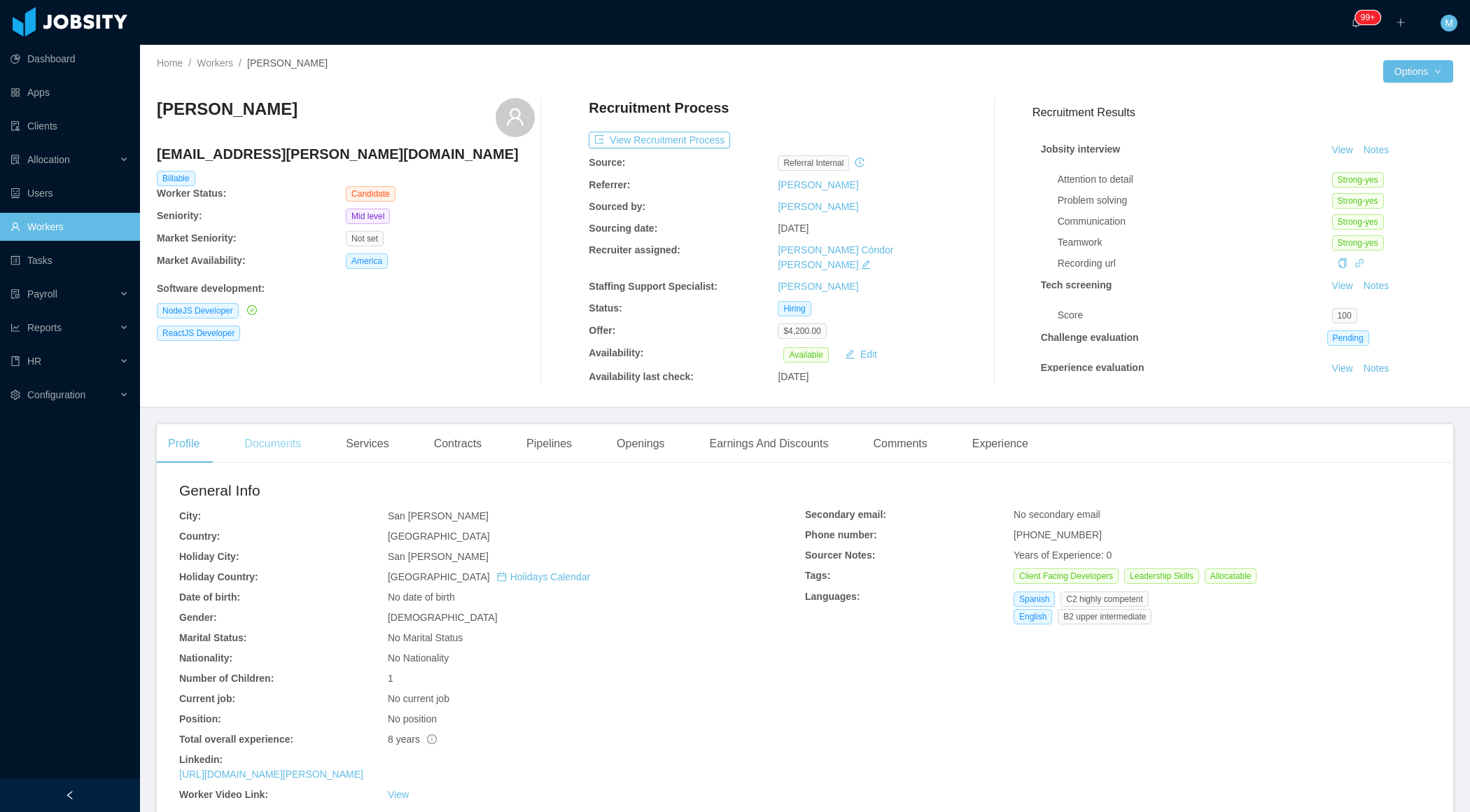
click at [302, 434] on div "Documents" at bounding box center [272, 444] width 79 height 39
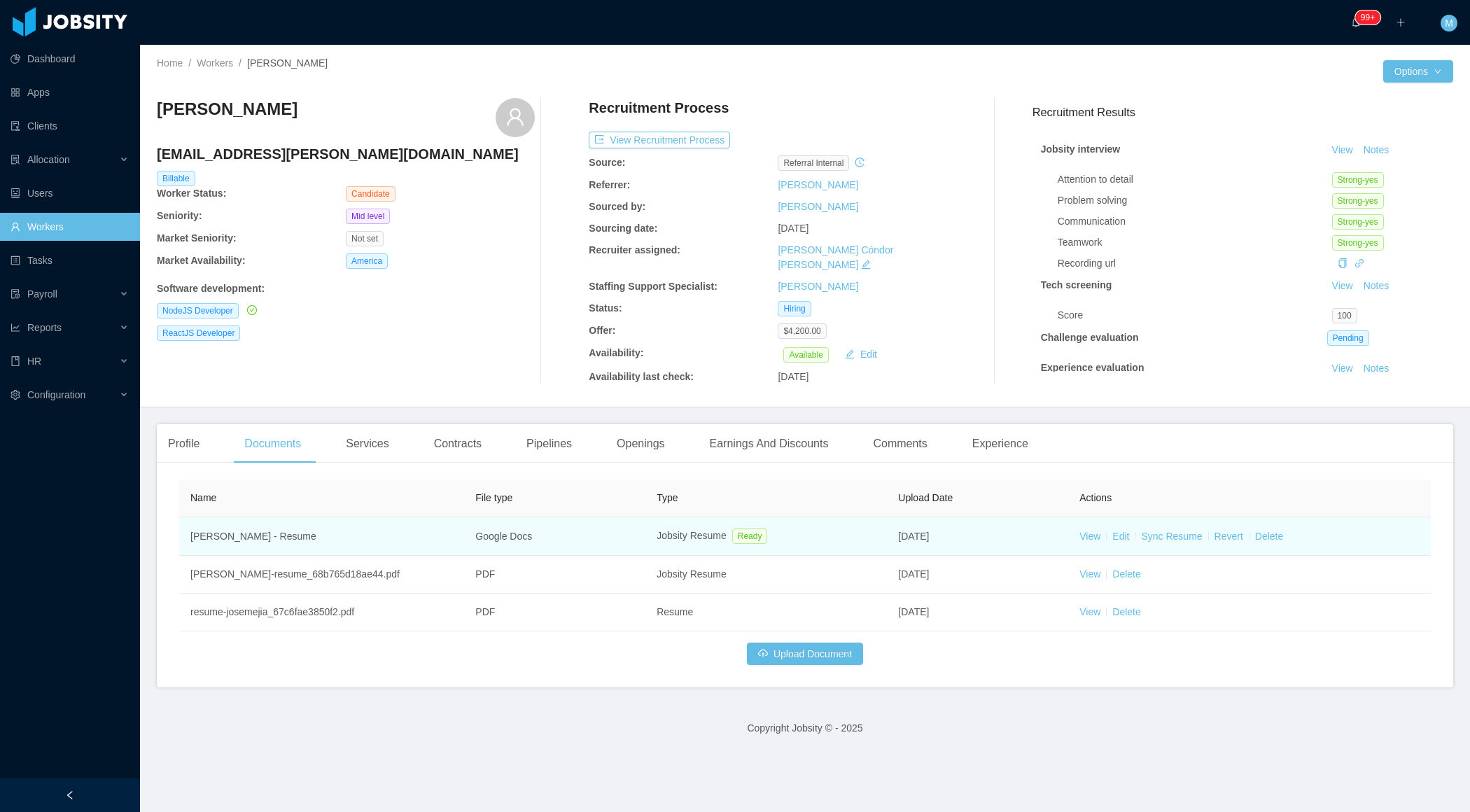
click at [1099, 517] on td "View Edit Sync Resume Revert Delete" at bounding box center [1249, 537] width 363 height 39
click at [1084, 532] on td "View Edit Sync Resume Revert Delete" at bounding box center [1249, 537] width 363 height 39
click at [1097, 530] on link "View" at bounding box center [1089, 536] width 21 height 11
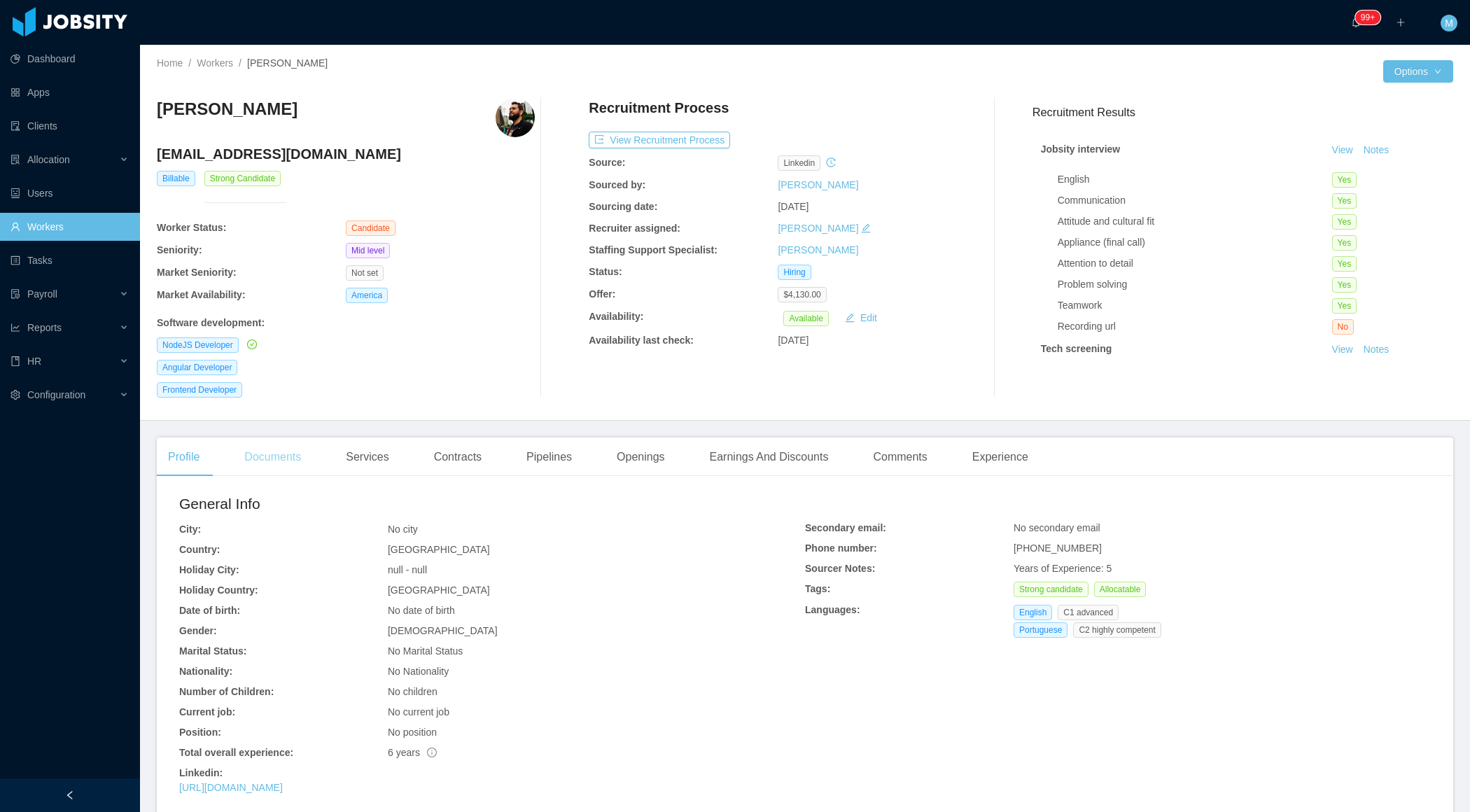
click at [312, 467] on div "Documents" at bounding box center [272, 457] width 79 height 39
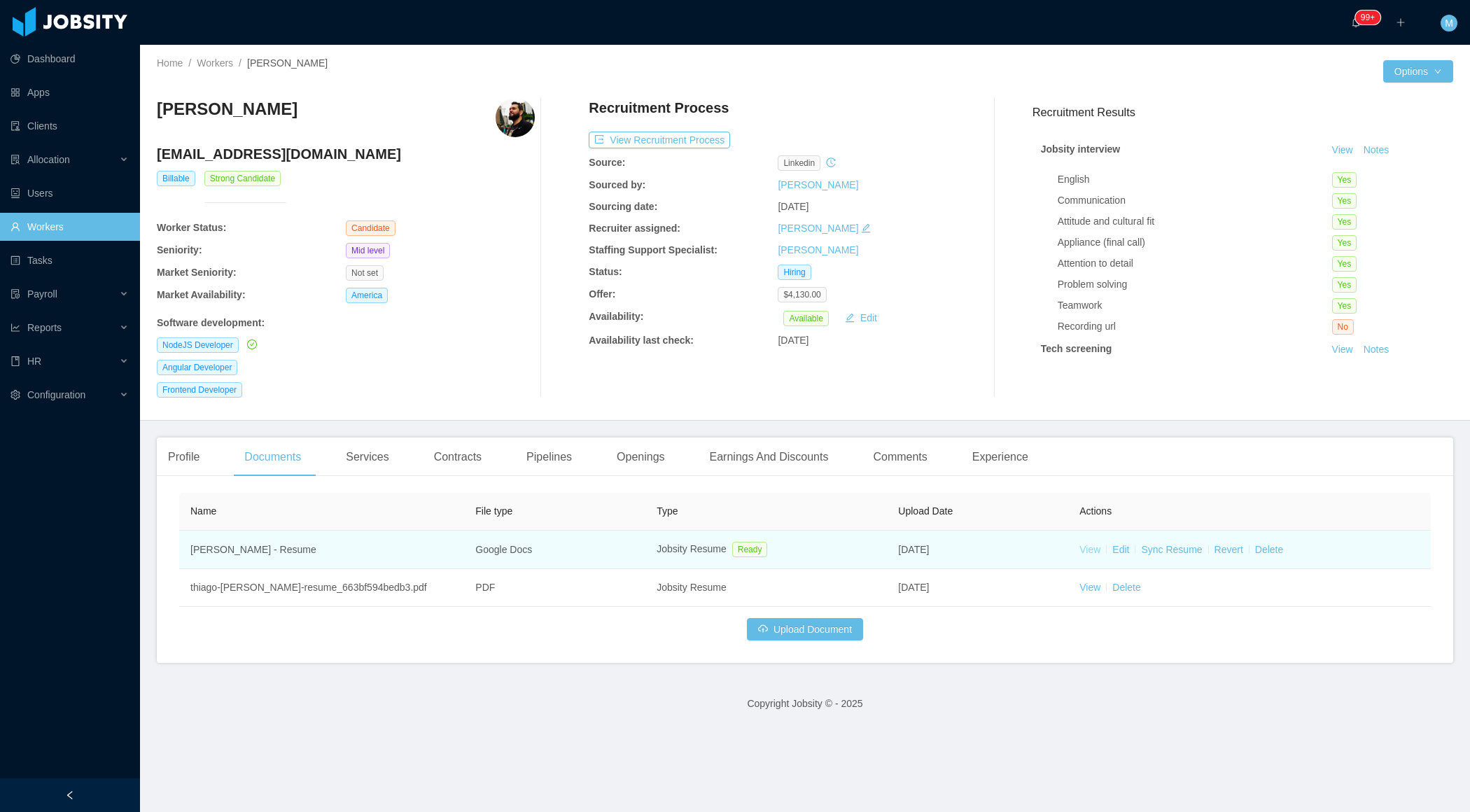
click at [1098, 548] on link "View" at bounding box center [1089, 550] width 21 height 11
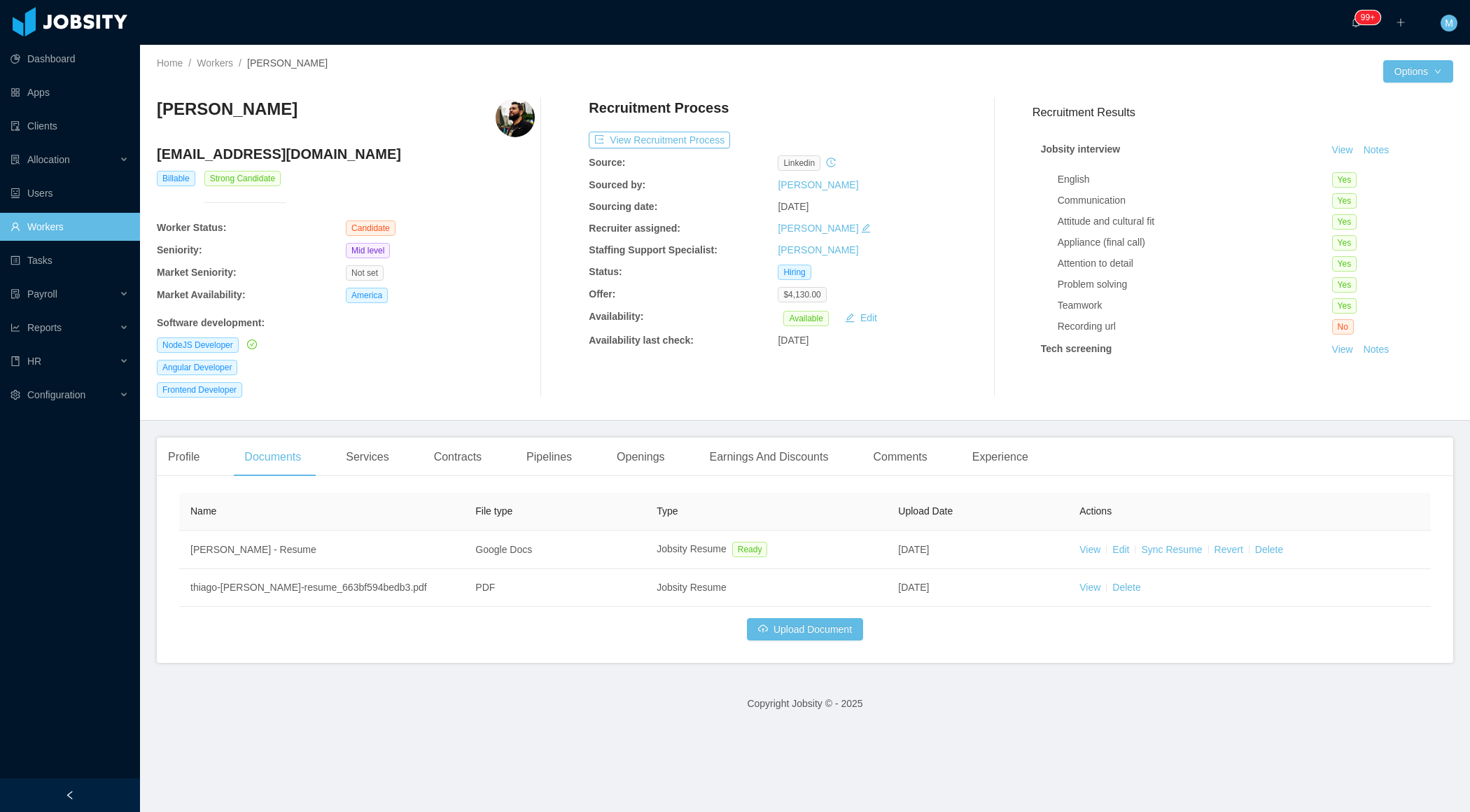
drag, startPoint x: 279, startPoint y: 97, endPoint x: 158, endPoint y: 101, distance: 121.1
click at [158, 101] on div "[PERSON_NAME] [EMAIL_ADDRESS][DOMAIN_NAME] Billable Strong Candidate Worker Sta…" at bounding box center [805, 247] width 1297 height 322
drag, startPoint x: 158, startPoint y: 101, endPoint x: 263, endPoint y: 105, distance: 105.1
click at [263, 105] on div "[PERSON_NAME]" at bounding box center [345, 118] width 378 height 39
copy h3 "[PERSON_NAME]"
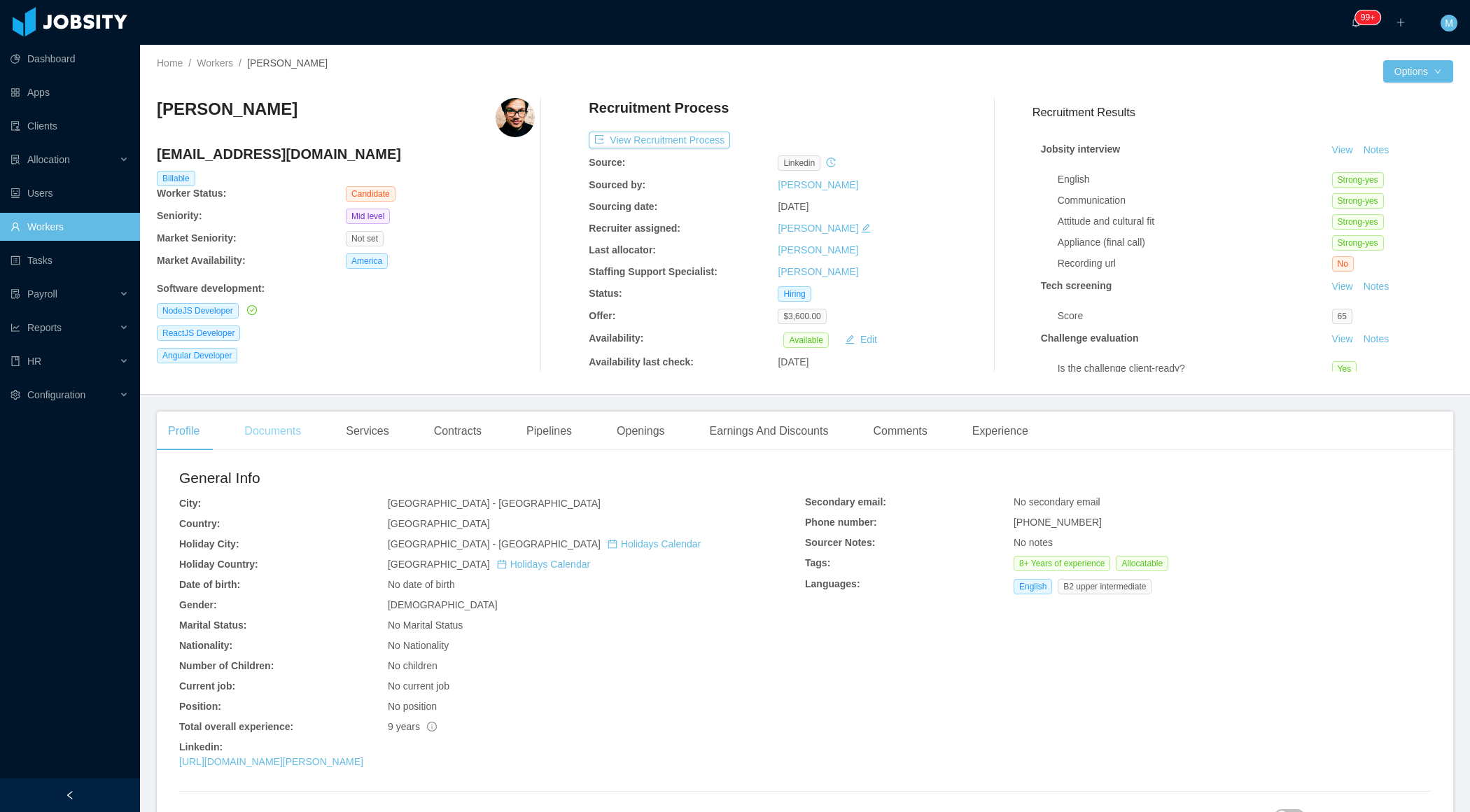
click at [267, 431] on div "Documents" at bounding box center [272, 431] width 79 height 39
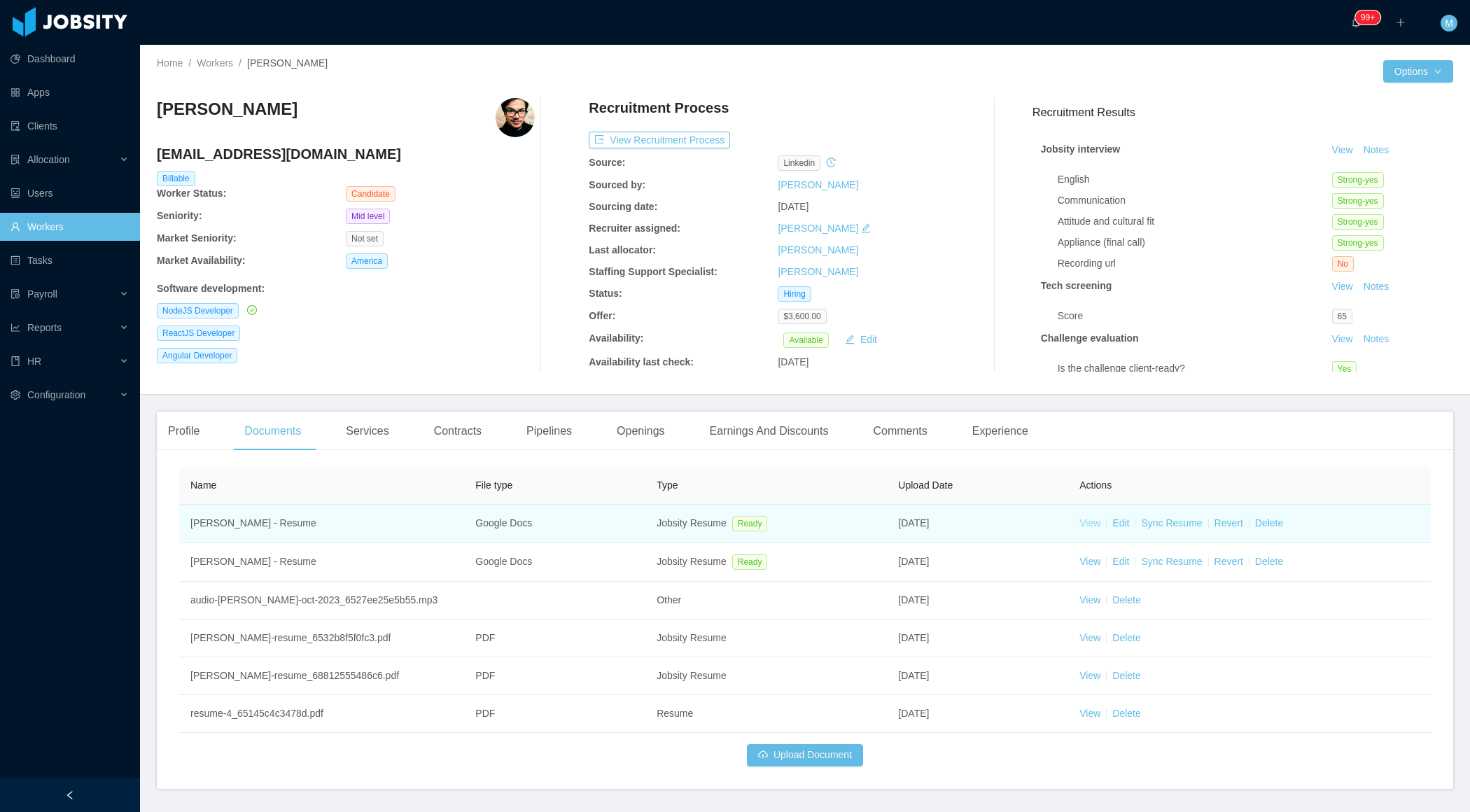
click at [1089, 522] on link "View" at bounding box center [1089, 523] width 21 height 11
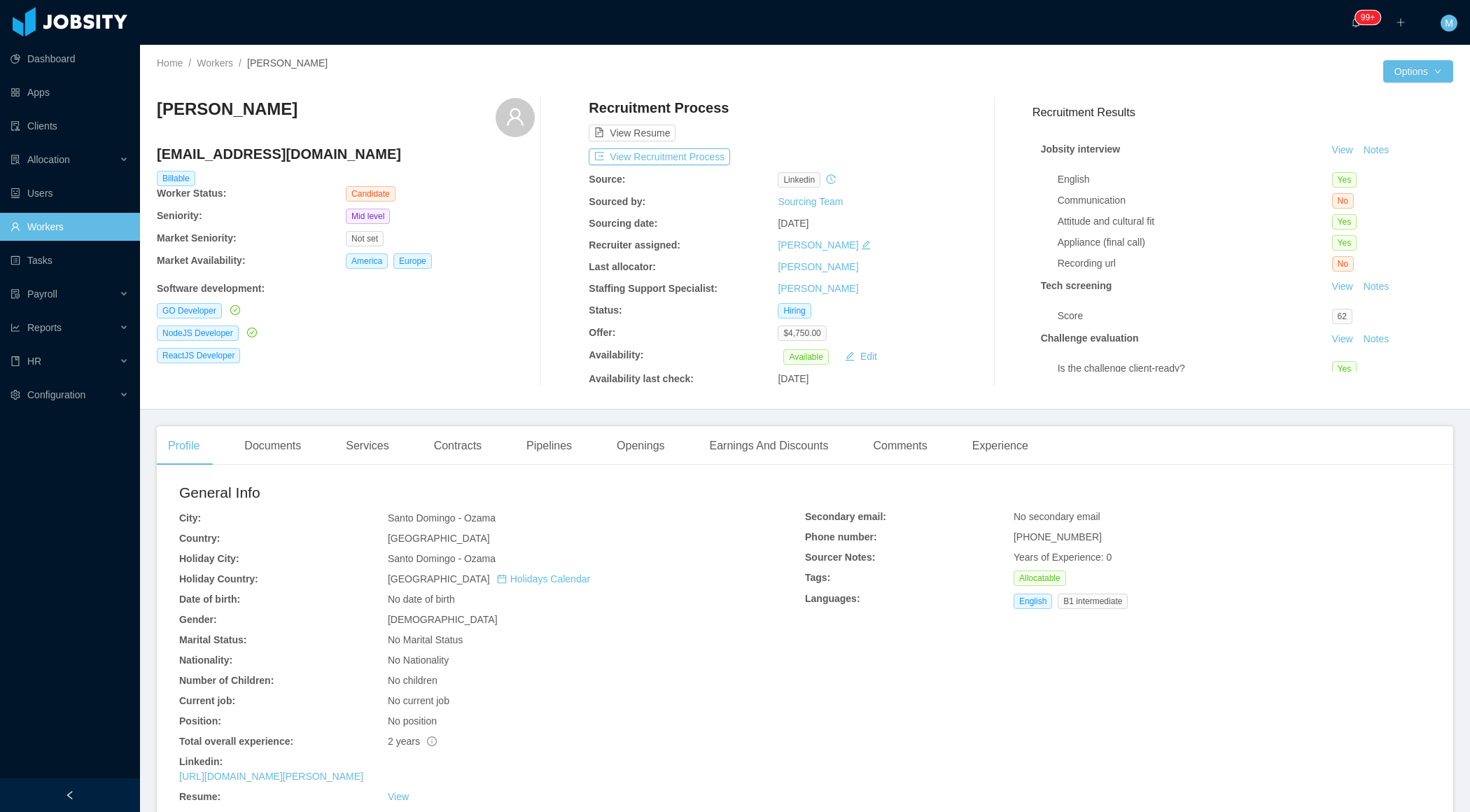
click at [277, 446] on div "Documents" at bounding box center [272, 446] width 79 height 39
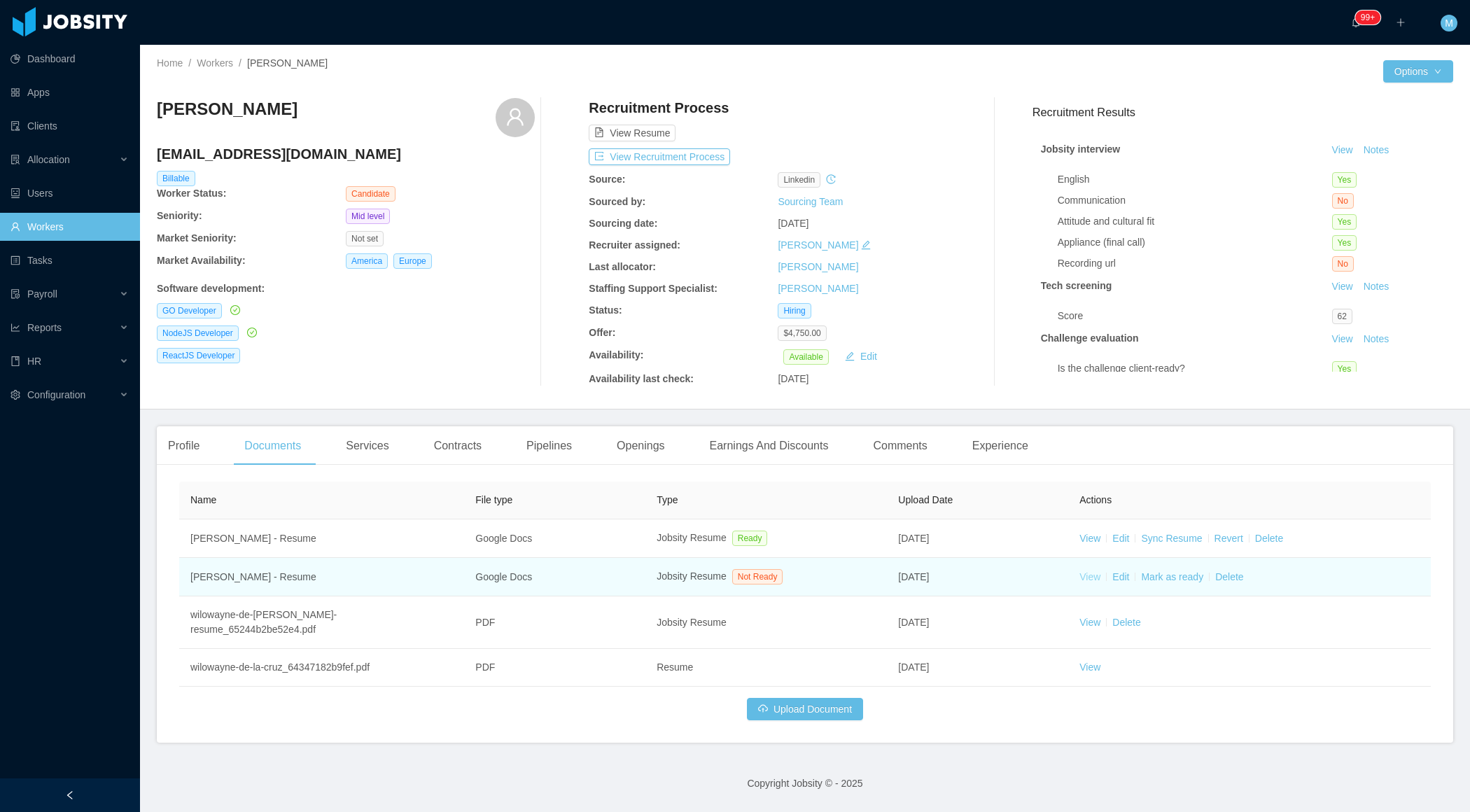
click at [1093, 576] on link "View" at bounding box center [1089, 577] width 21 height 11
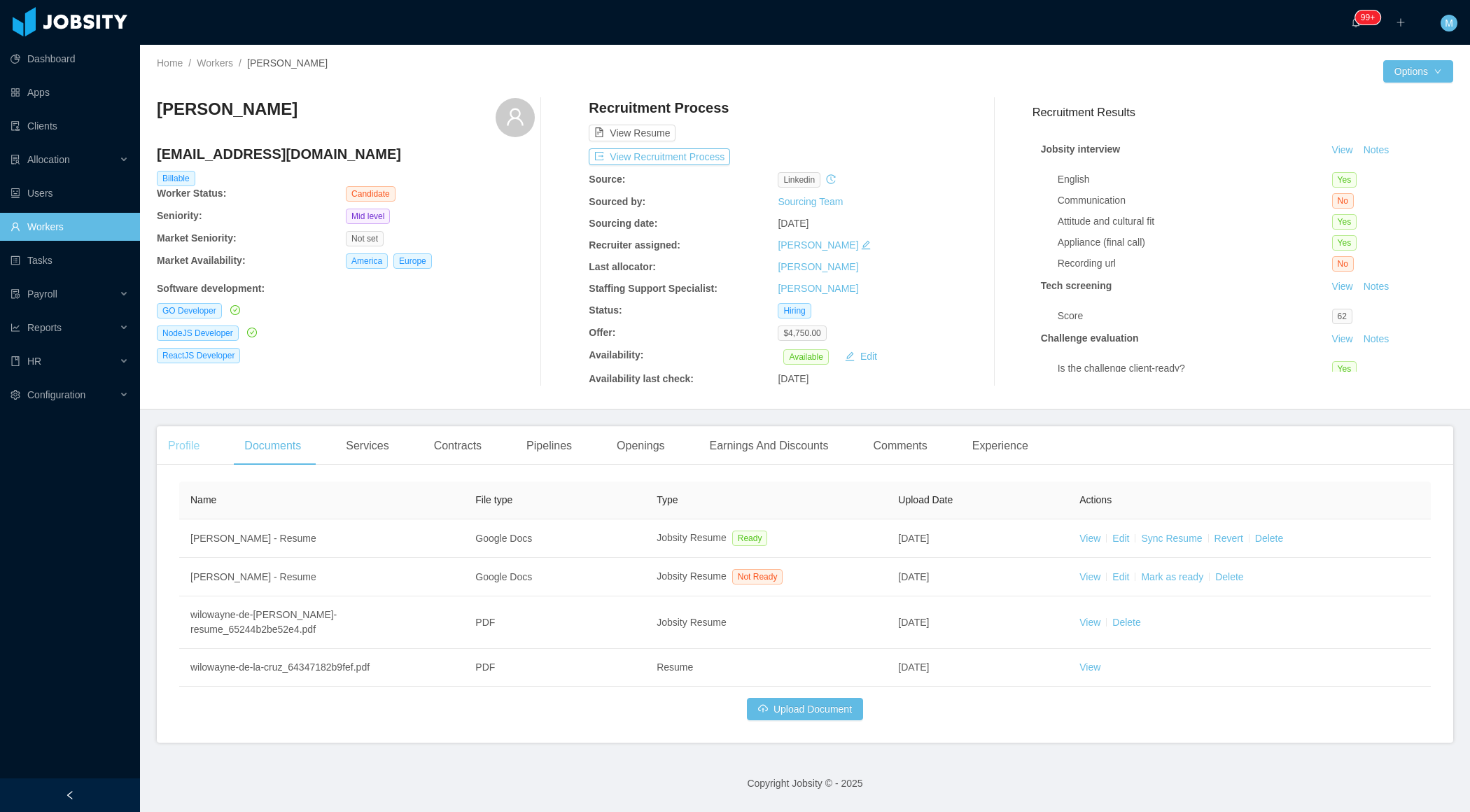
click at [204, 462] on div "Profile" at bounding box center [183, 446] width 54 height 39
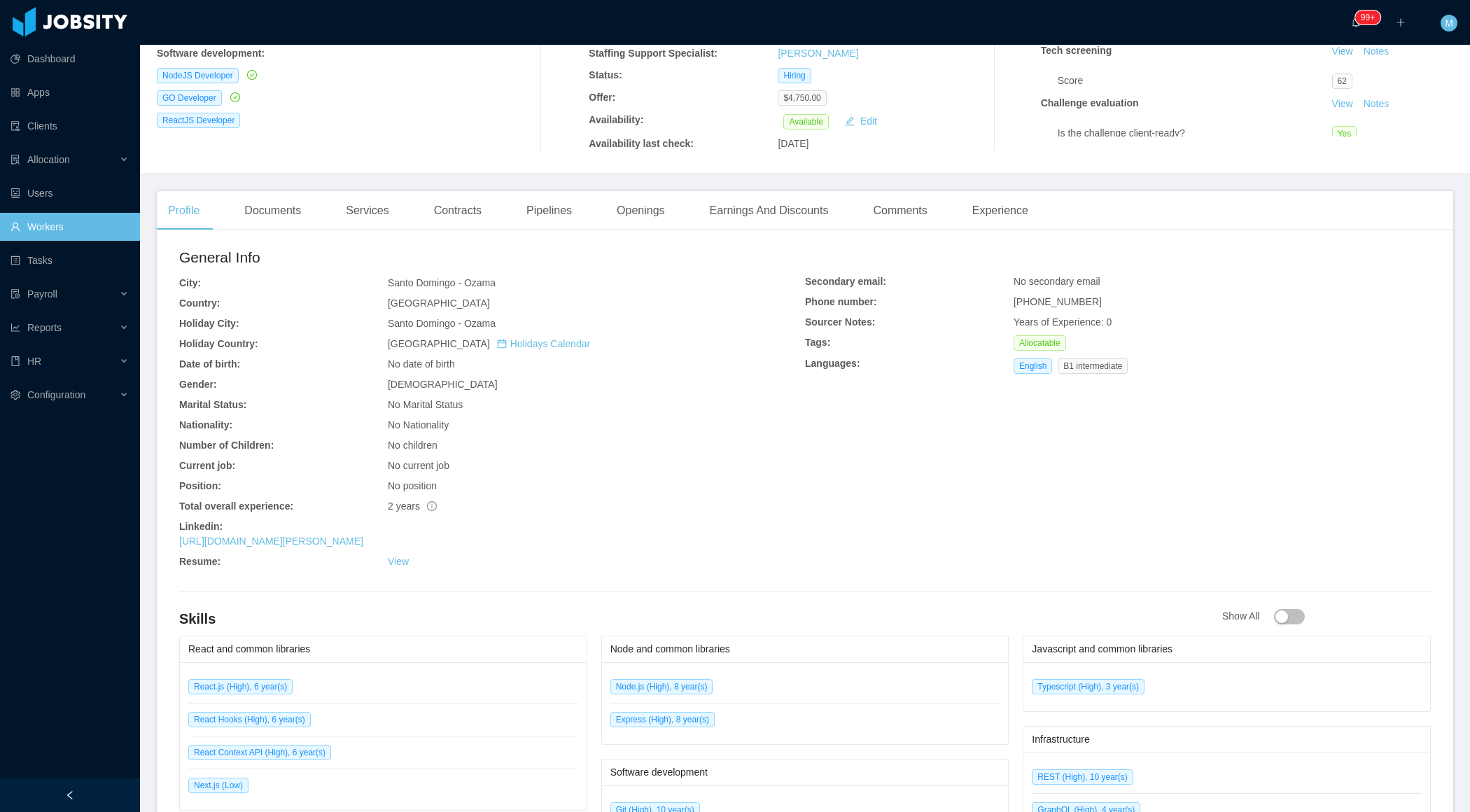
scroll to position [229, 0]
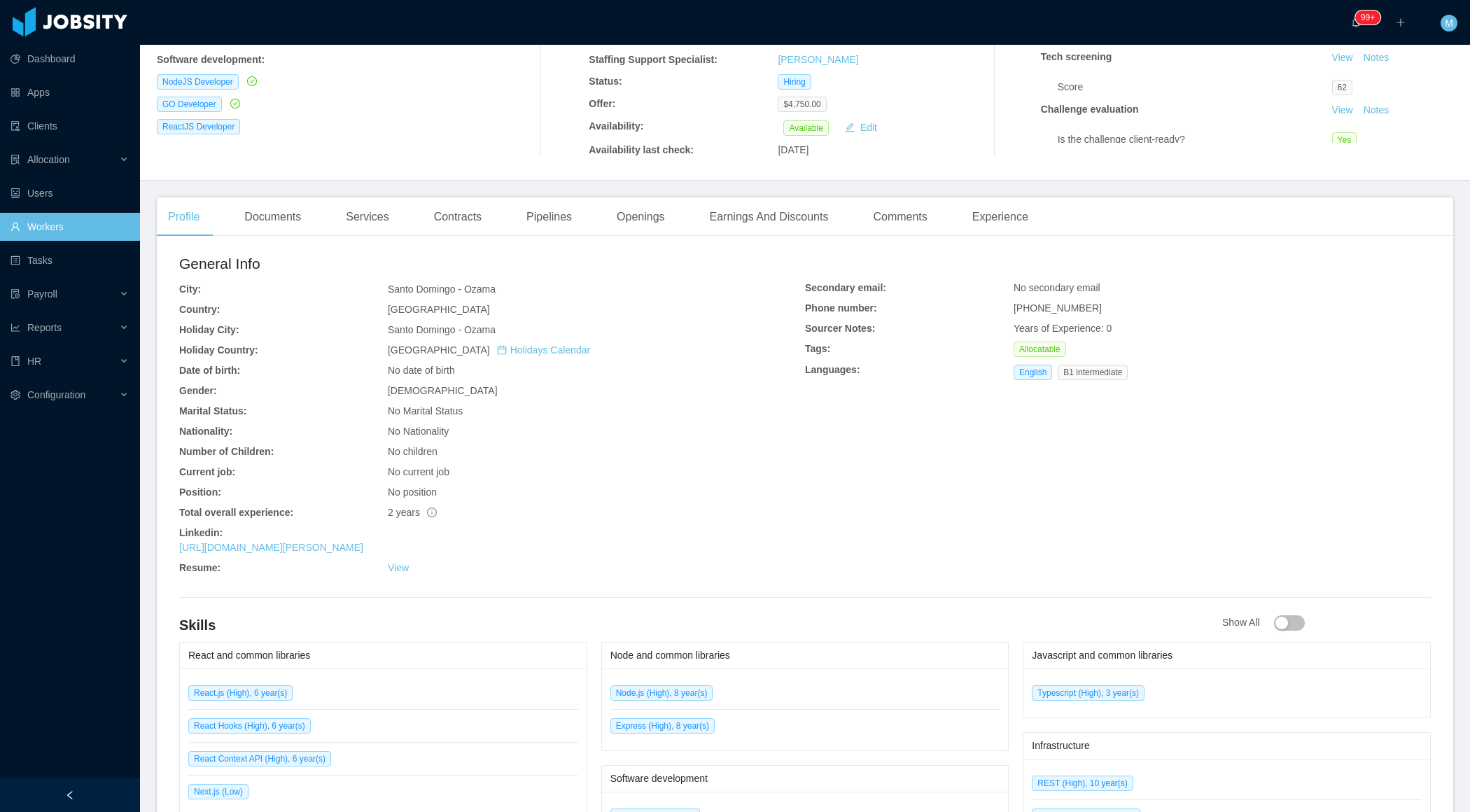
click at [647, 217] on div "Openings" at bounding box center [641, 216] width 71 height 39
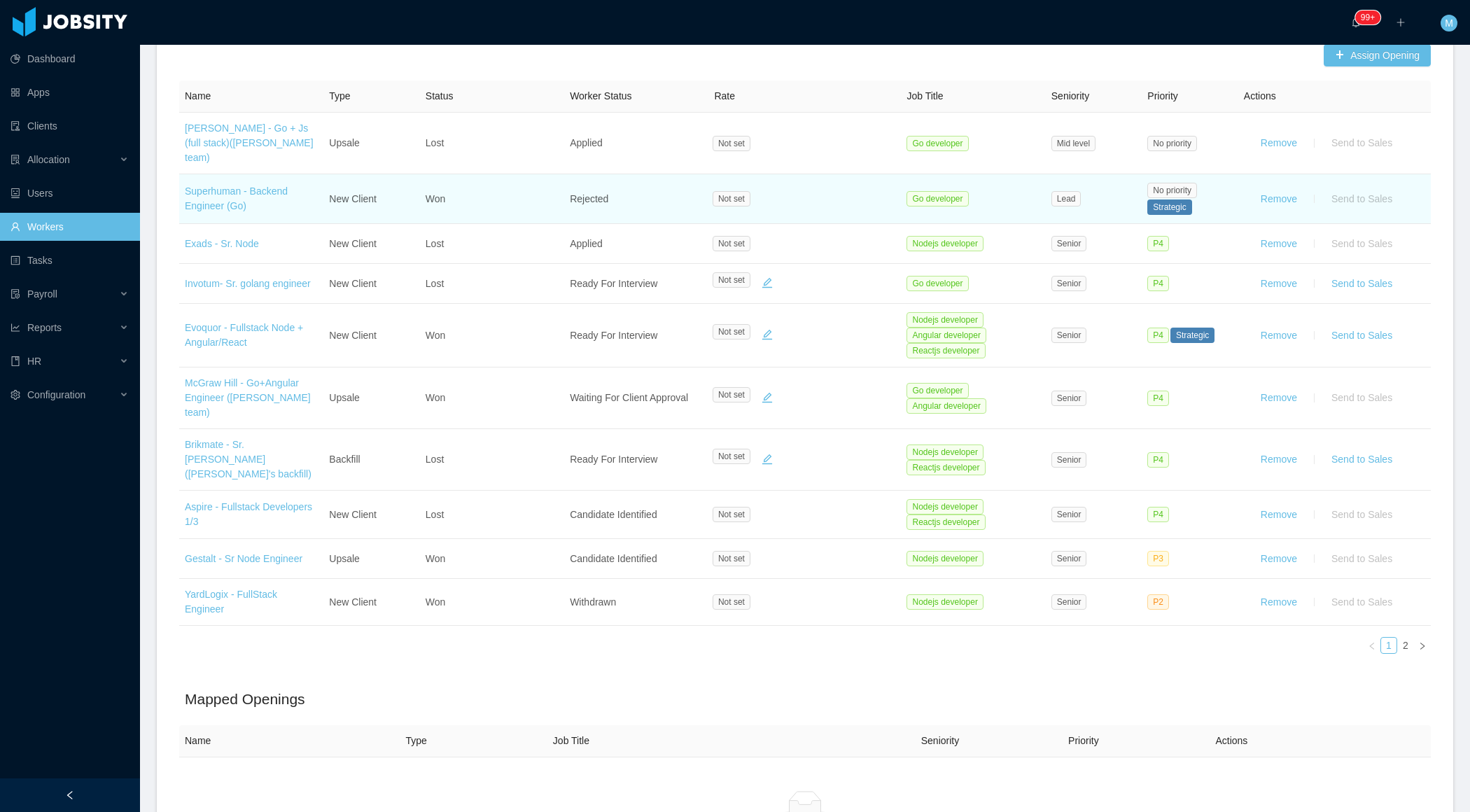
scroll to position [424, 0]
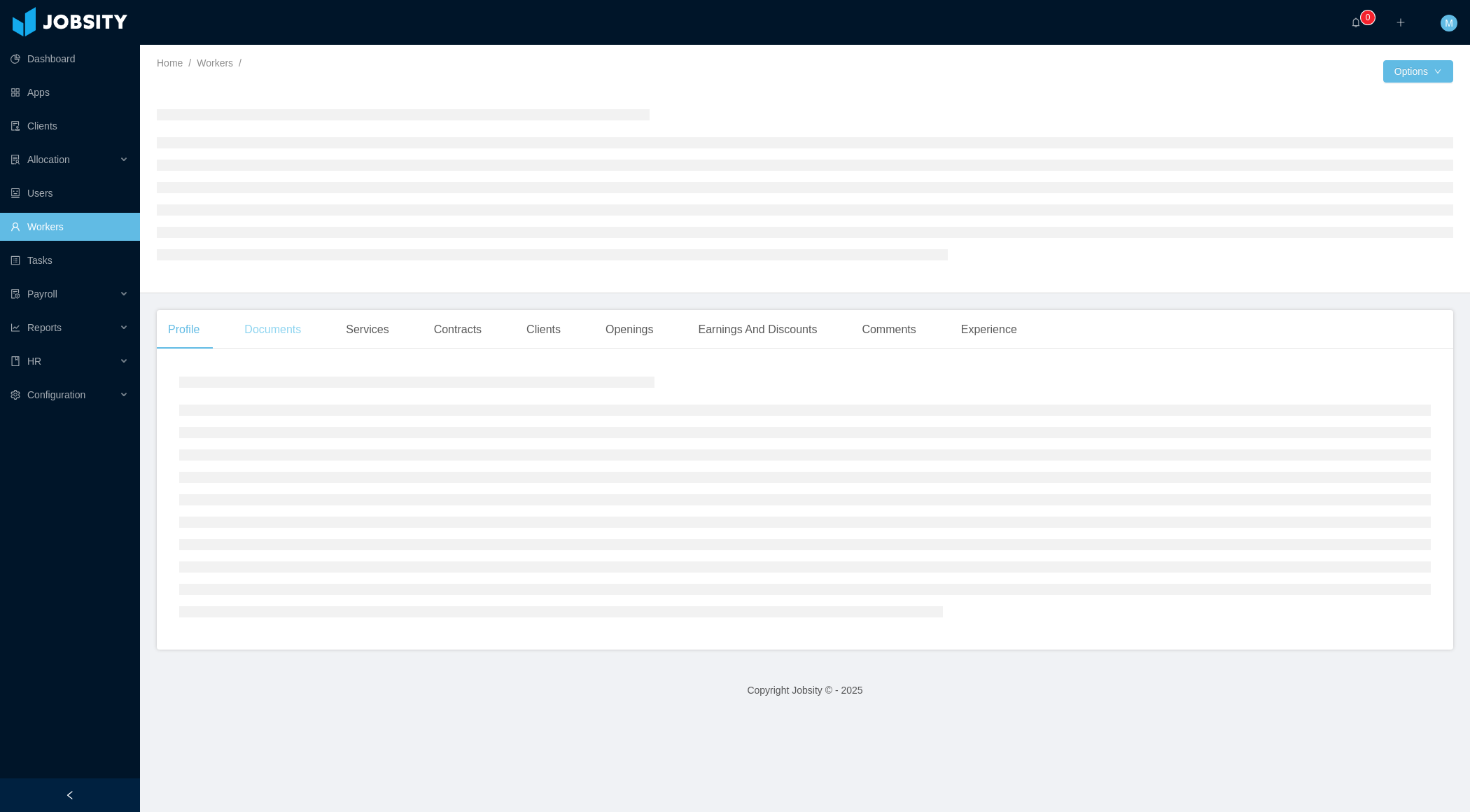
click at [277, 345] on div "Documents" at bounding box center [272, 330] width 79 height 39
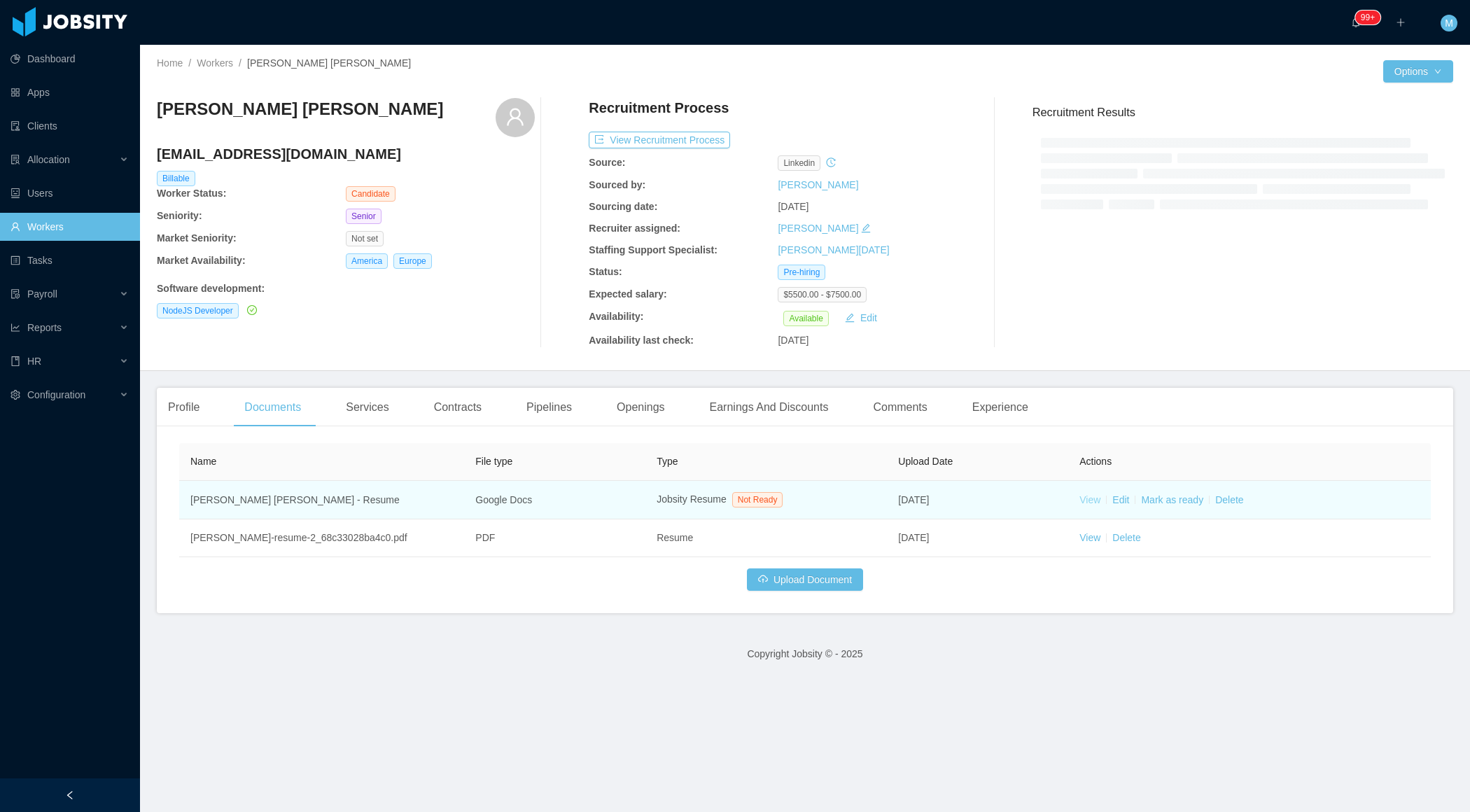
click at [1094, 500] on link "View" at bounding box center [1089, 500] width 21 height 11
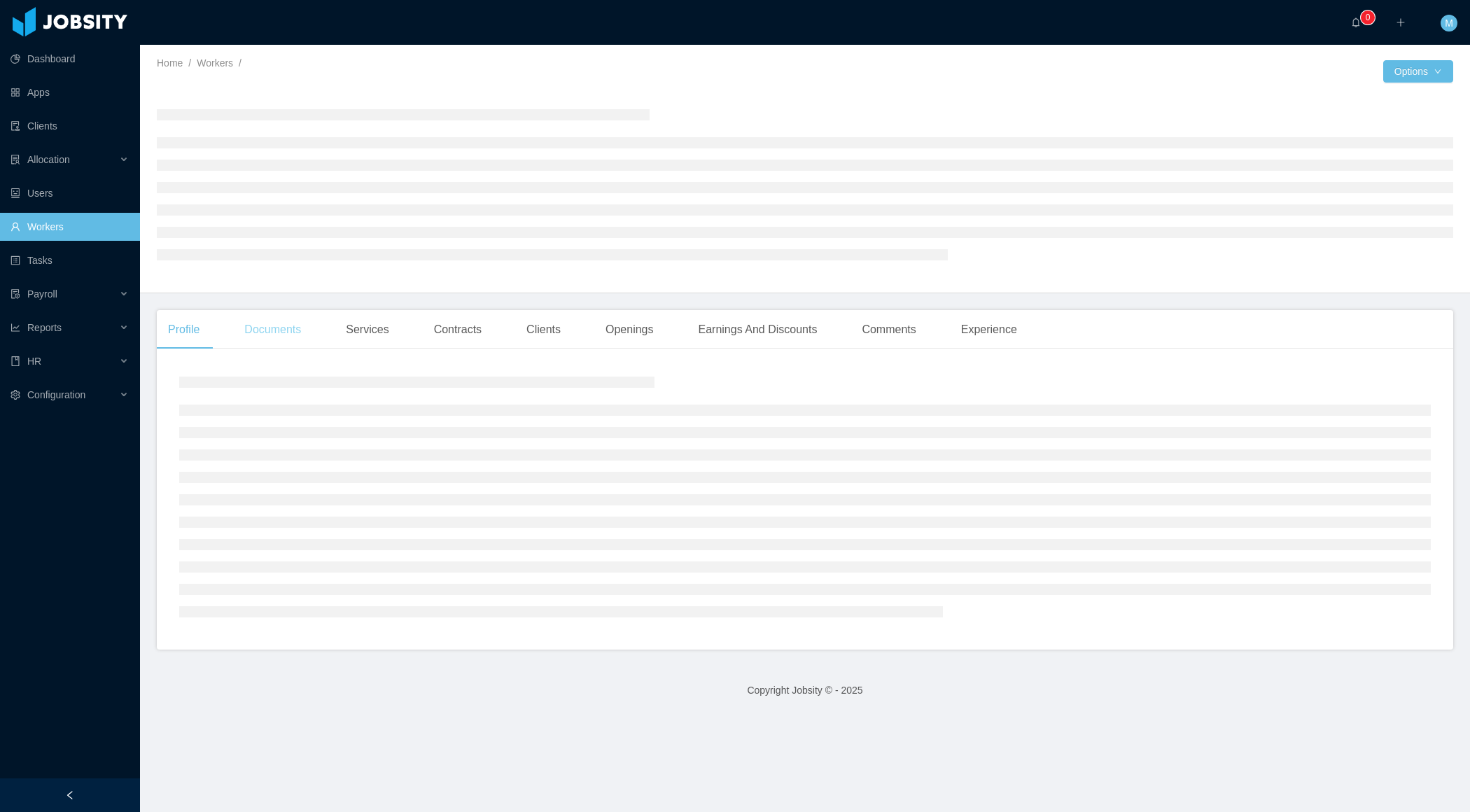
click at [291, 338] on div "Documents" at bounding box center [272, 330] width 79 height 39
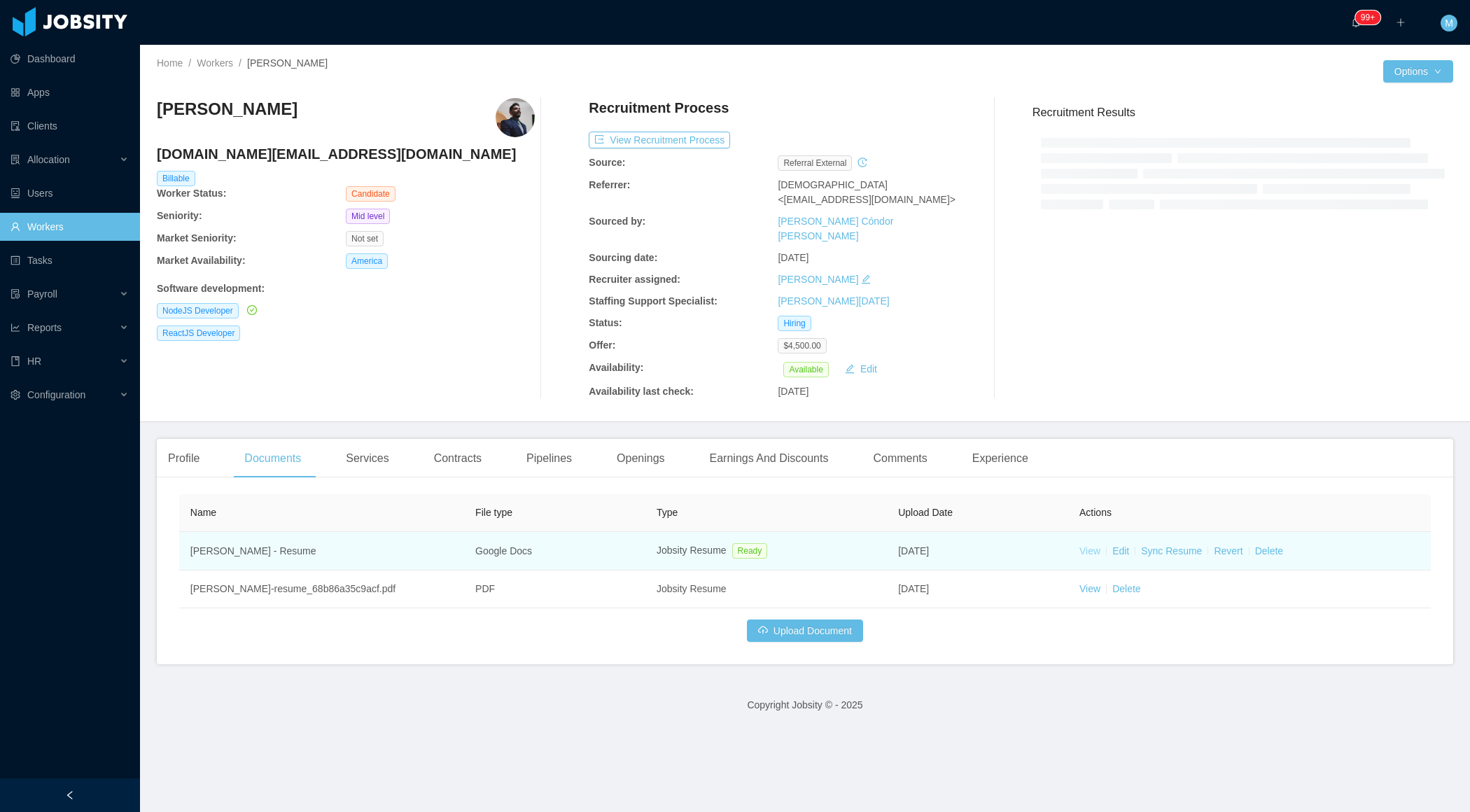
click at [1088, 545] on link "View" at bounding box center [1089, 551] width 21 height 11
